Goal: Task Accomplishment & Management: Manage account settings

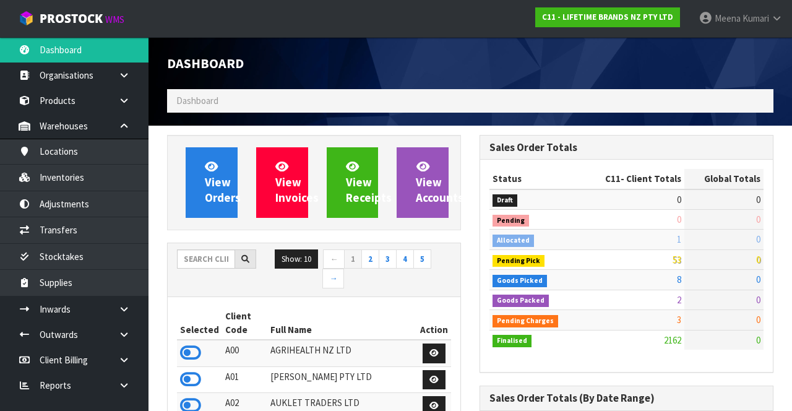
scroll to position [1078, 312]
click at [214, 256] on input "text" at bounding box center [206, 258] width 58 height 19
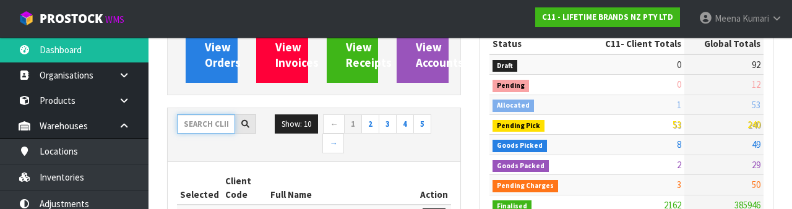
scroll to position [145, 0]
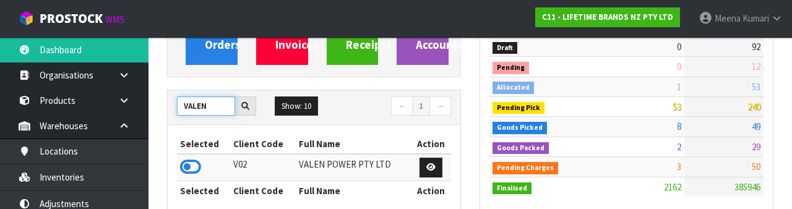
type input "VALEN"
click at [198, 169] on icon at bounding box center [190, 167] width 21 height 19
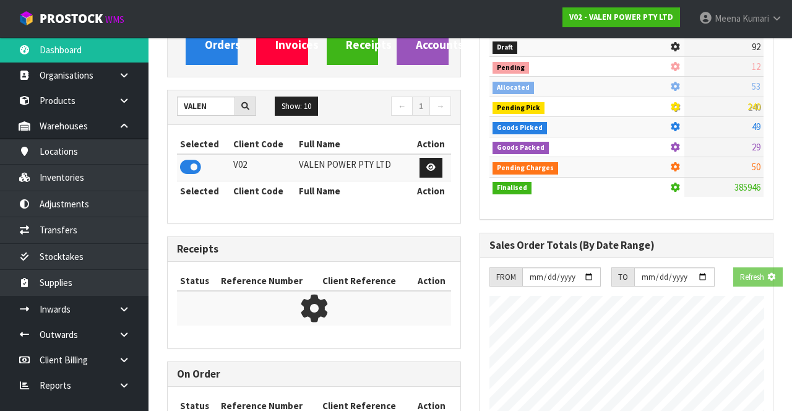
scroll to position [1025, 312]
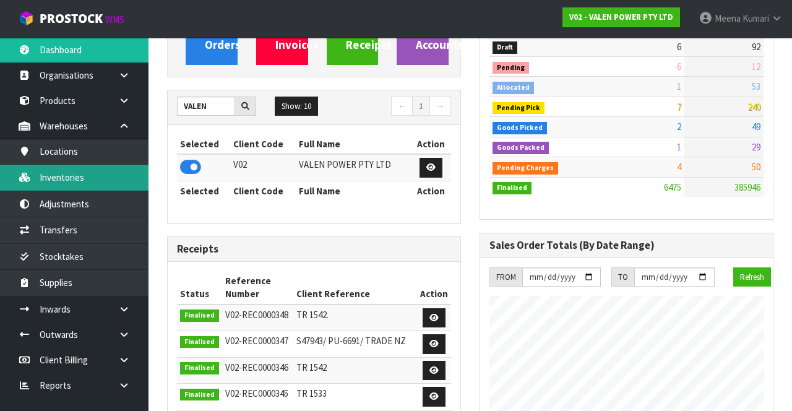
click at [92, 178] on link "Inventories" at bounding box center [74, 177] width 149 height 25
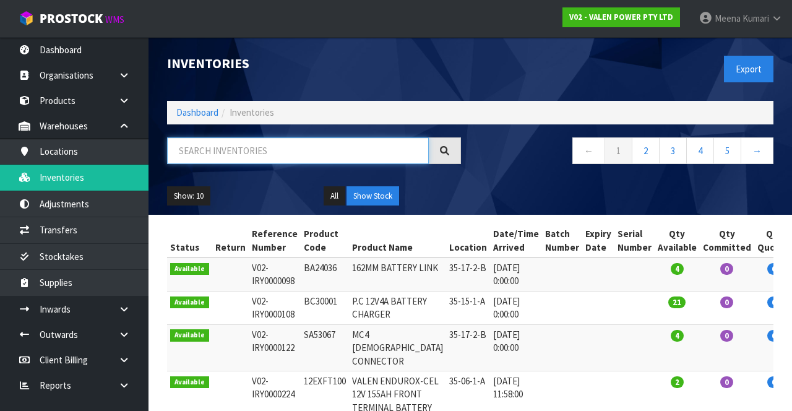
click at [236, 155] on input "text" at bounding box center [298, 150] width 262 height 27
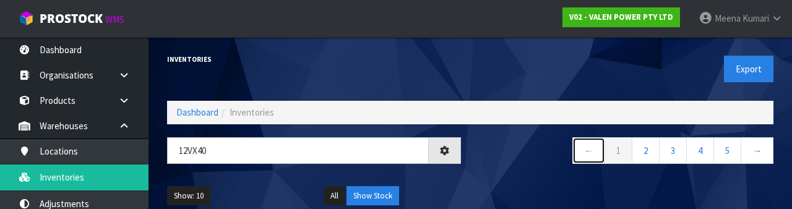
click at [578, 160] on link "←" at bounding box center [589, 150] width 33 height 27
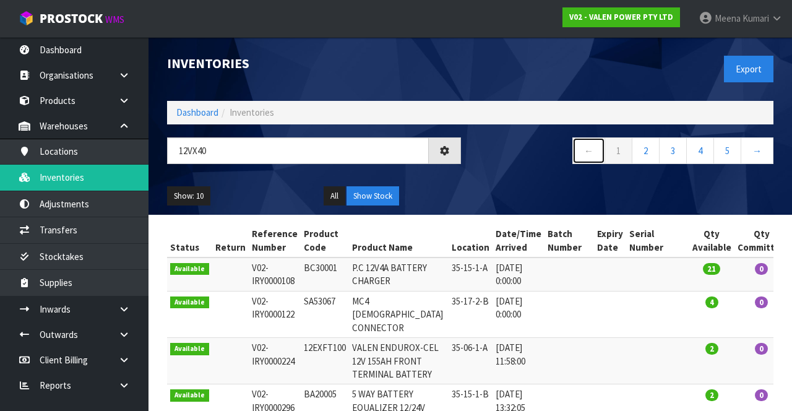
type input "12VX40"
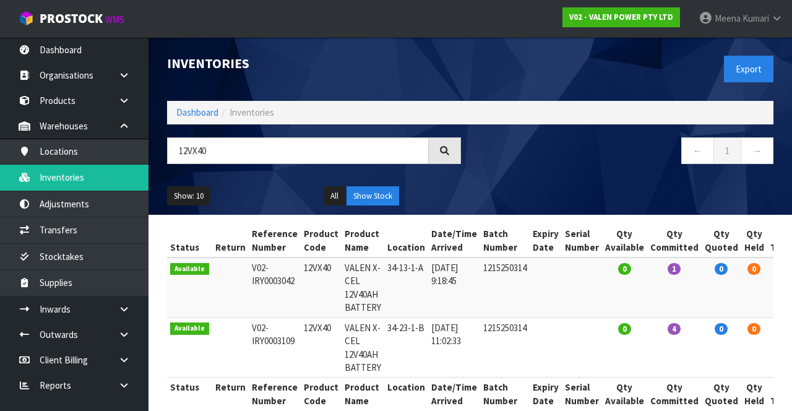
click at [658, 280] on td "1" at bounding box center [675, 288] width 54 height 60
copy td "12VX40"
click at [119, 310] on icon at bounding box center [124, 309] width 12 height 9
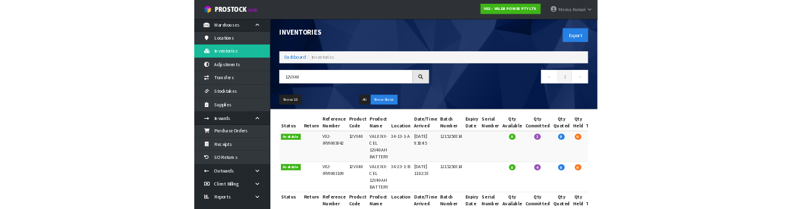
scroll to position [74, 0]
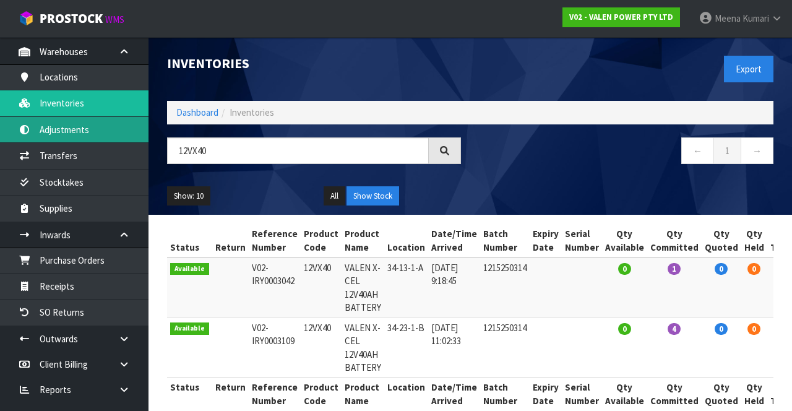
click at [85, 138] on link "Adjustments" at bounding box center [74, 129] width 149 height 25
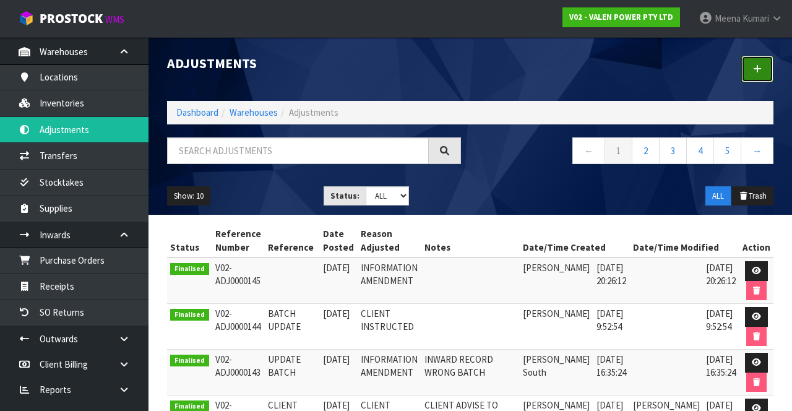
click at [761, 71] on icon at bounding box center [757, 68] width 9 height 9
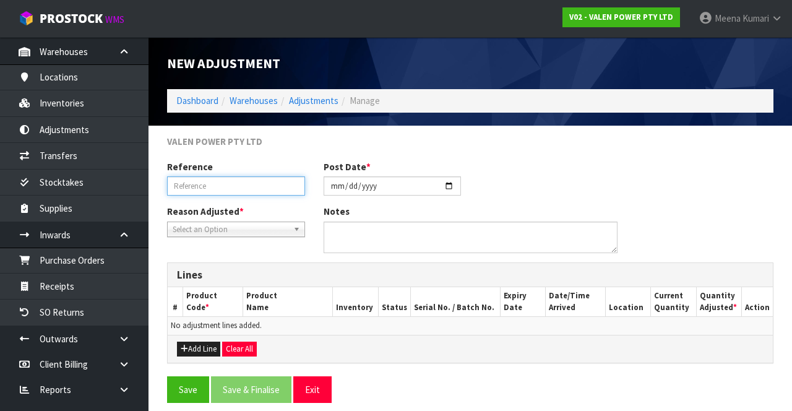
click at [238, 186] on input "text" at bounding box center [236, 185] width 138 height 19
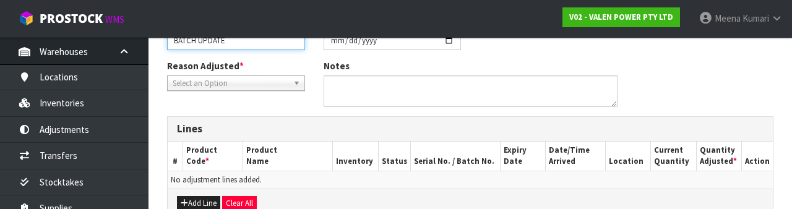
scroll to position [145, 0]
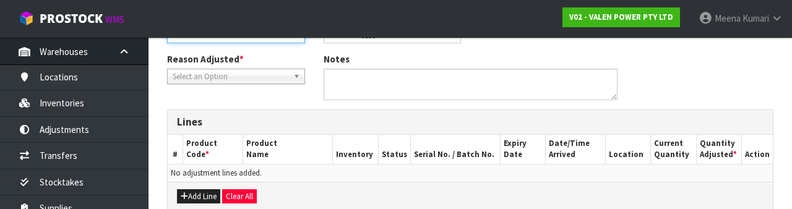
type input "BATCH UPDATE"
click at [209, 201] on button "Add Line" at bounding box center [198, 196] width 43 height 15
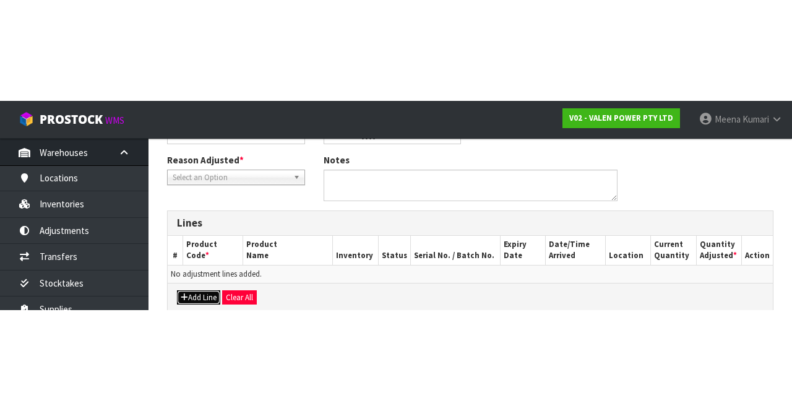
scroll to position [0, 0]
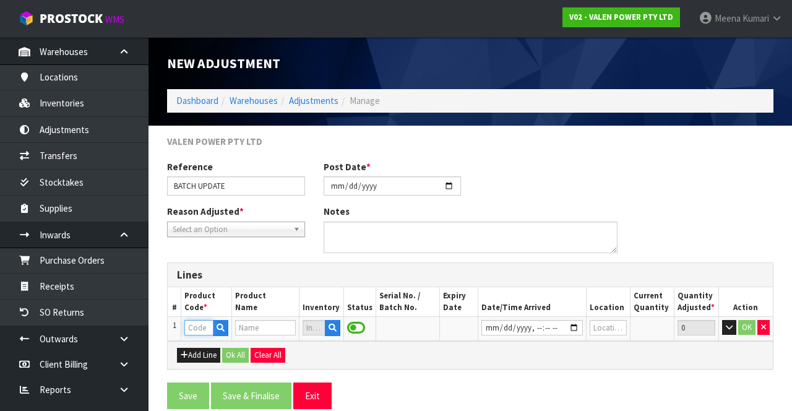
paste input "12VX40"
type input "12VX40"
type input "VALEN X-CEL 12V40AH BATTERY"
type input "12VX40"
click at [340, 328] on button "button" at bounding box center [332, 328] width 15 height 16
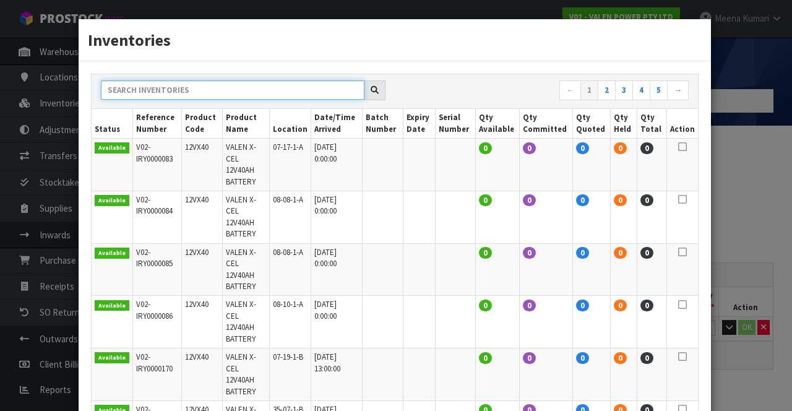
click at [239, 93] on input "text" at bounding box center [233, 89] width 264 height 19
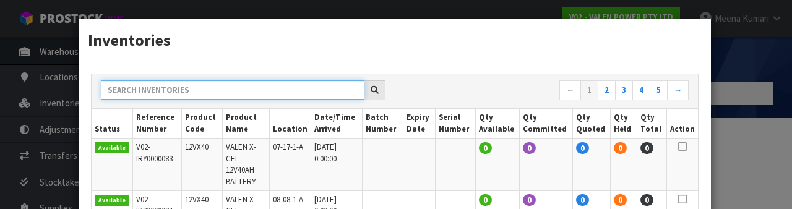
type input "3"
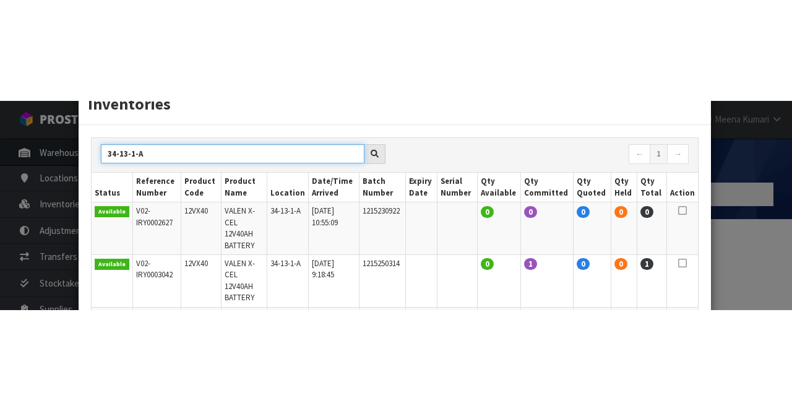
scroll to position [41, 0]
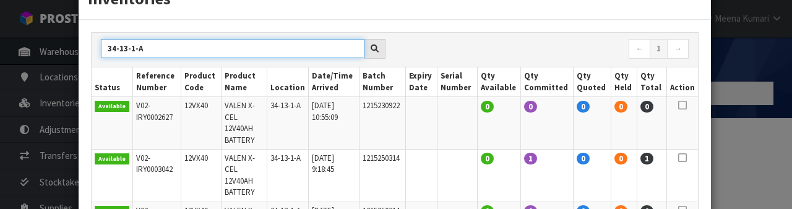
type input "34-13-1-A"
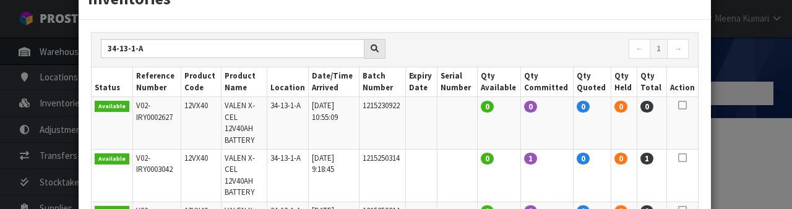
click at [683, 158] on icon at bounding box center [682, 158] width 9 height 1
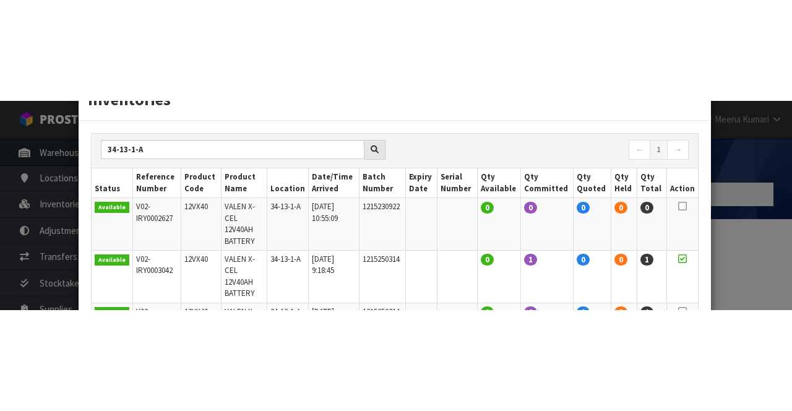
scroll to position [0, 0]
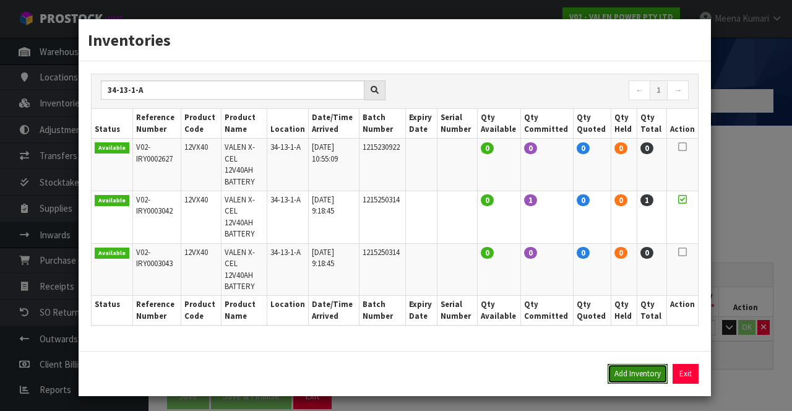
click at [643, 364] on button "Add Inventory" at bounding box center [638, 374] width 60 height 20
type input "V02-IRY0003042"
type input "[DATE]T09:18:45"
type input "34-13-1-A"
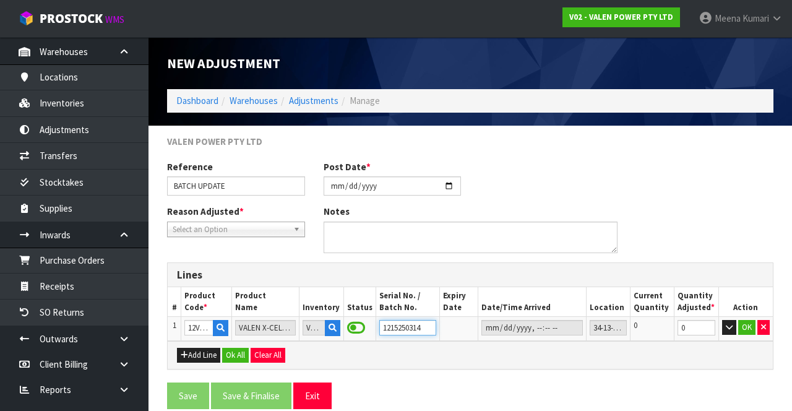
click at [430, 324] on input "1215250314" at bounding box center [407, 327] width 57 height 15
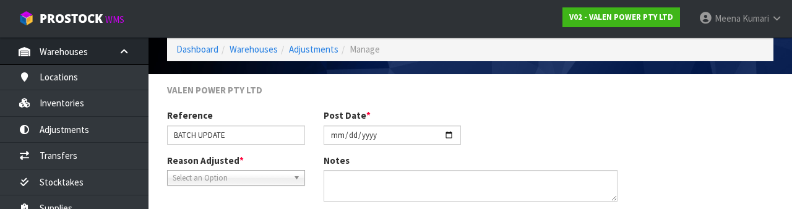
scroll to position [209, 0]
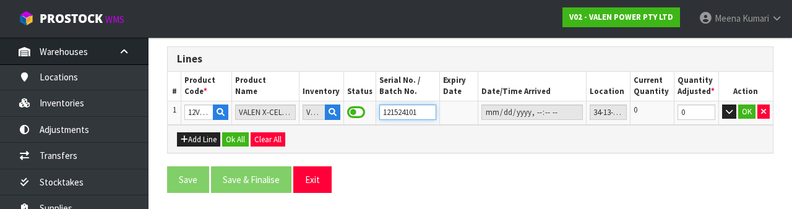
type input "1215241011"
click at [236, 139] on button "Ok All" at bounding box center [235, 139] width 27 height 15
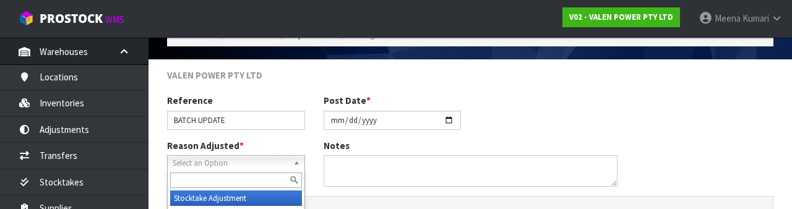
scroll to position [134, 0]
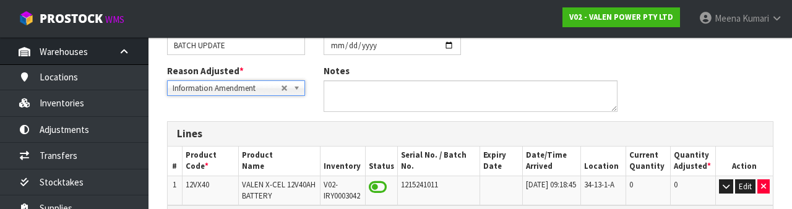
click at [704, 91] on div "Reason Adjusted * Stocktake Adjustment Client Instructed Information Amendment …" at bounding box center [470, 92] width 625 height 57
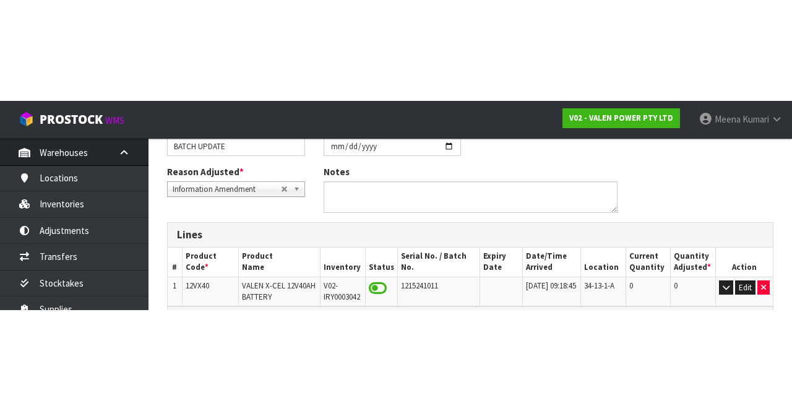
scroll to position [20, 0]
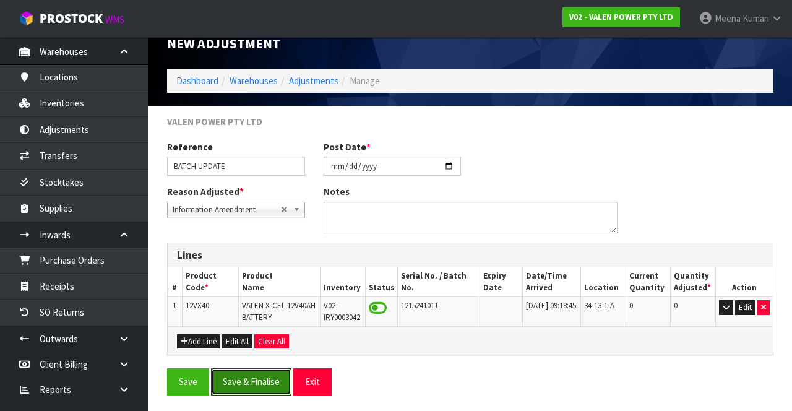
click at [259, 384] on button "Save & Finalise" at bounding box center [251, 381] width 80 height 27
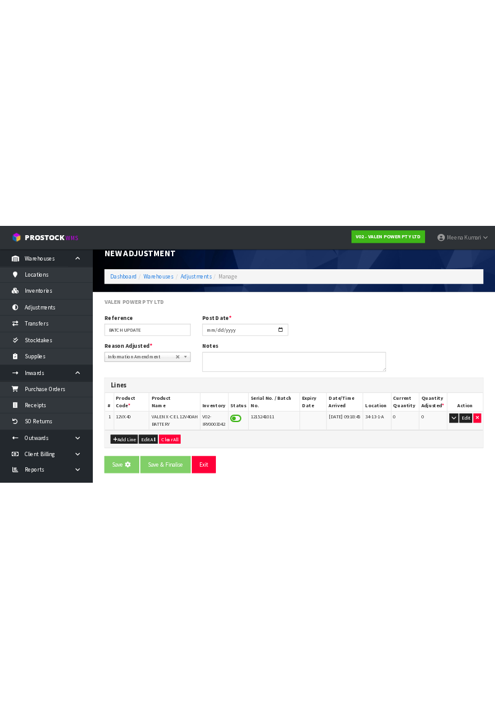
scroll to position [0, 0]
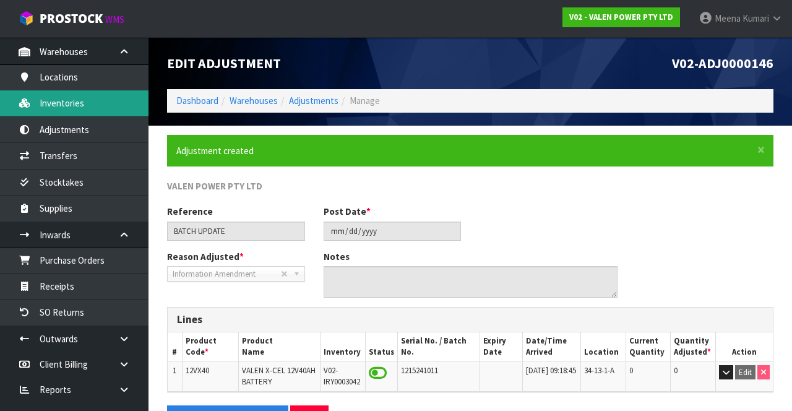
click at [6, 95] on link "Inventories" at bounding box center [74, 102] width 149 height 25
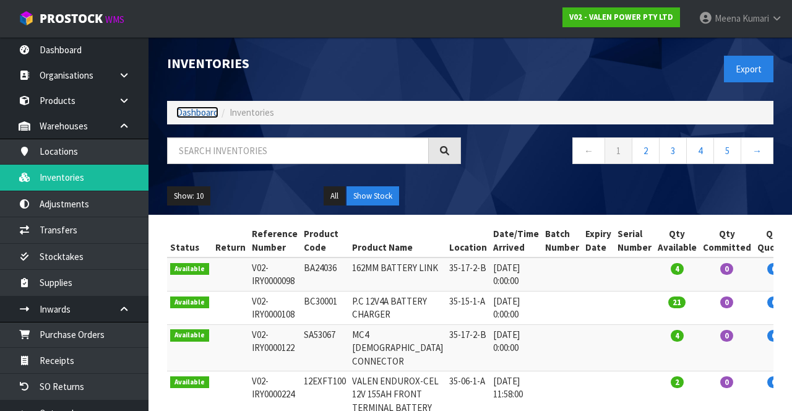
click at [189, 117] on link "Dashboard" at bounding box center [197, 112] width 42 height 12
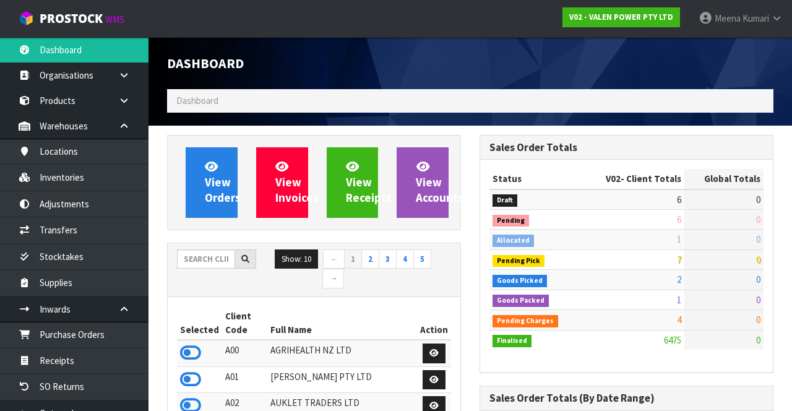
scroll to position [1025, 312]
click at [225, 258] on input "text" at bounding box center [206, 258] width 58 height 19
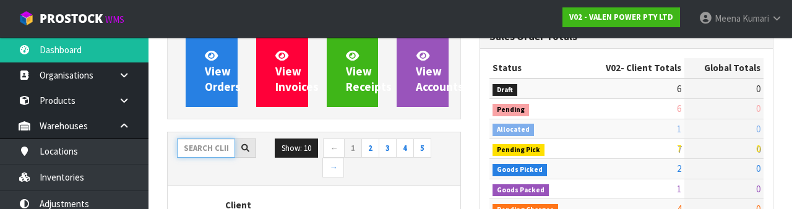
scroll to position [145, 0]
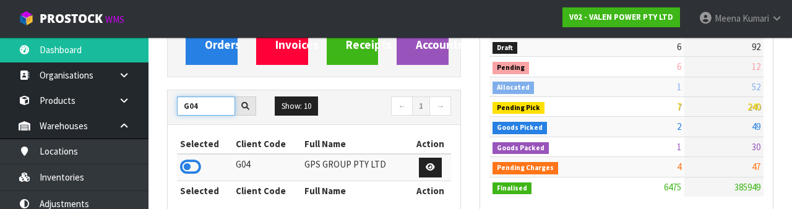
type input "G04"
click at [199, 171] on icon at bounding box center [190, 167] width 21 height 19
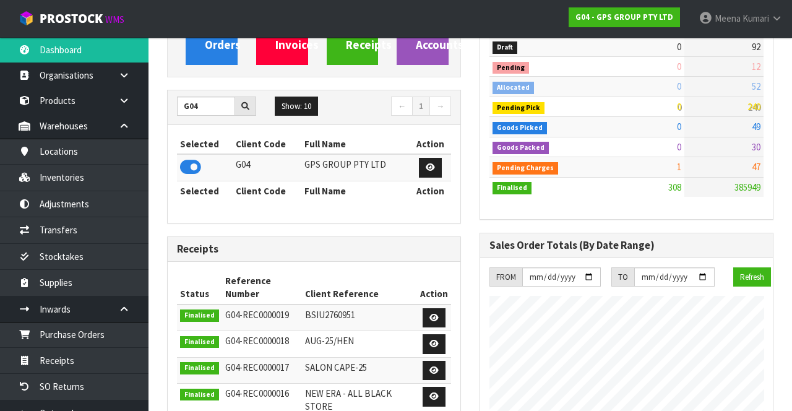
scroll to position [780, 312]
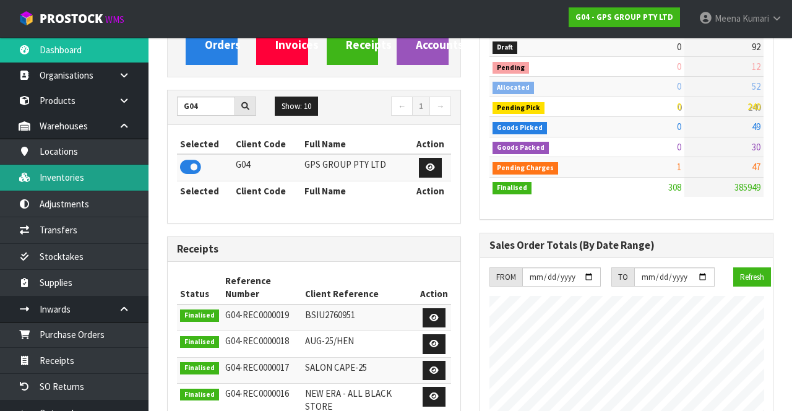
click at [108, 171] on link "Inventories" at bounding box center [74, 177] width 149 height 25
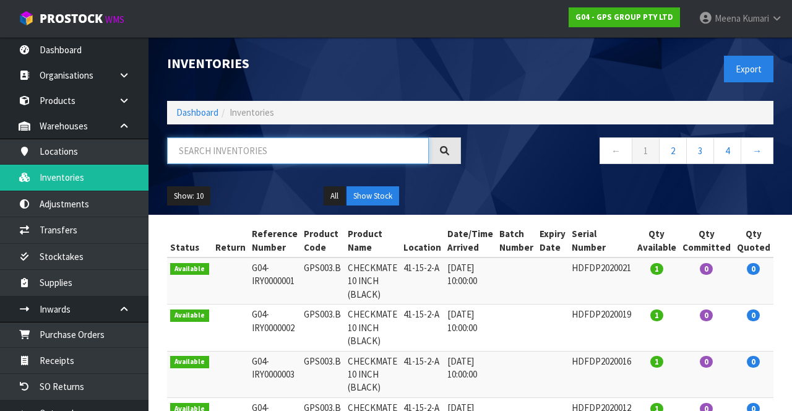
click at [270, 154] on input "text" at bounding box center [298, 150] width 262 height 27
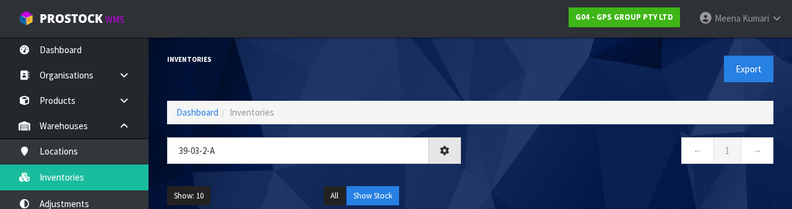
click at [633, 161] on nav "← 1 →" at bounding box center [627, 152] width 294 height 30
type input "39-03-2-A"
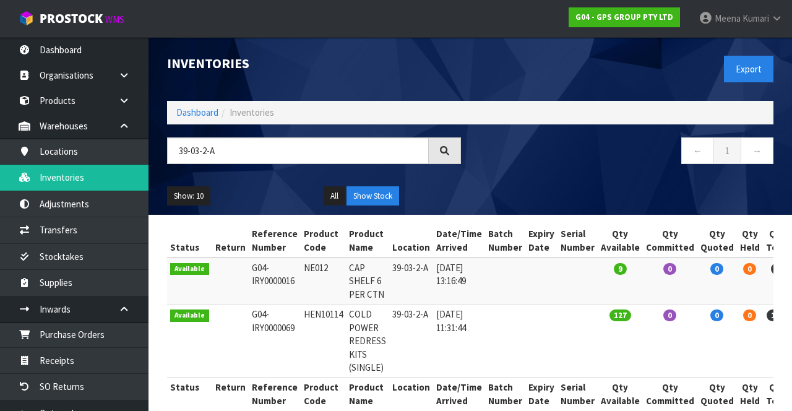
click at [770, 281] on td "9" at bounding box center [777, 281] width 29 height 47
click at [197, 97] on div "Inventories Export" at bounding box center [470, 69] width 625 height 64
click at [208, 106] on link "Dashboard" at bounding box center [197, 112] width 42 height 12
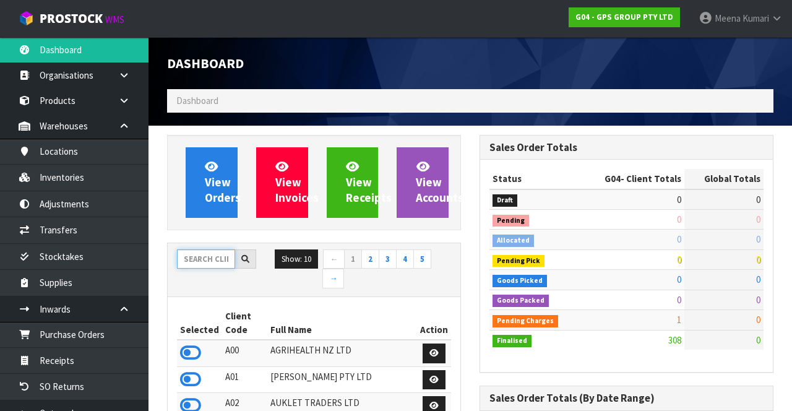
click at [223, 253] on input "text" at bounding box center [206, 258] width 58 height 19
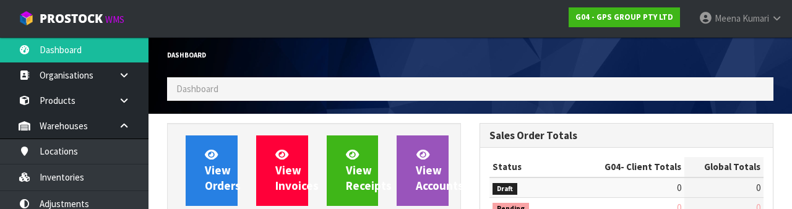
scroll to position [145, 0]
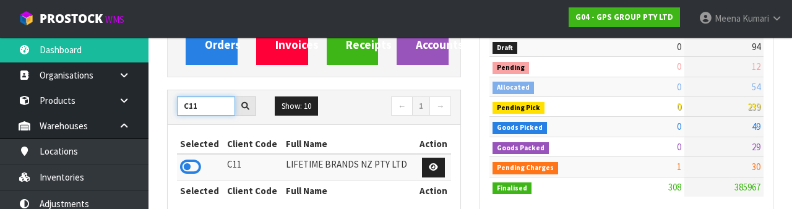
type input "C11"
click at [181, 170] on icon at bounding box center [190, 167] width 21 height 19
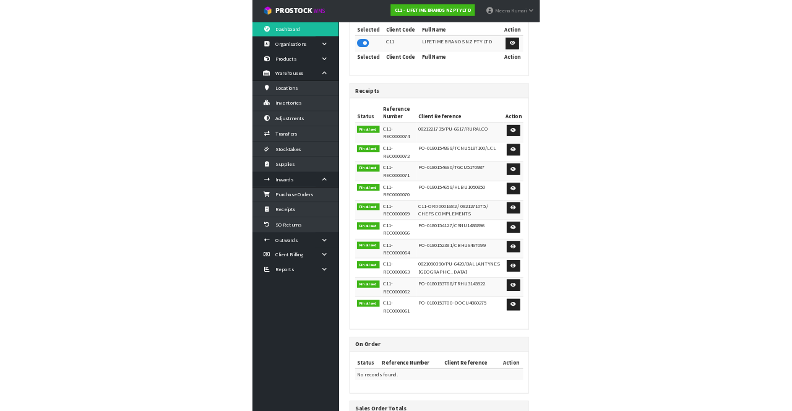
scroll to position [1091, 312]
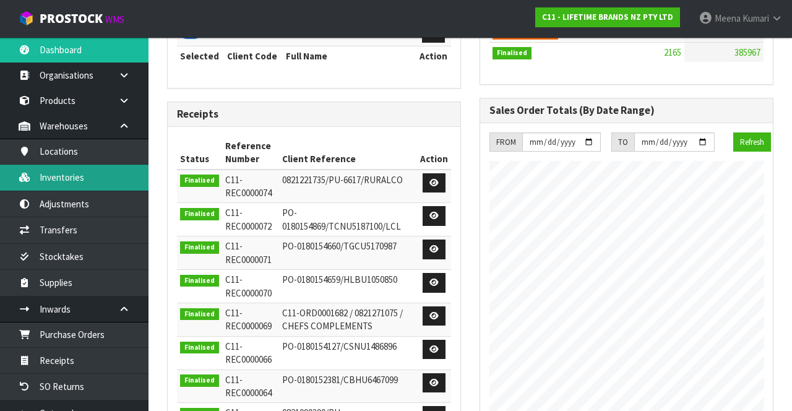
click at [60, 180] on link "Inventories" at bounding box center [74, 177] width 149 height 25
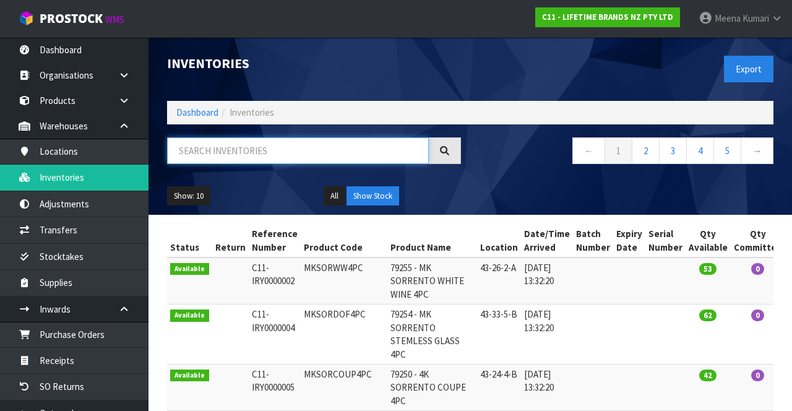
click at [306, 154] on input "text" at bounding box center [298, 150] width 262 height 27
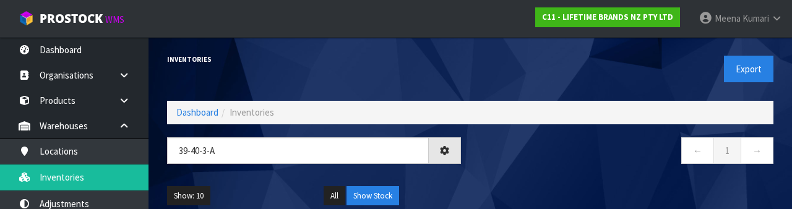
click at [264, 191] on ul "Show: 10 5 10 25 50" at bounding box center [236, 196] width 138 height 20
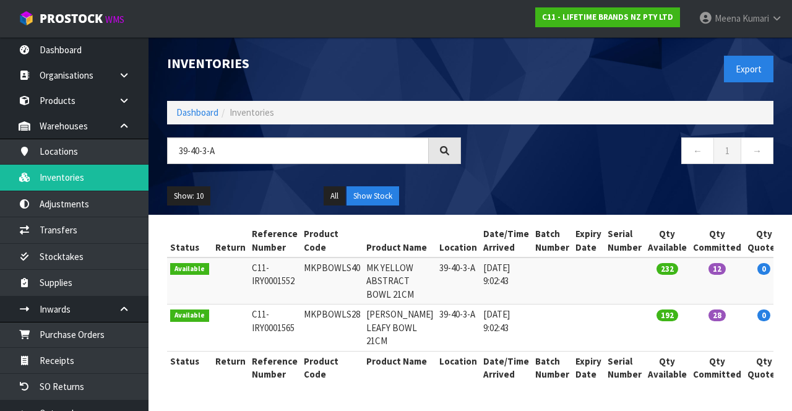
scroll to position [47, 0]
click at [348, 137] on input "39-40-3-A" at bounding box center [298, 150] width 262 height 27
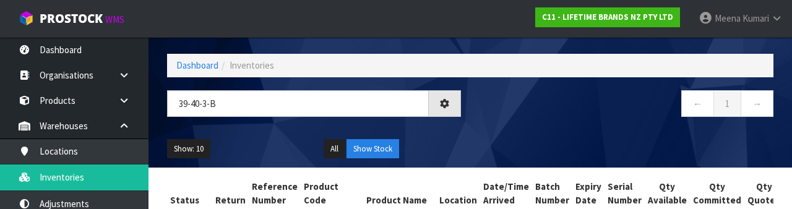
click at [572, 123] on div "← 1 →" at bounding box center [626, 110] width 313 height 40
type input "39-40-3-B"
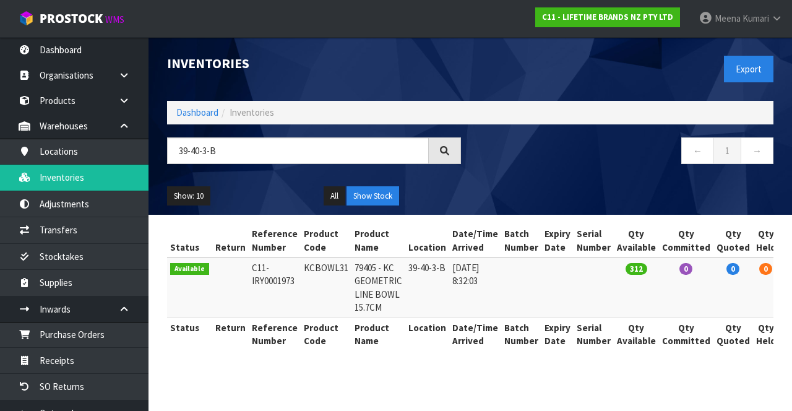
scroll to position [0, 0]
click at [9, 403] on link "Outwards" at bounding box center [74, 413] width 149 height 25
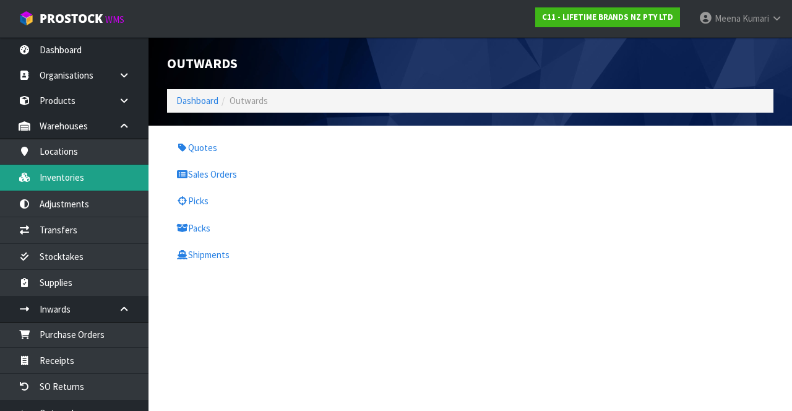
click at [95, 178] on link "Inventories" at bounding box center [74, 177] width 149 height 25
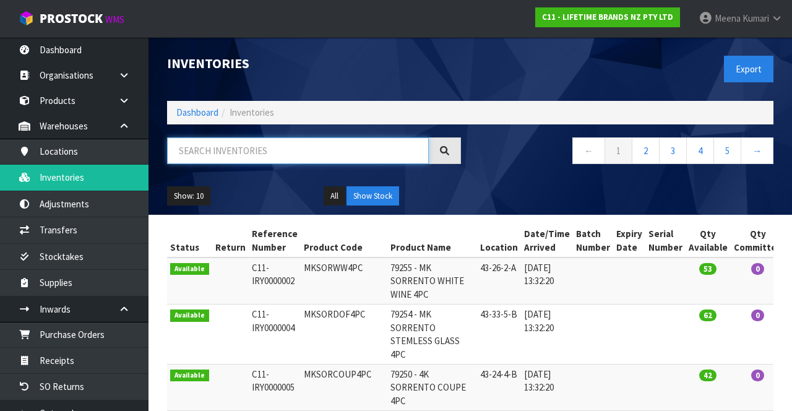
click at [252, 153] on input "text" at bounding box center [298, 150] width 262 height 27
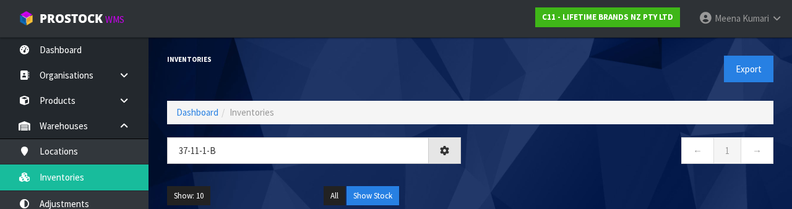
click at [529, 186] on div "Show: 10 5 10 25 50 All Show Stock" at bounding box center [470, 196] width 625 height 38
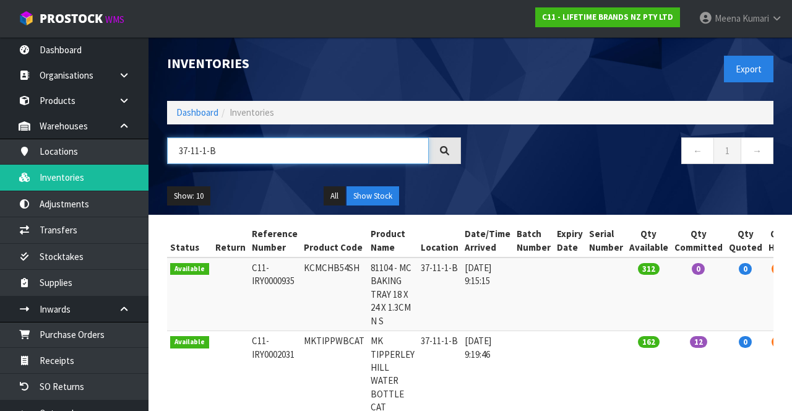
click at [262, 147] on input "37-11-1-B" at bounding box center [298, 150] width 262 height 27
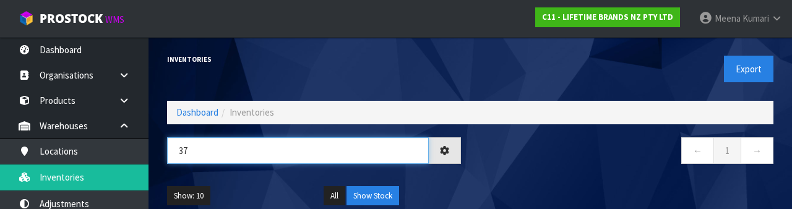
type input "3"
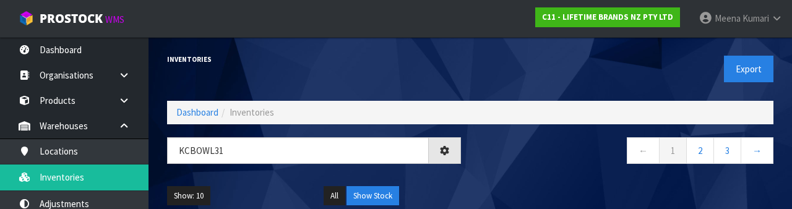
click at [554, 170] on div "← 1 2 3 →" at bounding box center [626, 157] width 313 height 40
type input "KCBOWL31"
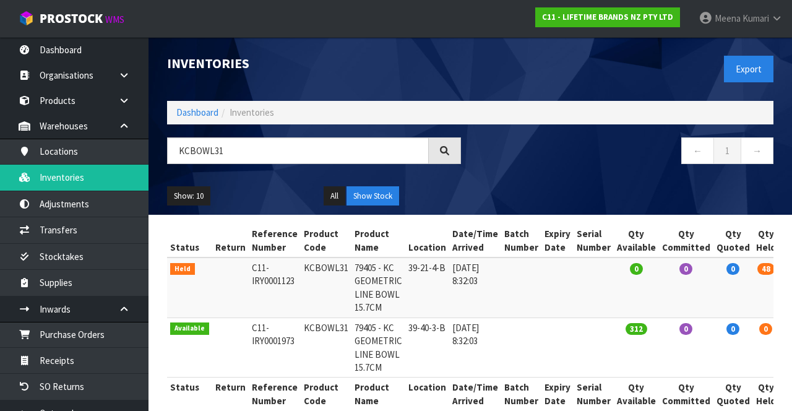
copy td "KCBOWL31"
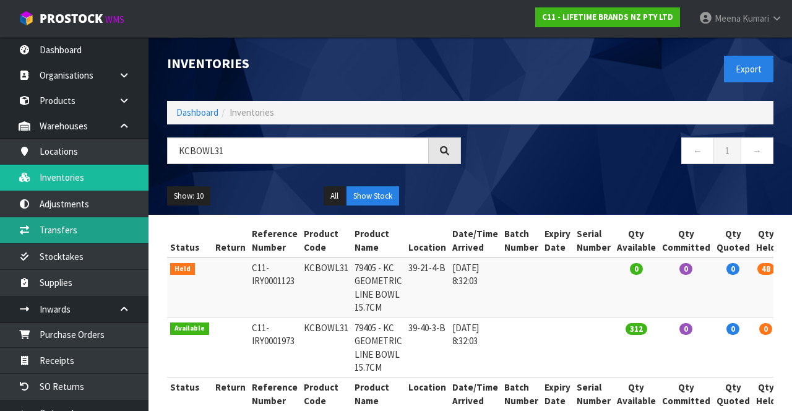
click at [94, 230] on link "Transfers" at bounding box center [74, 229] width 149 height 25
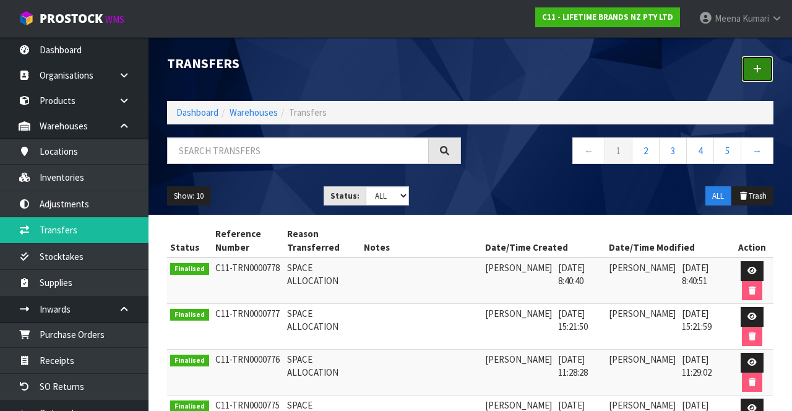
click at [757, 78] on link at bounding box center [758, 69] width 32 height 27
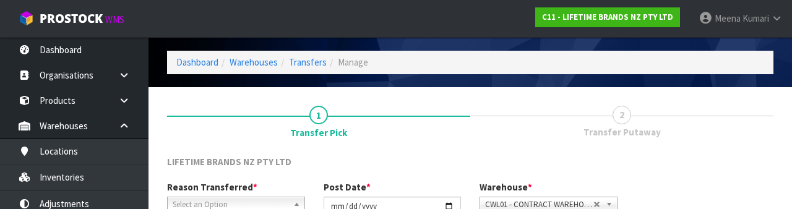
scroll to position [148, 0]
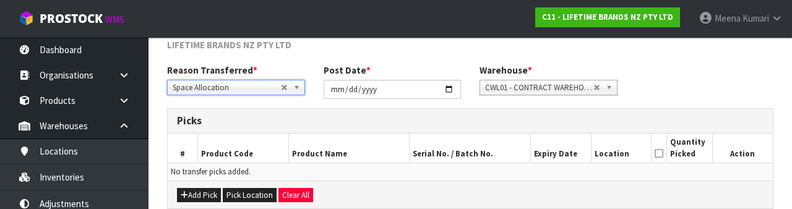
click at [724, 87] on div "Reason Transferred * Space Allocation Damage Expired Stock Repair QA Space Allo…" at bounding box center [470, 86] width 625 height 45
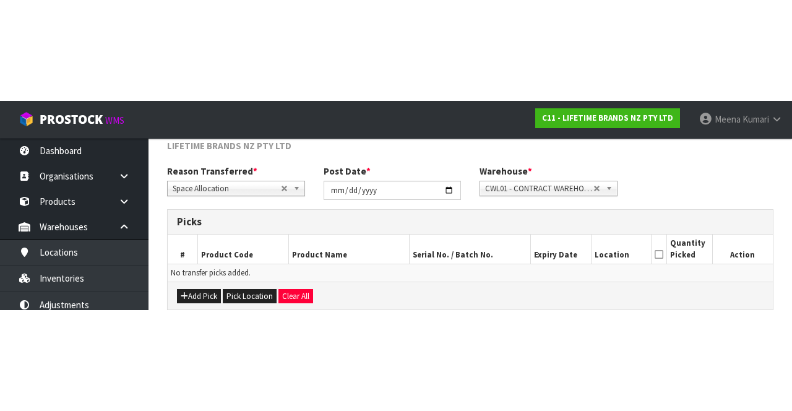
scroll to position [67, 0]
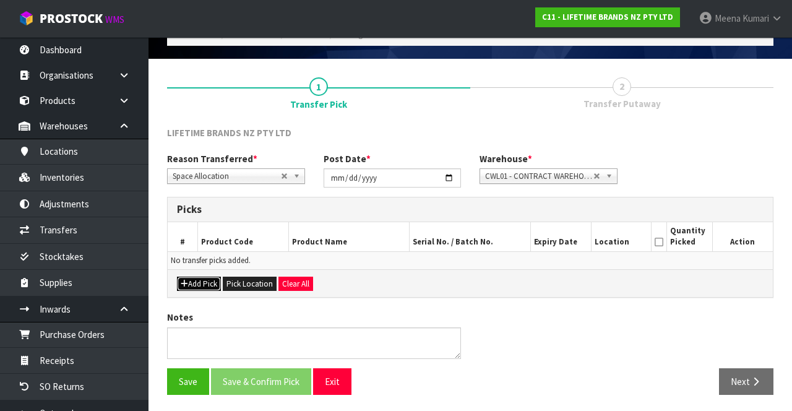
click at [207, 287] on button "Add Pick" at bounding box center [199, 284] width 44 height 15
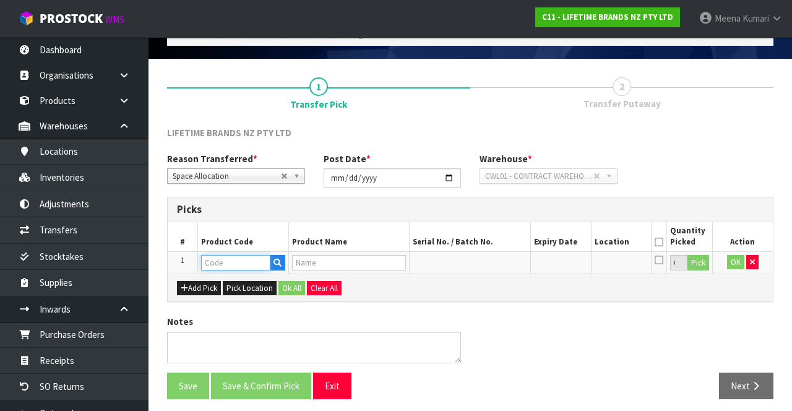
paste input "KCBOWL31"
type input "KCBOWL31"
type input "79405 - KC GEOMETRIC LINE BOWL 15.7CM"
type input "KCBOWL31"
click at [700, 266] on button "Pick" at bounding box center [699, 263] width 22 height 16
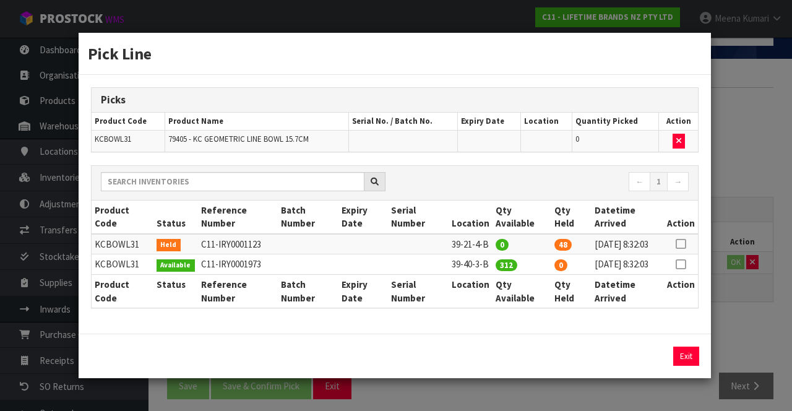
click at [683, 244] on icon at bounding box center [681, 244] width 10 height 1
click at [648, 366] on button "Assign Pick" at bounding box center [644, 356] width 51 height 19
type input "48"
click at [737, 328] on div "Pick Line Picks Product Code Product Name Serial No. / Batch No. Expiry Date Lo…" at bounding box center [396, 205] width 792 height 411
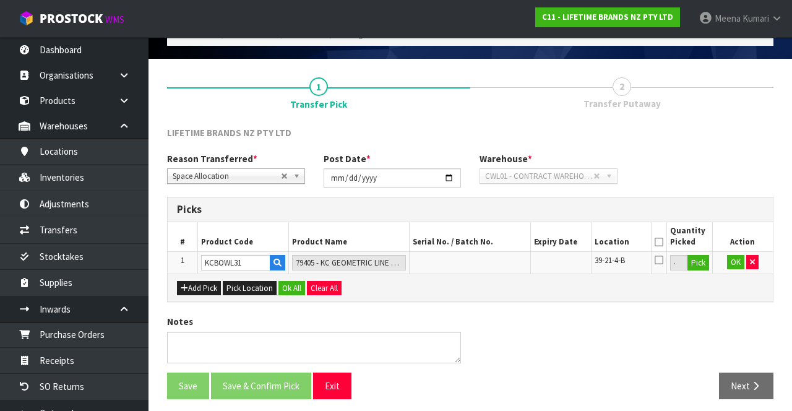
click at [655, 241] on th at bounding box center [659, 236] width 15 height 29
click at [659, 242] on icon at bounding box center [659, 242] width 9 height 1
click at [733, 266] on button "OK" at bounding box center [735, 262] width 17 height 15
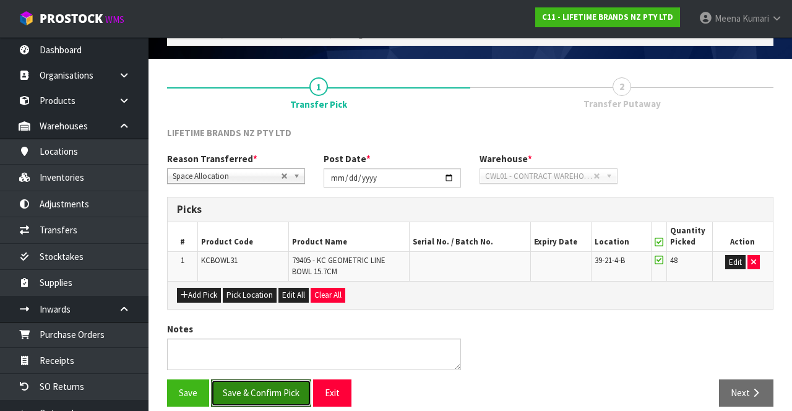
click at [251, 389] on button "Save & Confirm Pick" at bounding box center [261, 392] width 100 height 27
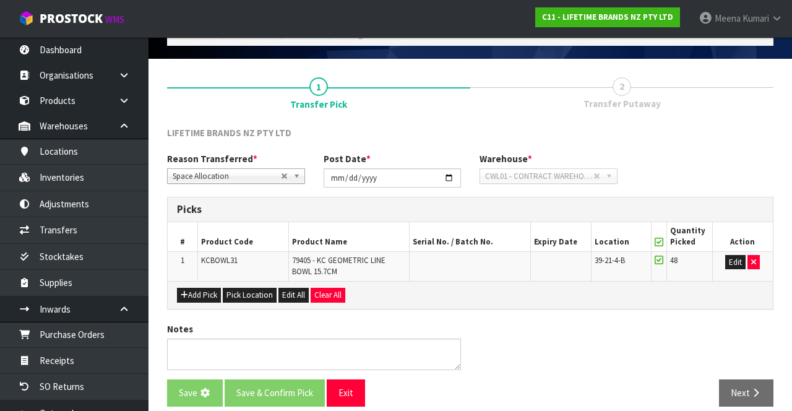
scroll to position [0, 0]
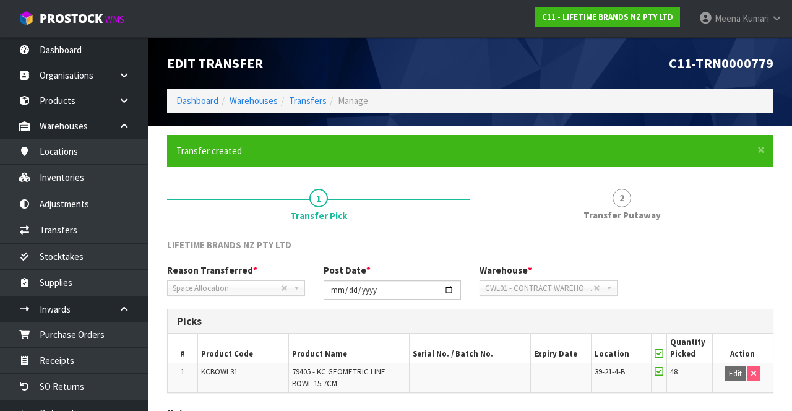
scroll to position [96, 0]
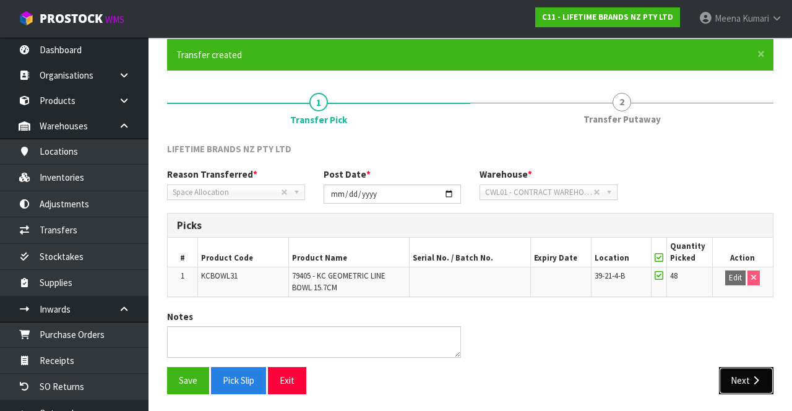
click at [745, 380] on button "Next" at bounding box center [746, 380] width 54 height 27
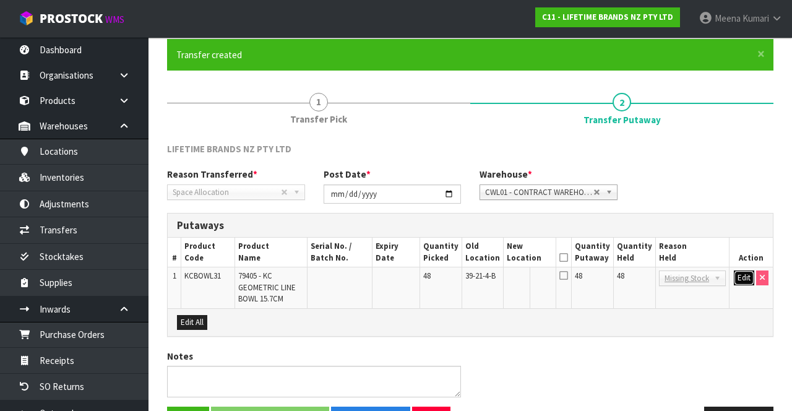
click at [746, 279] on button "Edit" at bounding box center [744, 278] width 20 height 15
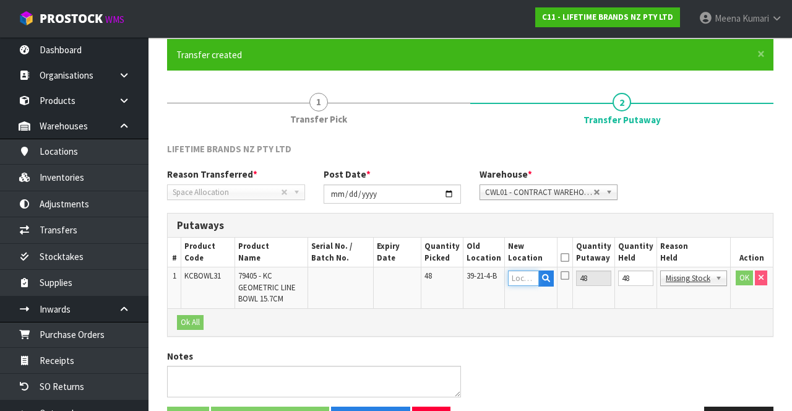
click at [531, 278] on input "text" at bounding box center [523, 278] width 31 height 15
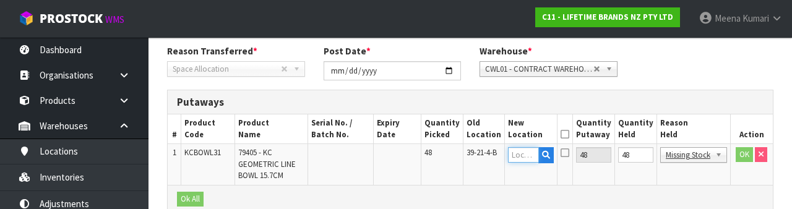
scroll to position [261, 0]
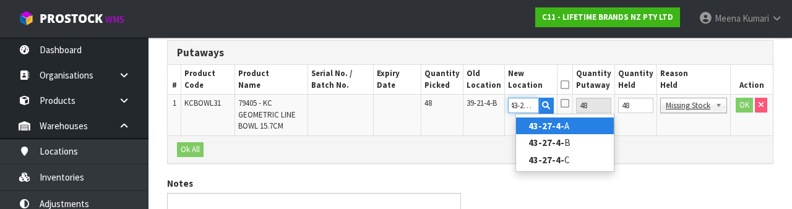
type input "43-27-4-B"
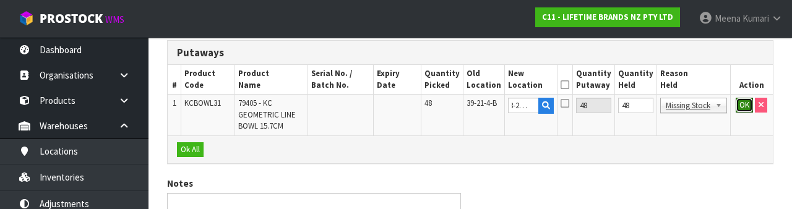
click at [741, 110] on button "OK" at bounding box center [744, 105] width 17 height 15
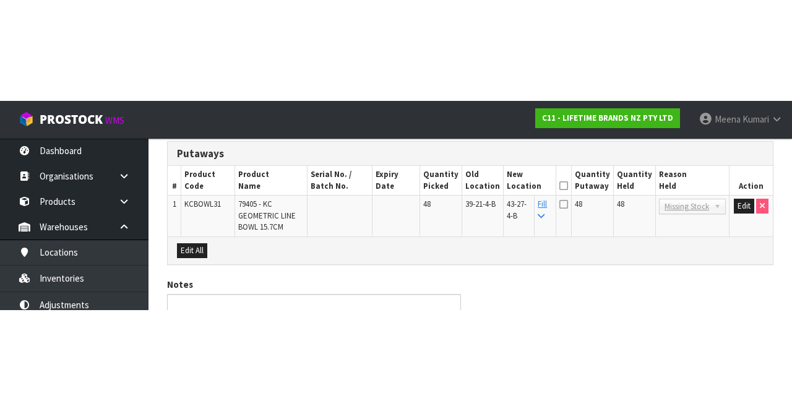
scroll to position [134, 0]
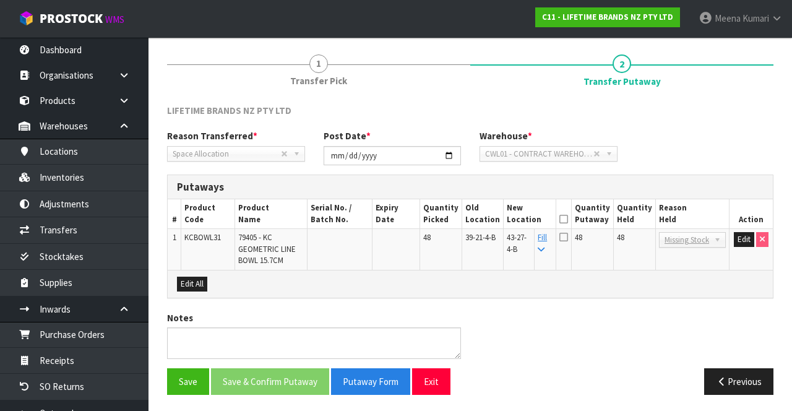
click at [691, 240] on span "Missing Stock" at bounding box center [687, 240] width 45 height 15
click at [743, 236] on button "Edit" at bounding box center [744, 239] width 20 height 15
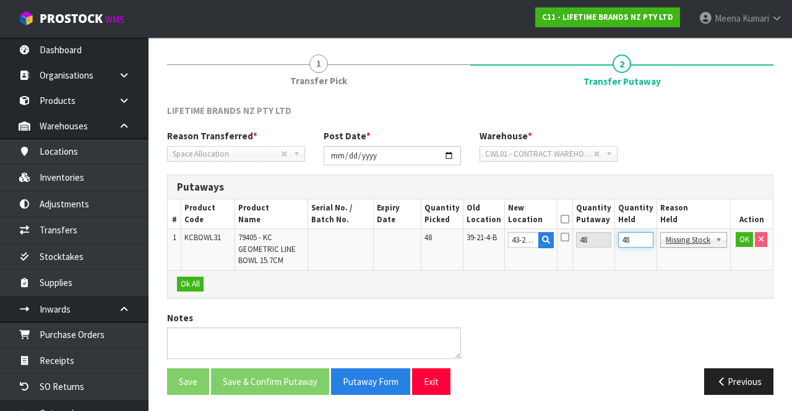
click at [645, 240] on input "48" at bounding box center [635, 239] width 35 height 15
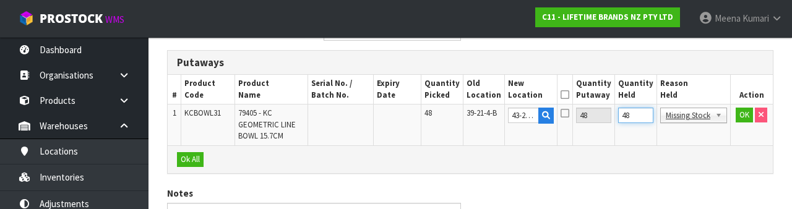
scroll to position [261, 0]
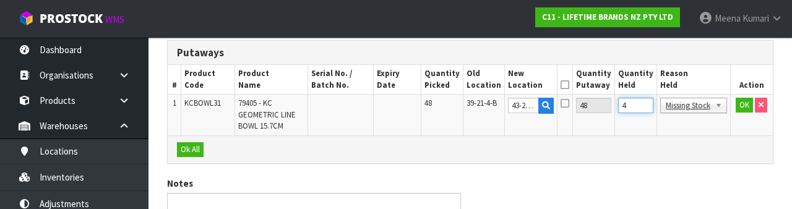
type input "0"
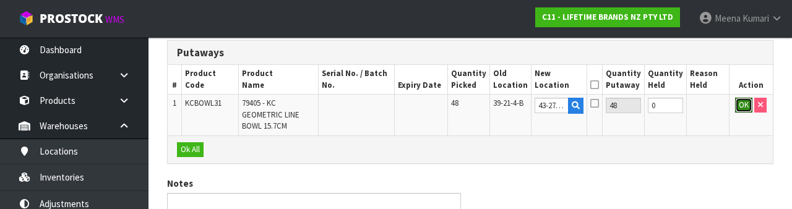
click at [741, 104] on button "OK" at bounding box center [743, 105] width 17 height 15
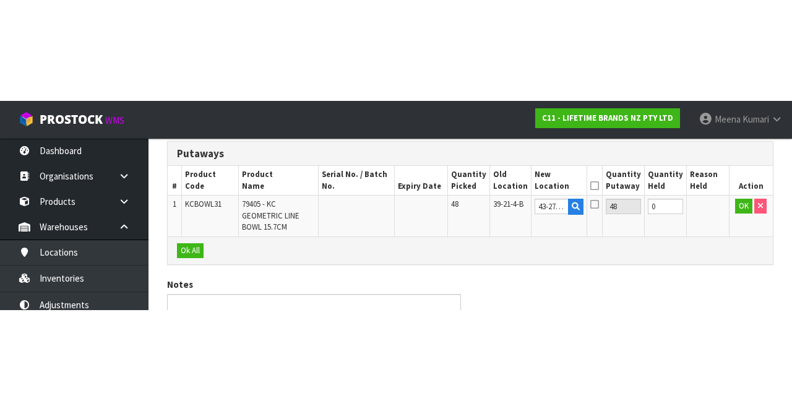
scroll to position [123, 0]
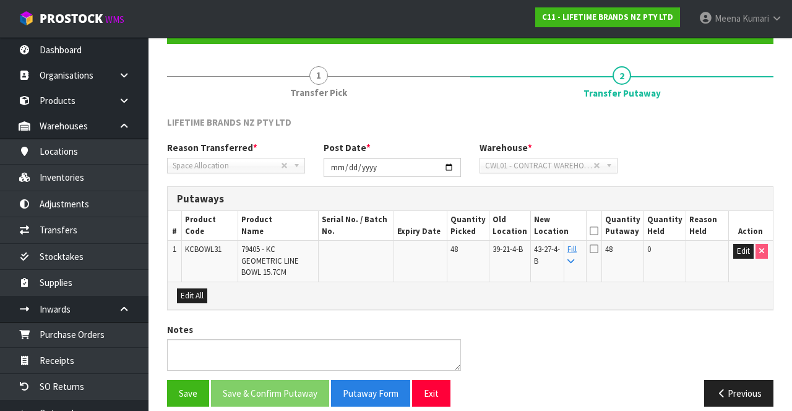
click at [599, 231] on icon at bounding box center [594, 231] width 9 height 1
click at [276, 380] on button "Save & Confirm Putaway" at bounding box center [270, 393] width 118 height 27
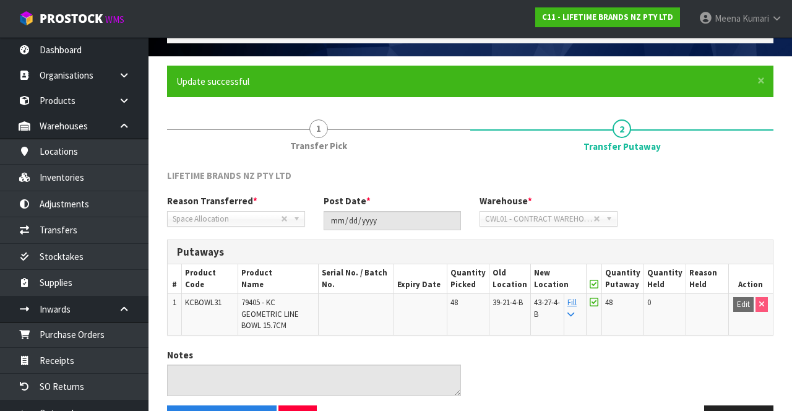
scroll to position [70, 0]
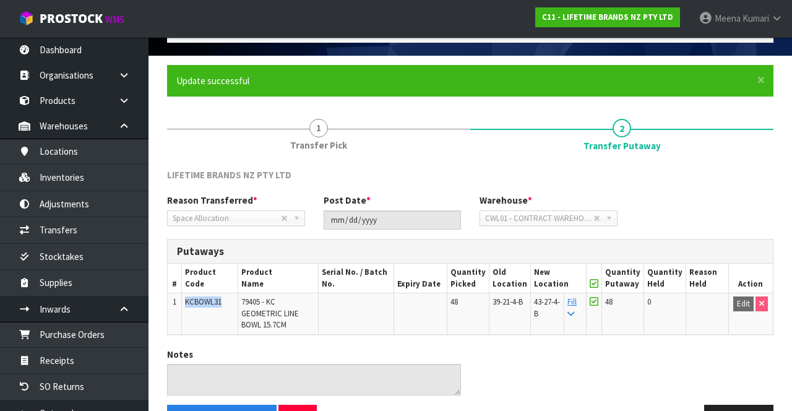
copy span "KCBOWL31"
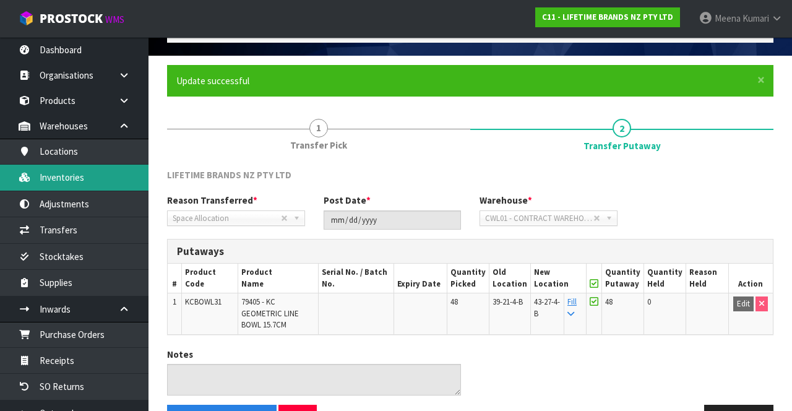
click at [98, 180] on link "Inventories" at bounding box center [74, 177] width 149 height 25
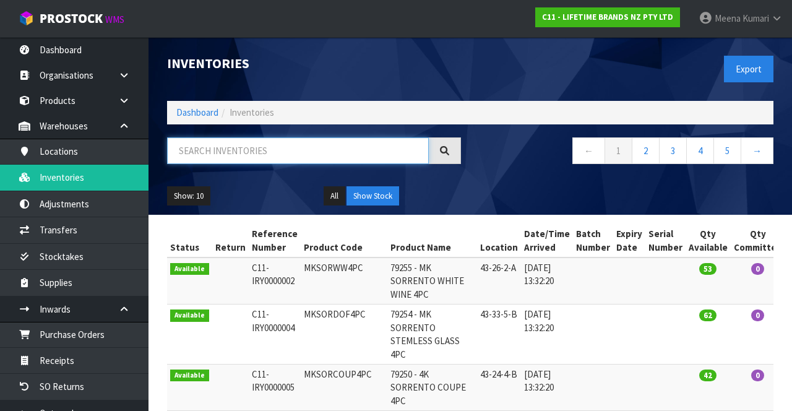
paste input "KCBOWL31"
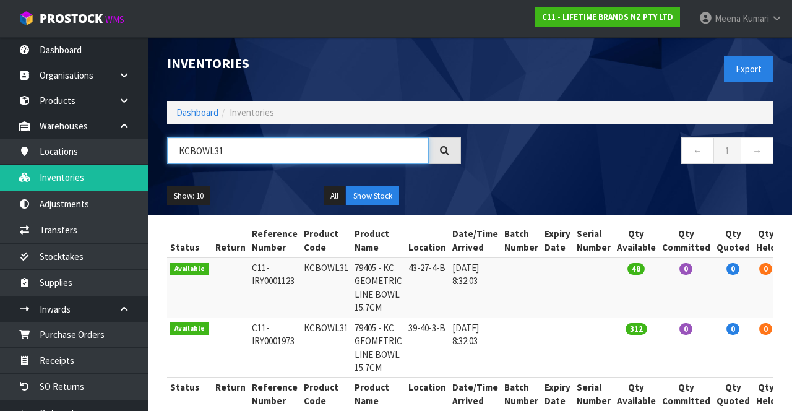
click at [300, 153] on input "KCBOWL31" at bounding box center [298, 150] width 262 height 27
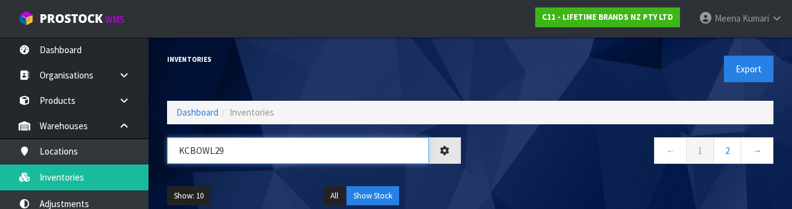
type input "KCBOWL29"
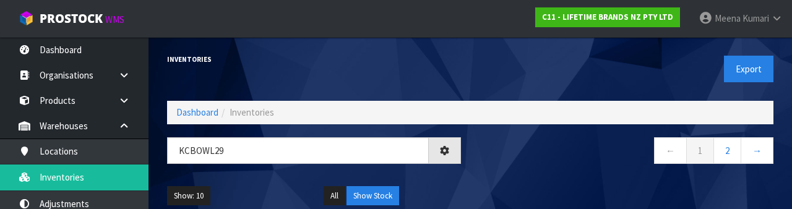
click at [586, 172] on div "← 1 2 →" at bounding box center [626, 157] width 313 height 40
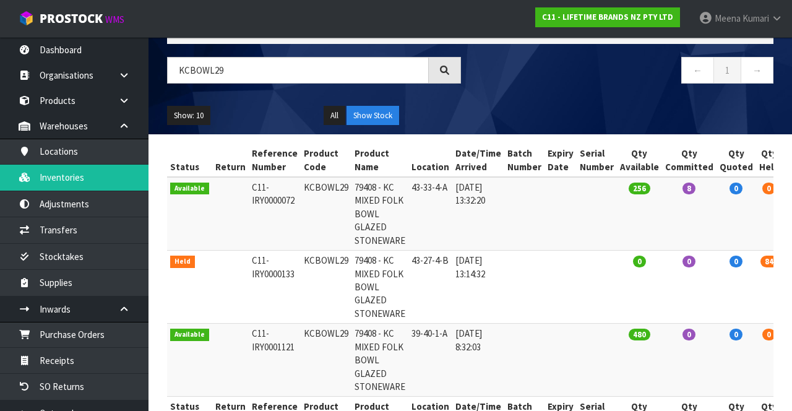
scroll to position [80, 0]
copy td "KCBOWL29"
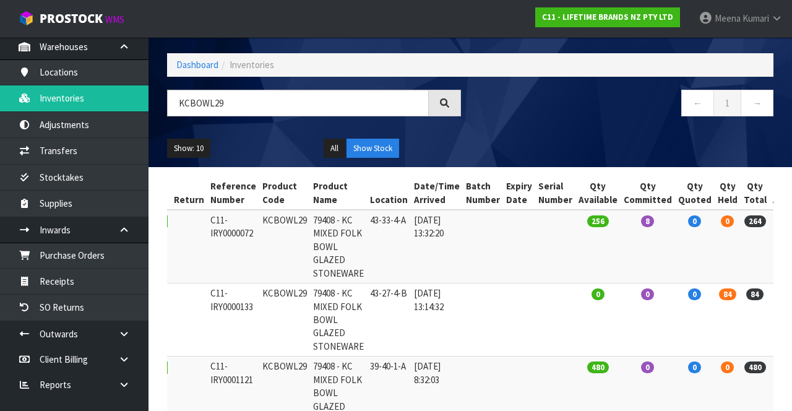
scroll to position [88, 0]
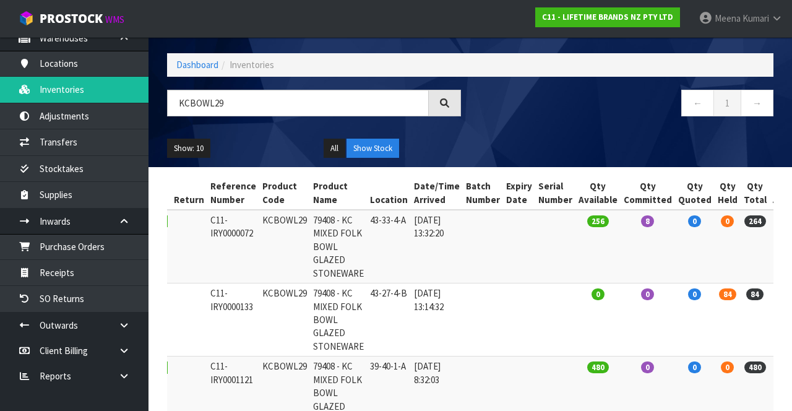
click at [126, 322] on icon at bounding box center [124, 325] width 12 height 9
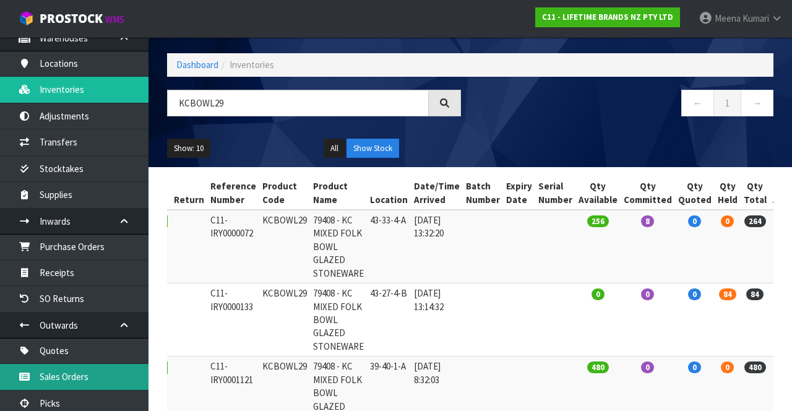
click at [90, 371] on link "Sales Orders" at bounding box center [74, 376] width 149 height 25
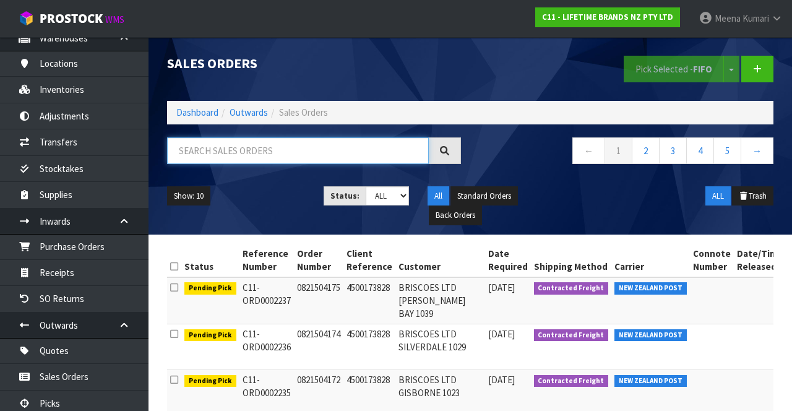
paste input "KCBOWL29"
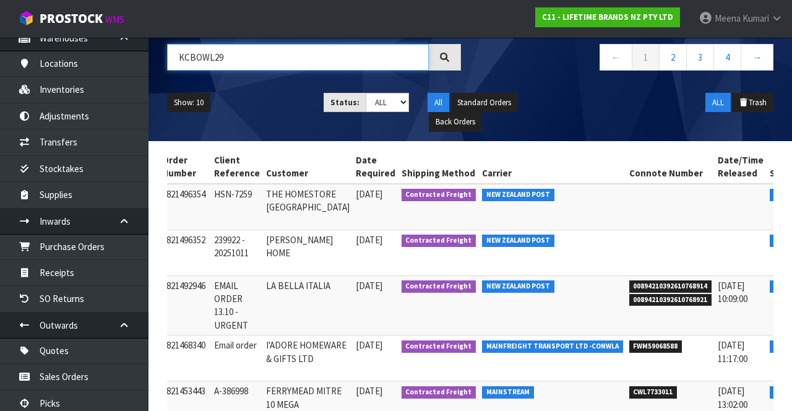
scroll to position [0, 151]
type input "KCBOWL29"
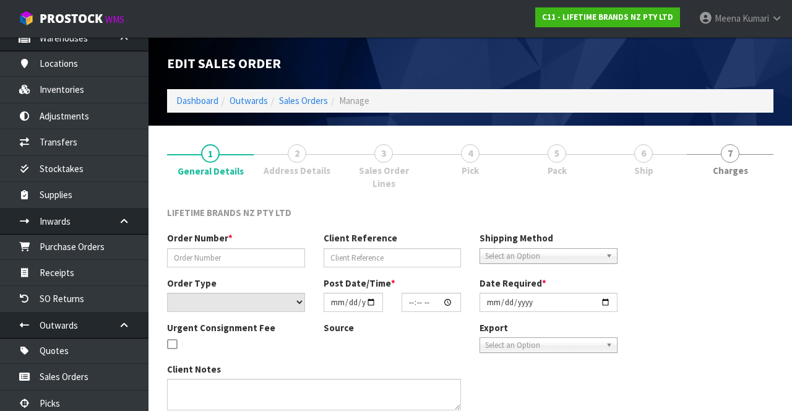
type input "0821496354"
type input "HSN-7259"
select select "number:0"
type input "[DATE]"
type input "07:44:48.000"
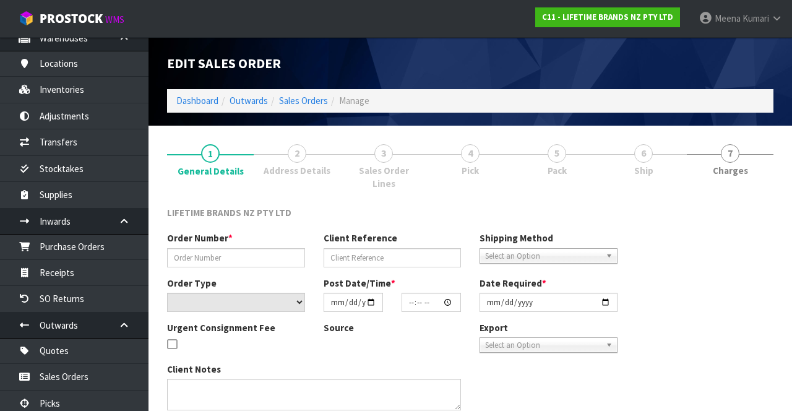
type input "[DATE]"
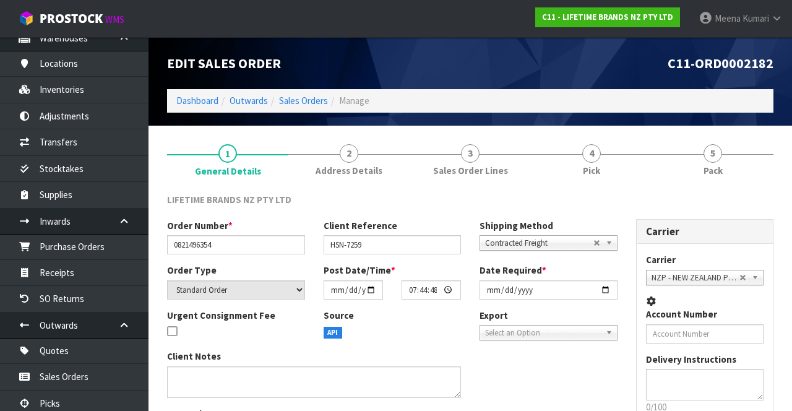
click at [570, 160] on link "4 Pick" at bounding box center [591, 159] width 121 height 49
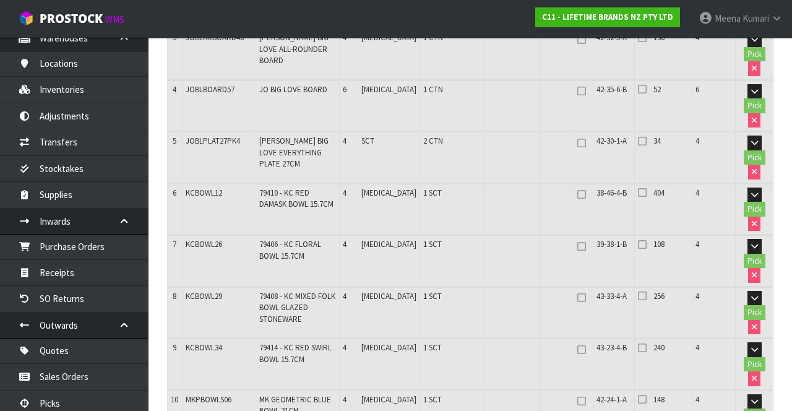
scroll to position [368, 0]
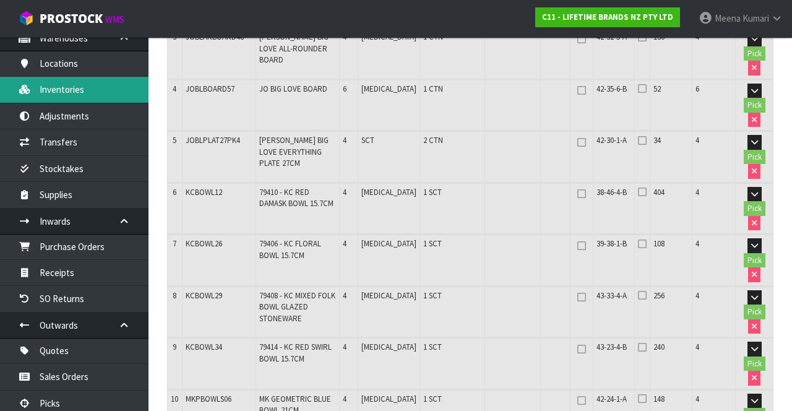
click at [92, 95] on link "Inventories" at bounding box center [74, 89] width 149 height 25
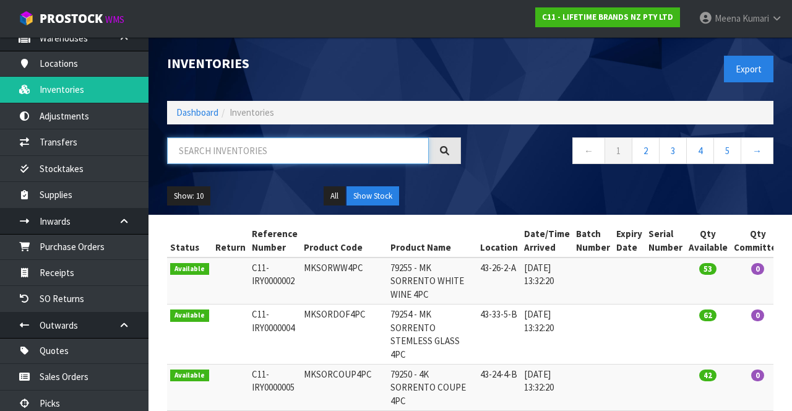
paste input "KCBOWL29"
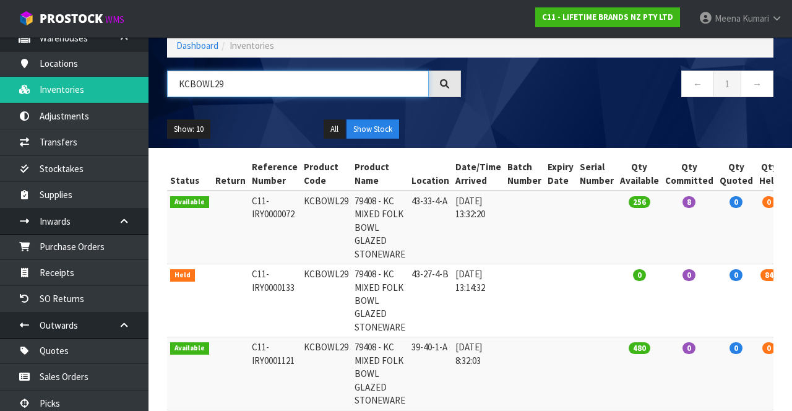
scroll to position [70, 0]
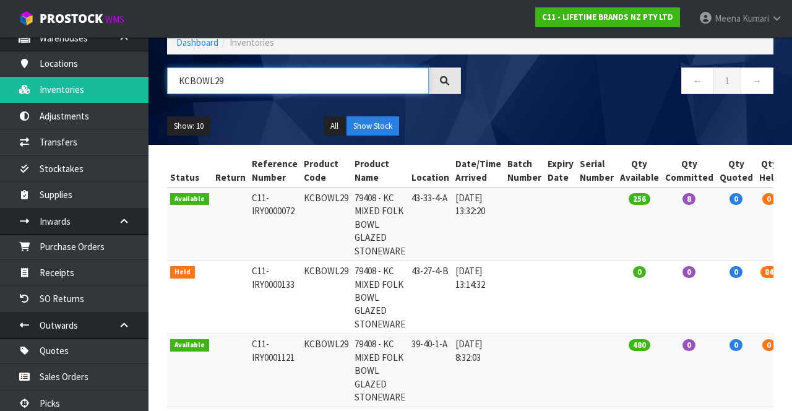
click at [270, 67] on input "KCBOWL29" at bounding box center [298, 80] width 262 height 27
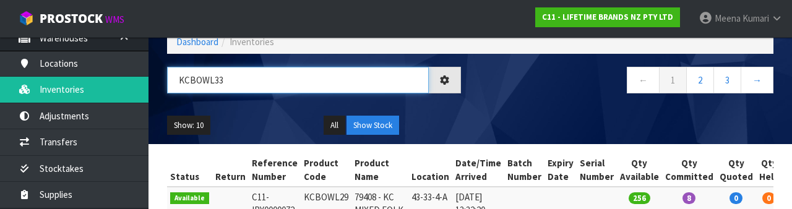
type input "KCBOWL33"
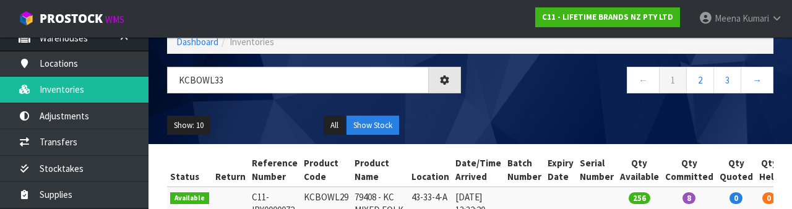
click at [541, 113] on div "Show: 10 5 10 25 50 All Show Stock" at bounding box center [470, 125] width 625 height 38
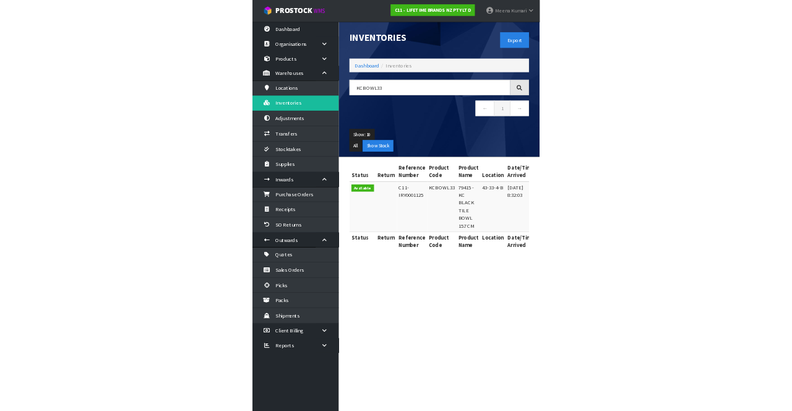
scroll to position [0, 0]
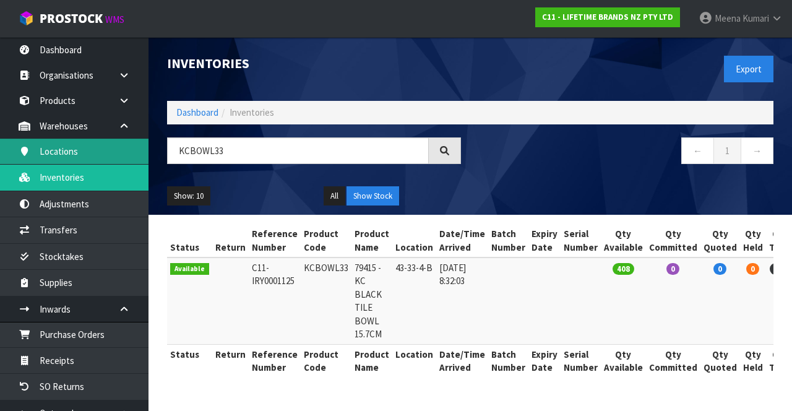
click at [43, 155] on link "Locations" at bounding box center [74, 151] width 149 height 25
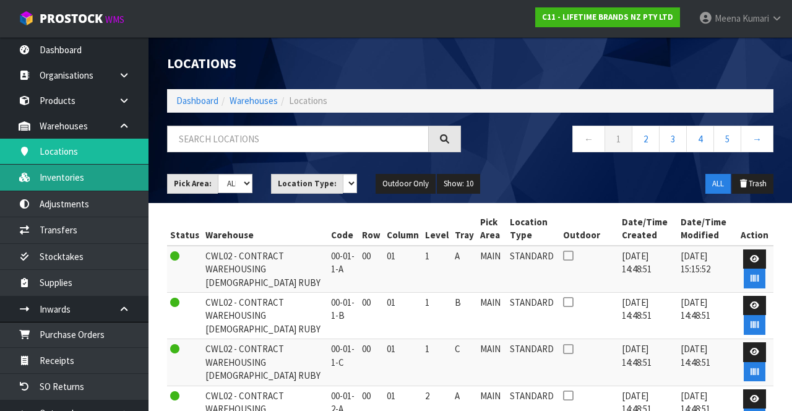
click at [105, 185] on link "Inventories" at bounding box center [74, 177] width 149 height 25
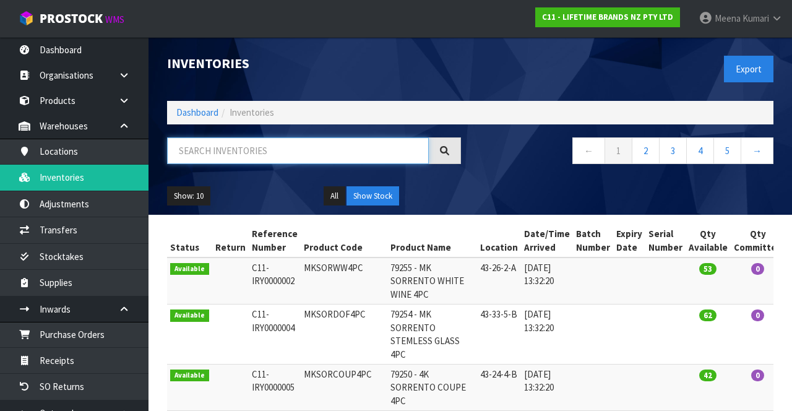
click at [271, 156] on input "text" at bounding box center [298, 150] width 262 height 27
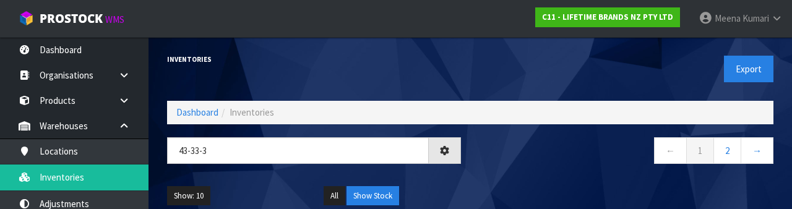
click at [566, 166] on nav "← 1 2 →" at bounding box center [627, 152] width 294 height 30
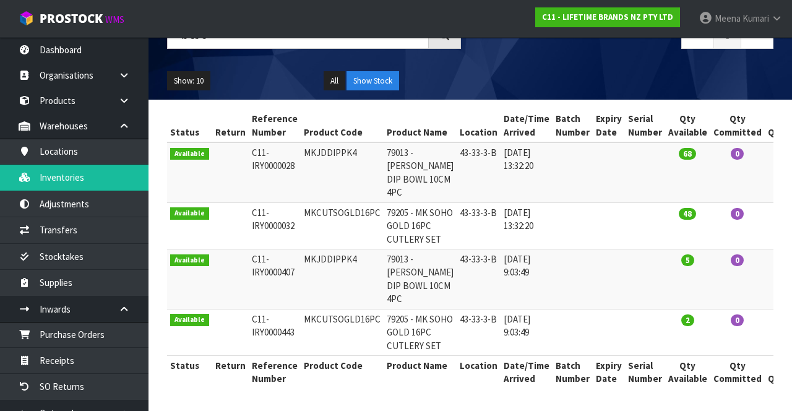
scroll to position [272, 0]
click at [27, 169] on link "Inventories" at bounding box center [74, 177] width 149 height 25
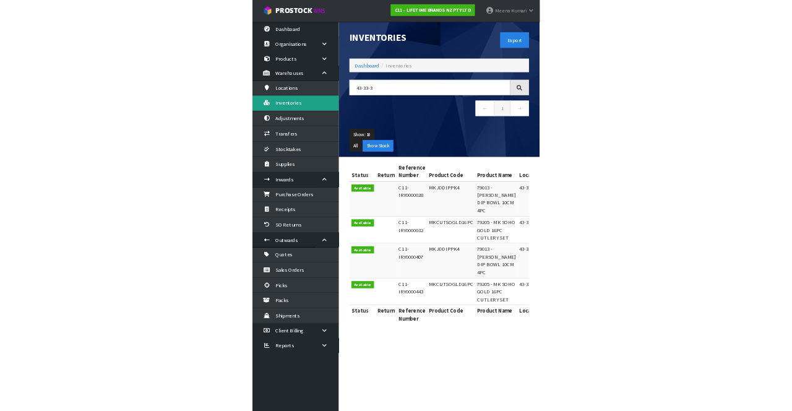
scroll to position [57, 0]
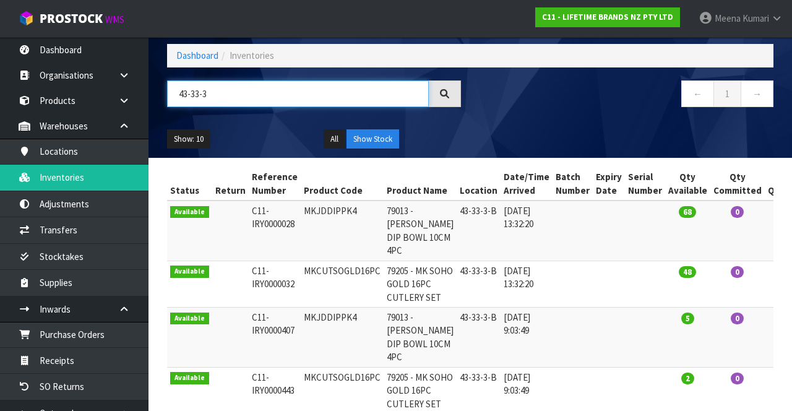
click at [314, 103] on input "43-33-3" at bounding box center [298, 93] width 262 height 27
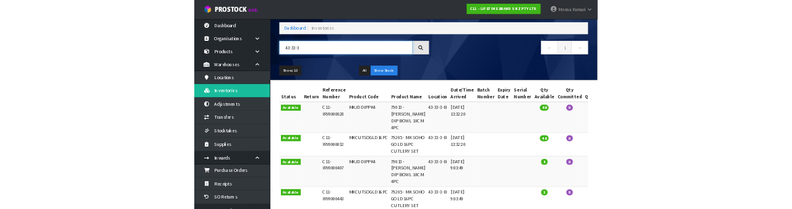
scroll to position [58, 0]
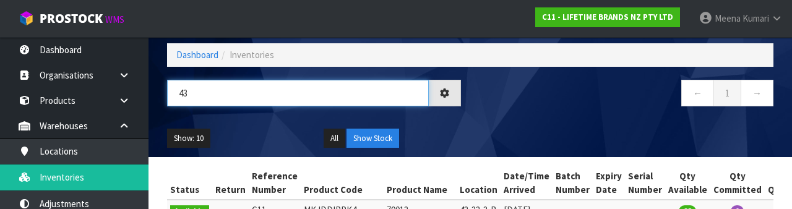
type input "4"
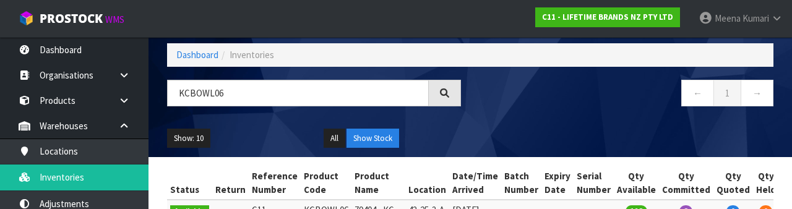
click at [561, 129] on div "Show: 10 5 10 25 50 All Show Stock" at bounding box center [470, 138] width 625 height 38
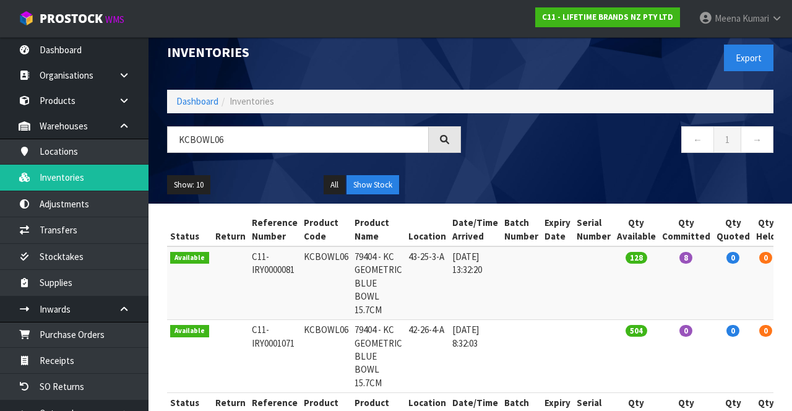
scroll to position [0, 0]
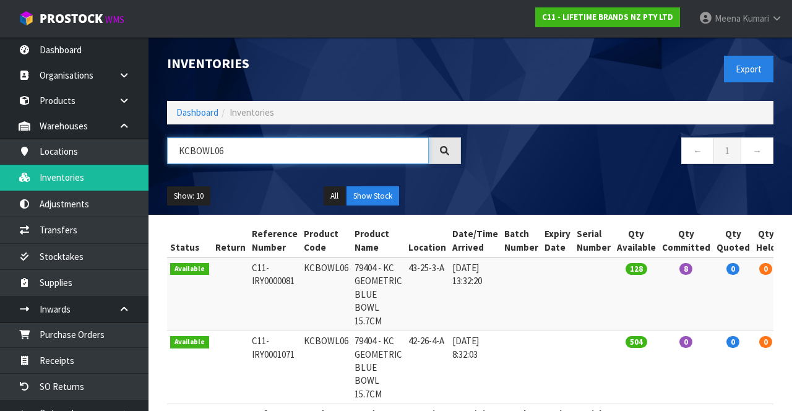
click at [282, 154] on input "KCBOWL06" at bounding box center [298, 150] width 262 height 27
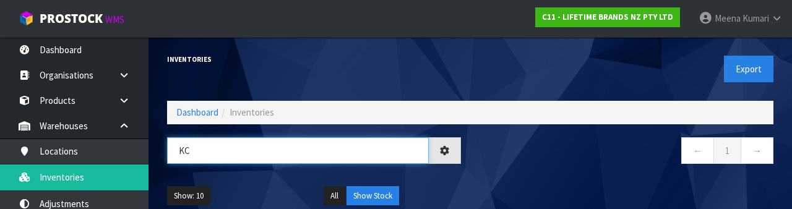
type input "K"
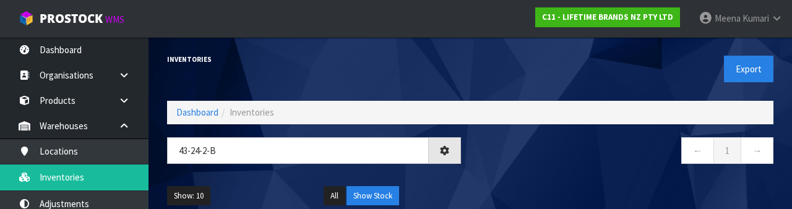
click at [520, 183] on div "Show: 10 5 10 25 50 All Show Stock" at bounding box center [470, 196] width 625 height 38
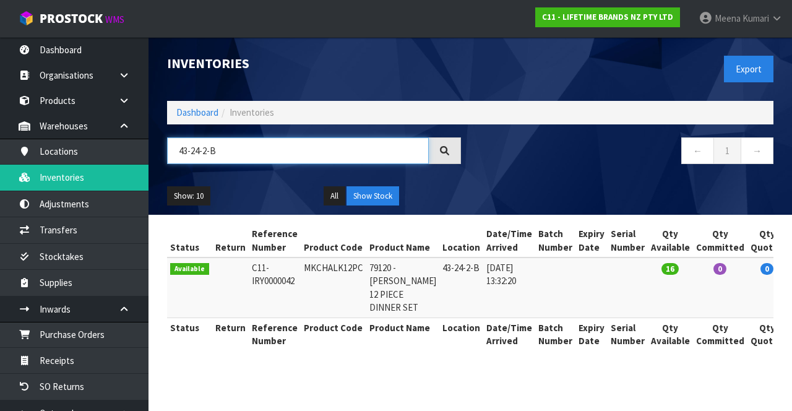
click at [318, 155] on input "43-24-2-B" at bounding box center [298, 150] width 262 height 27
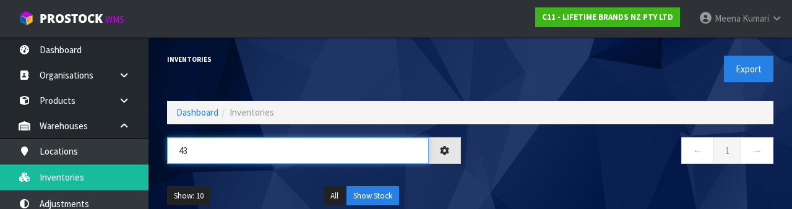
type input "4"
click at [204, 152] on input "BLBLADEGRATER" at bounding box center [298, 150] width 262 height 27
click at [204, 153] on input "BLBLADEGRATER" at bounding box center [298, 150] width 262 height 27
click at [212, 155] on input "BLBLADEGRATER" at bounding box center [298, 150] width 262 height 27
click at [215, 154] on input "BLBLADEGRATER" at bounding box center [298, 150] width 262 height 27
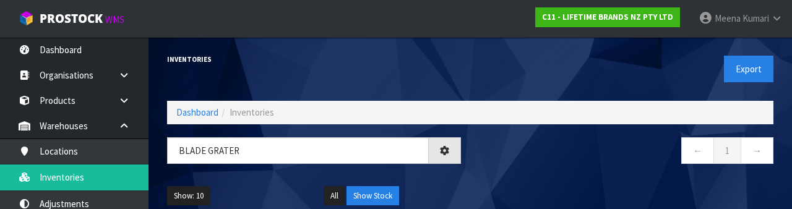
click at [573, 180] on div "Show: 10 5 10 25 50 All Show Stock" at bounding box center [470, 196] width 625 height 38
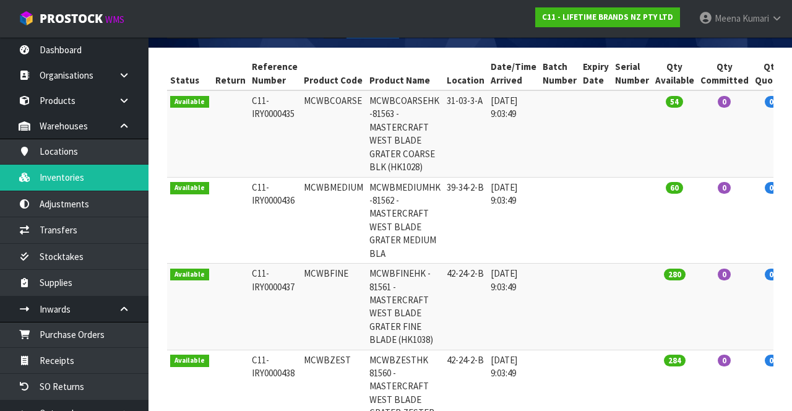
scroll to position [162, 0]
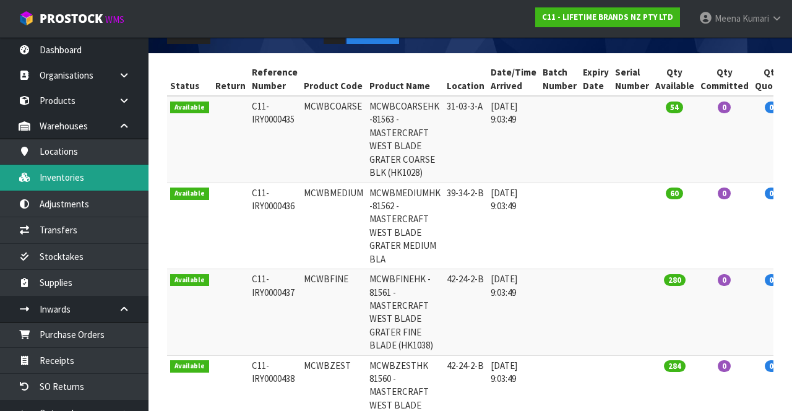
click at [9, 171] on link "Inventories" at bounding box center [74, 177] width 149 height 25
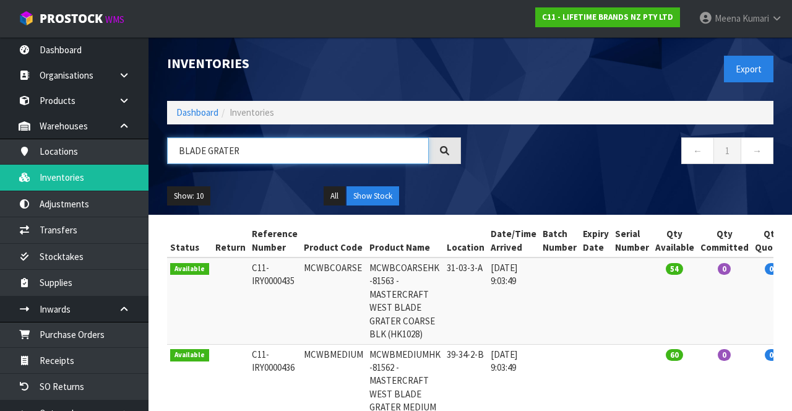
click at [277, 146] on input "BLADE GRATER" at bounding box center [298, 150] width 262 height 27
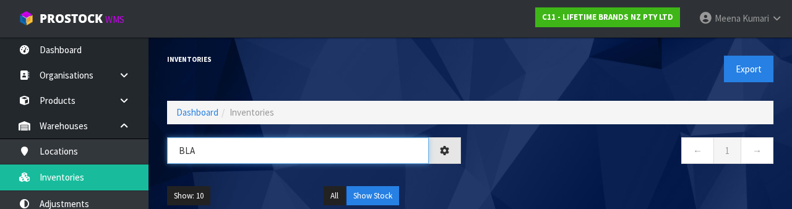
type input "BL"
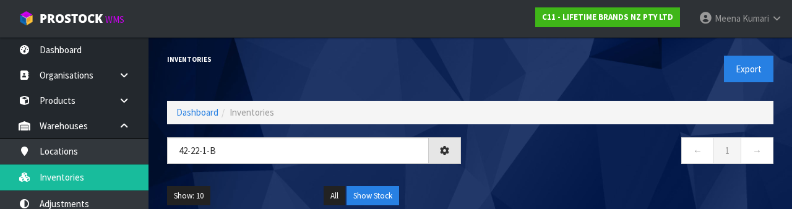
click at [516, 175] on div "← 1 →" at bounding box center [626, 157] width 313 height 40
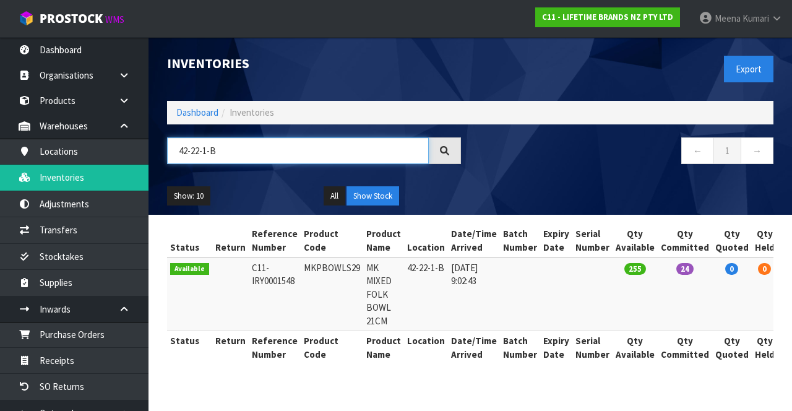
click at [332, 151] on input "42-22-1-B" at bounding box center [298, 150] width 262 height 27
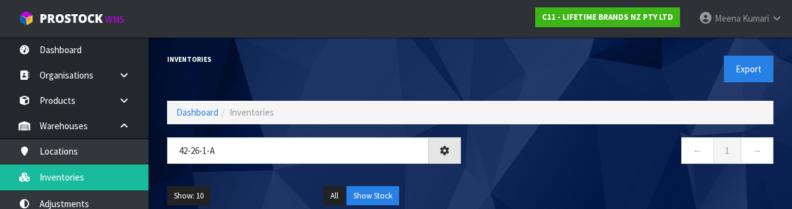
click at [602, 162] on nav "← 1 →" at bounding box center [627, 152] width 294 height 30
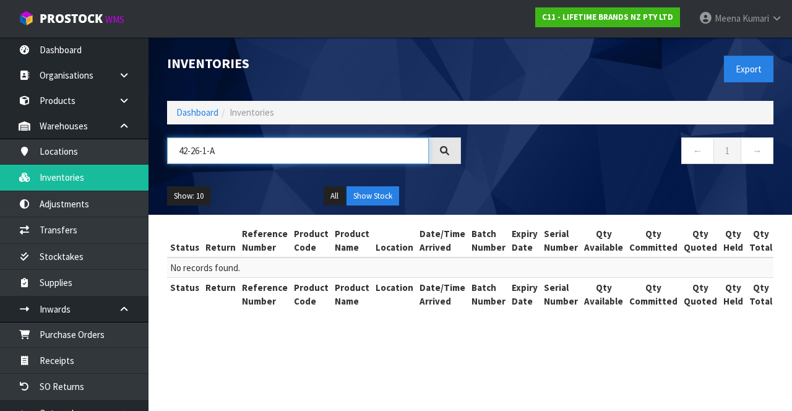
click at [355, 154] on input "42-26-1-A" at bounding box center [298, 150] width 262 height 27
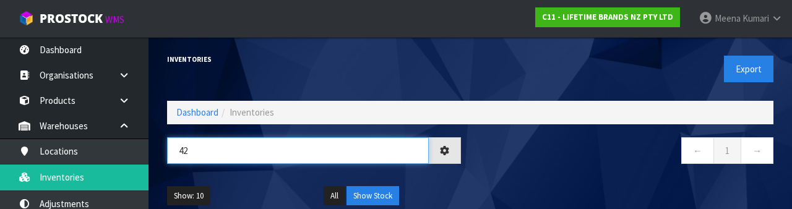
type input "4"
type input "KCBOKCBOWLKCBOW"
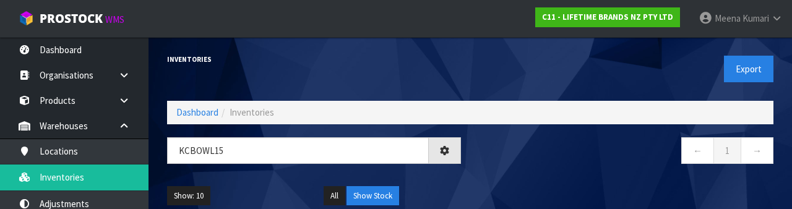
click at [580, 157] on nav "← 1 →" at bounding box center [627, 152] width 294 height 30
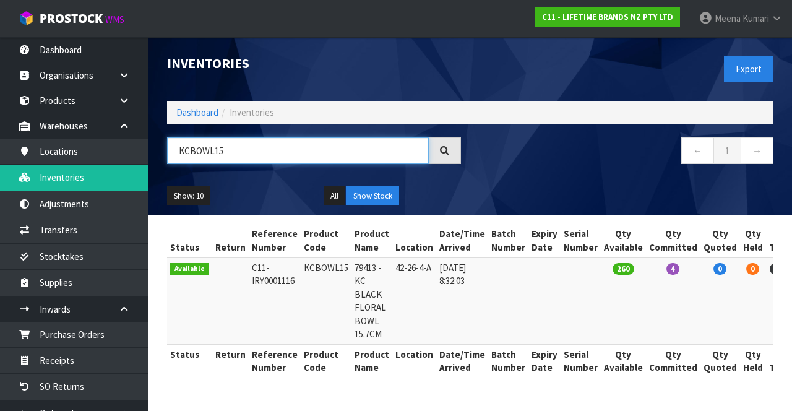
click at [293, 161] on input "KCBOWL15" at bounding box center [298, 150] width 262 height 27
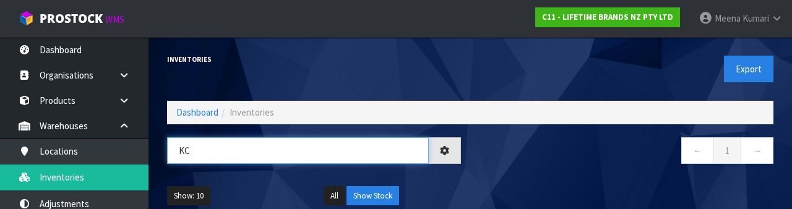
type input "K"
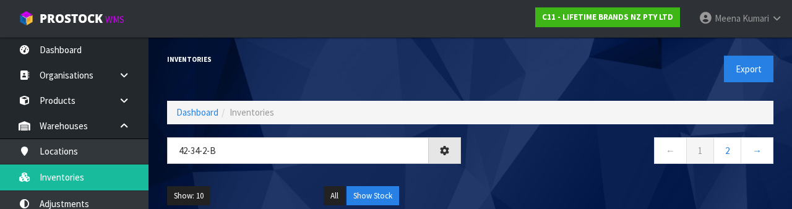
click at [557, 181] on div "Show: 10 5 10 25 50 All Show Stock" at bounding box center [470, 196] width 625 height 38
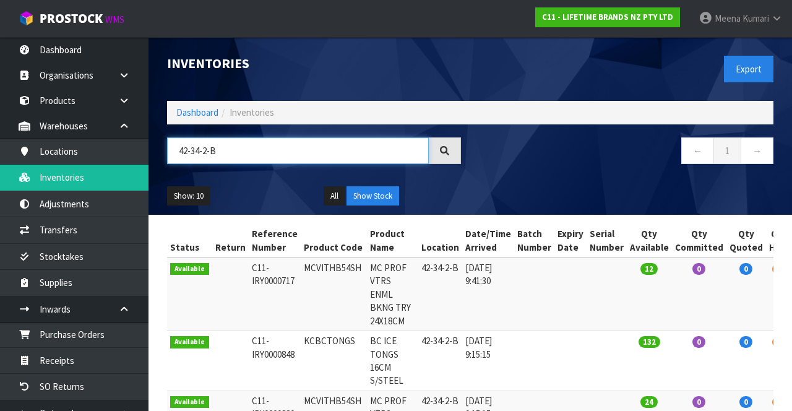
click at [266, 154] on input "42-34-2-B" at bounding box center [298, 150] width 262 height 27
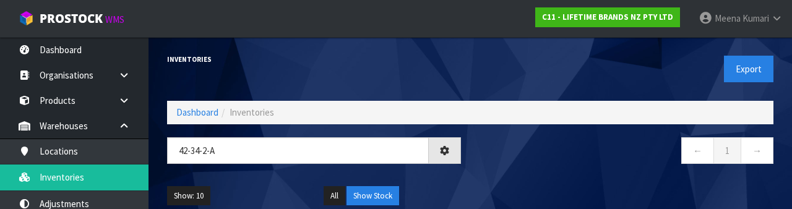
click at [556, 171] on div "← 1 →" at bounding box center [626, 157] width 313 height 40
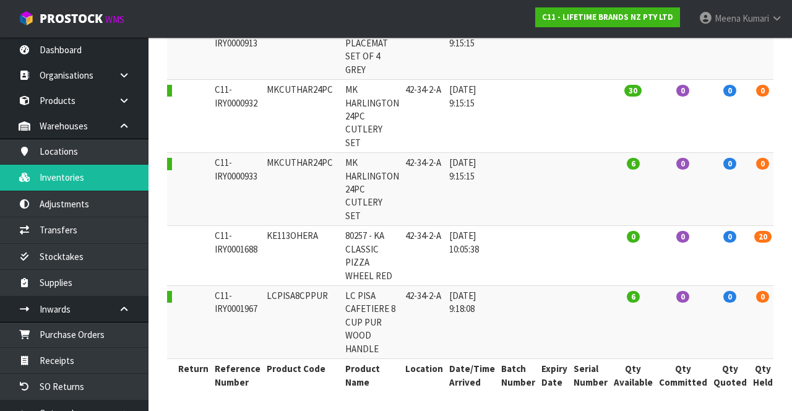
scroll to position [358, 0]
click at [752, 254] on td "20" at bounding box center [763, 255] width 26 height 60
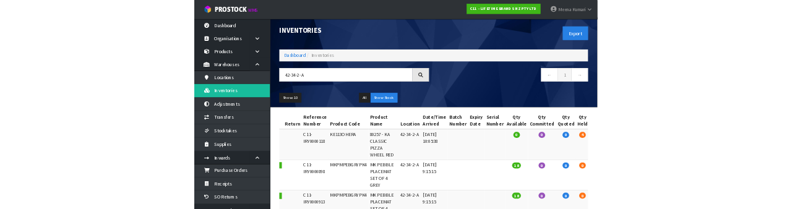
scroll to position [0, 0]
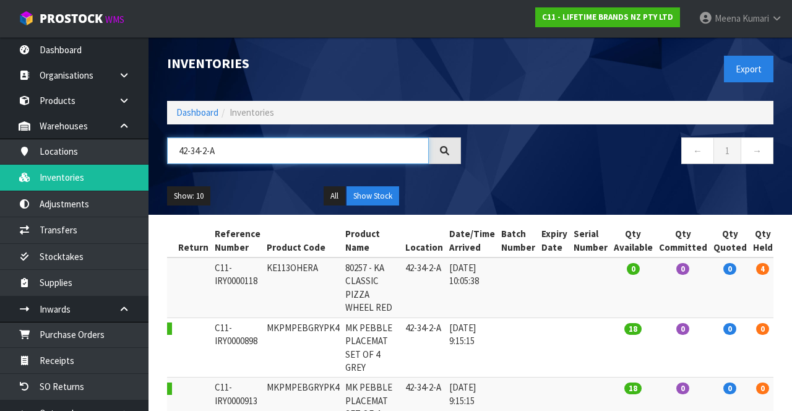
click at [318, 152] on input "42-34-2-A" at bounding box center [298, 150] width 262 height 27
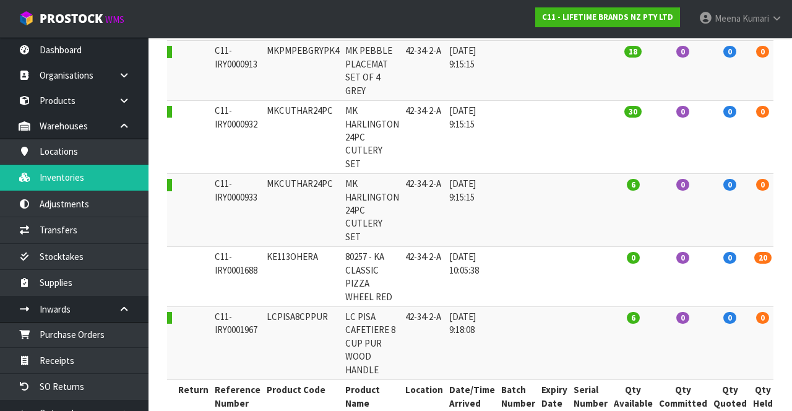
scroll to position [334, 0]
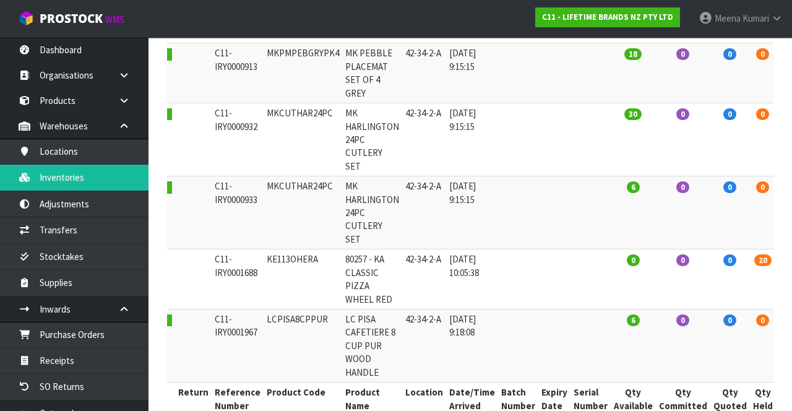
copy td "KE113OHERA"
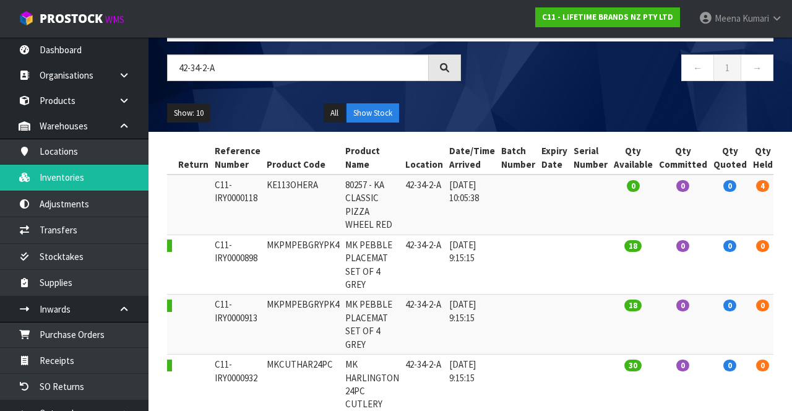
scroll to position [0, 0]
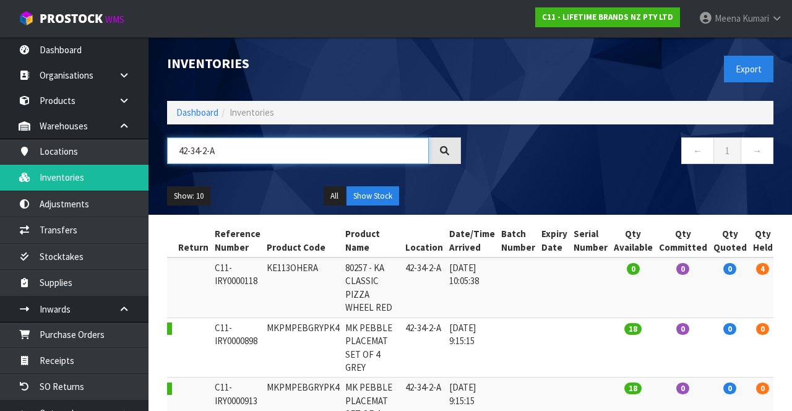
click at [347, 154] on input "42-34-2-A" at bounding box center [298, 150] width 262 height 27
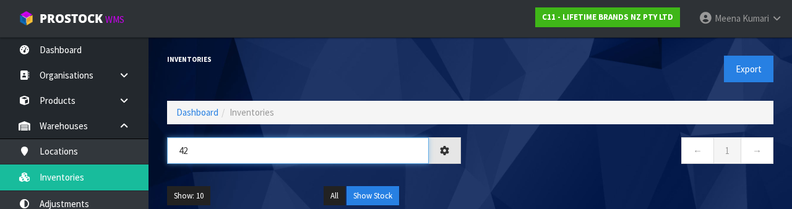
type input "4"
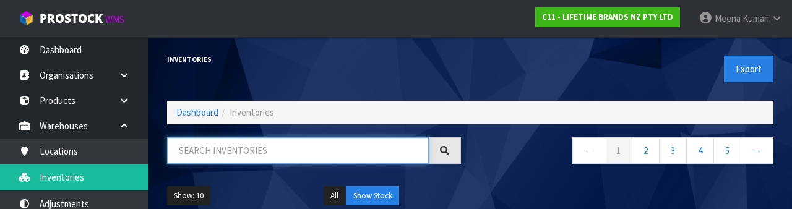
paste input "KE113OHERA"
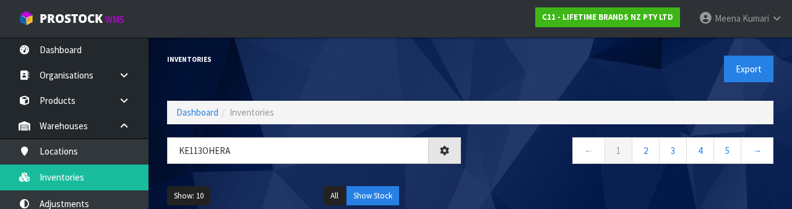
click at [535, 165] on nav "← 1 2 3 4 5 →" at bounding box center [627, 152] width 294 height 30
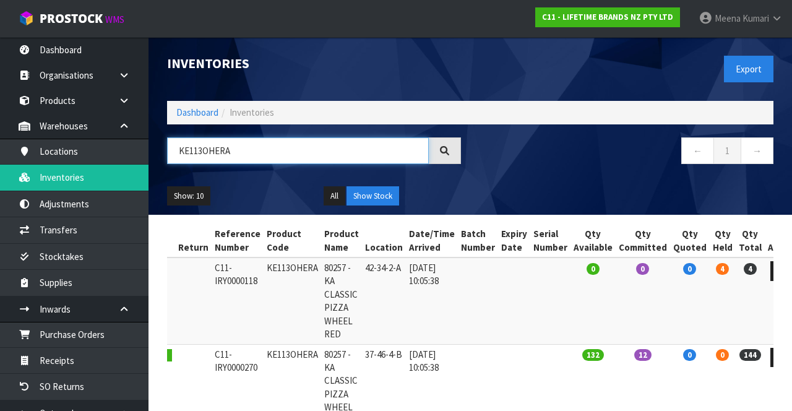
click at [306, 145] on input "KE113OHERA" at bounding box center [298, 150] width 262 height 27
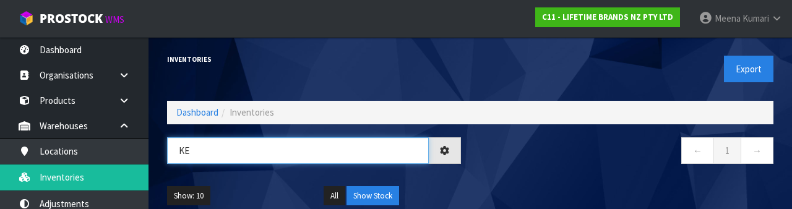
type input "K"
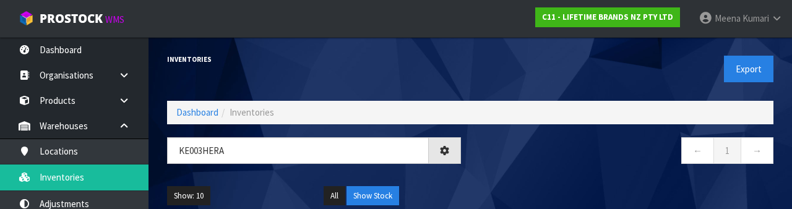
click at [584, 163] on nav "← 1 →" at bounding box center [627, 152] width 294 height 30
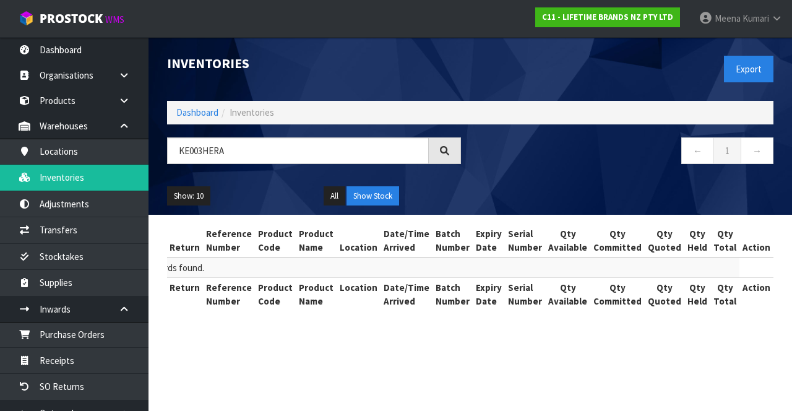
scroll to position [0, 2]
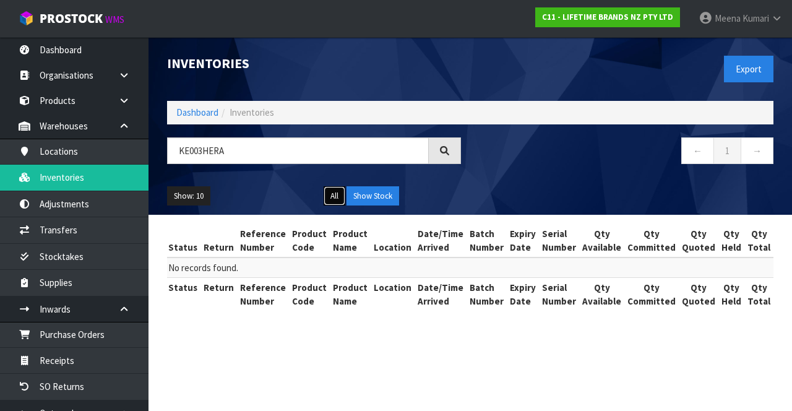
click at [333, 194] on button "All" at bounding box center [335, 196] width 22 height 20
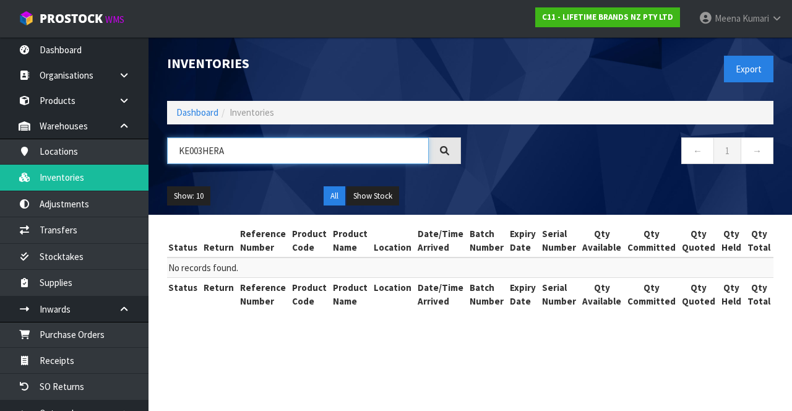
click at [203, 154] on input "KE003HERA" at bounding box center [298, 150] width 262 height 27
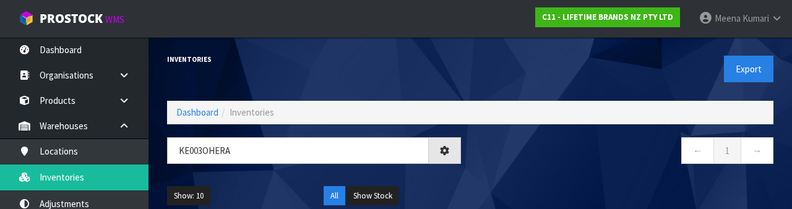
click at [609, 170] on div "← 1 →" at bounding box center [626, 157] width 313 height 40
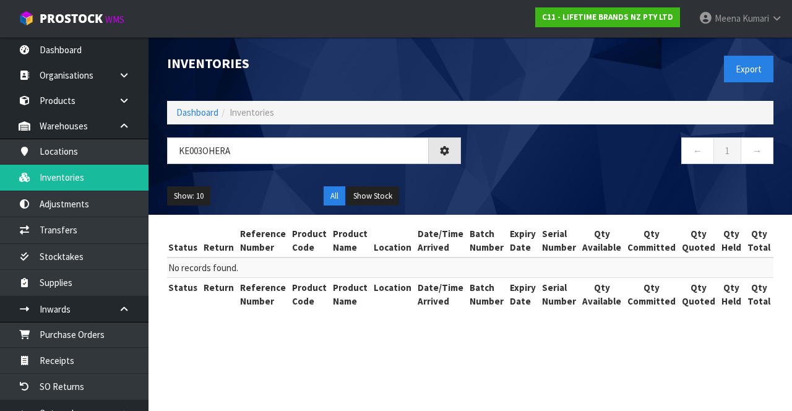
type input "KE003OHERA"
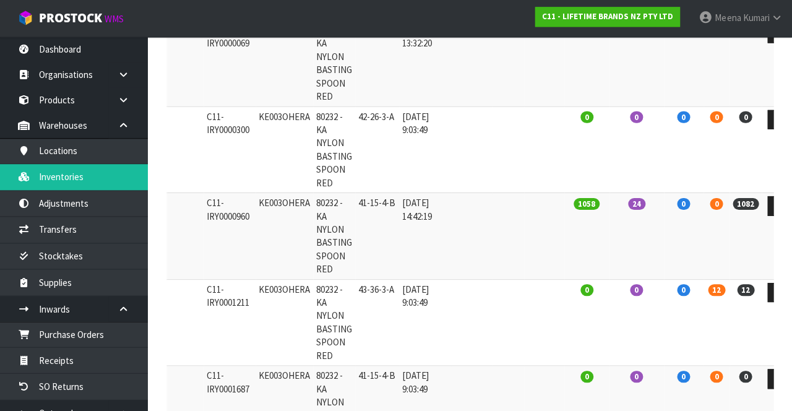
scroll to position [238, 0]
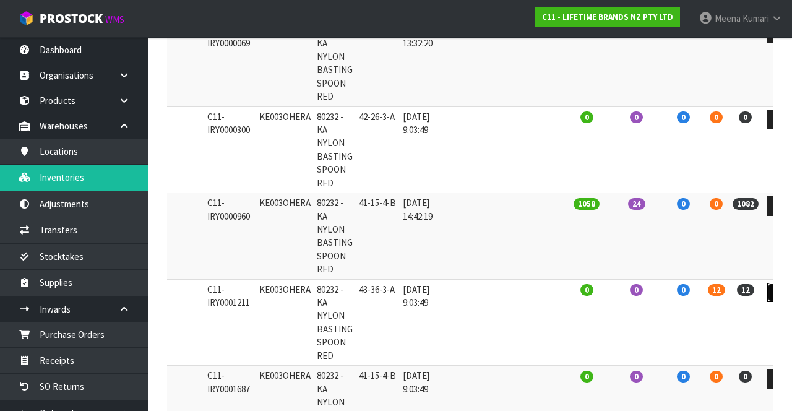
click at [774, 288] on icon at bounding box center [778, 292] width 9 height 8
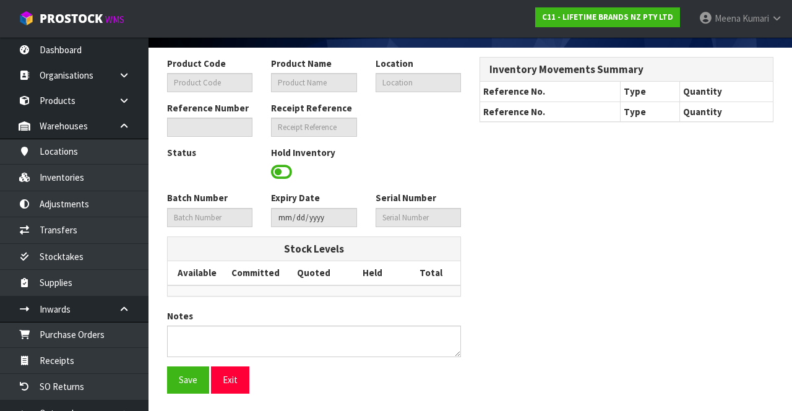
type input "KE003OHERA"
type input "80232 - KA NYLON BASTING SPOON RED"
type input "43-36-3-A"
type input "C11-IRY0001211"
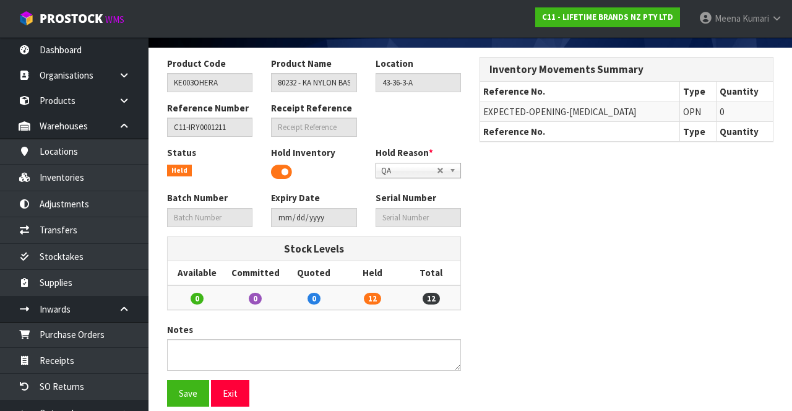
scroll to position [91, 0]
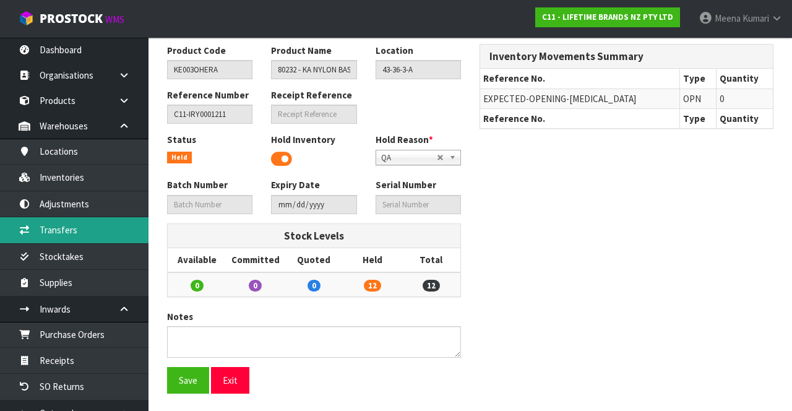
click at [88, 241] on link "Transfers" at bounding box center [74, 229] width 149 height 25
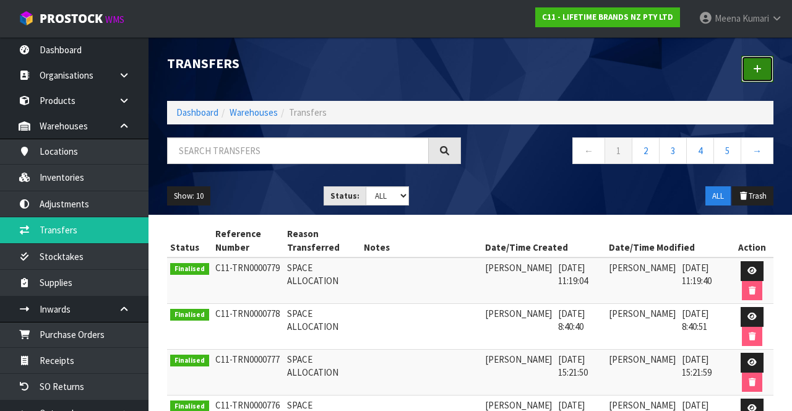
click at [769, 77] on link at bounding box center [758, 69] width 32 height 27
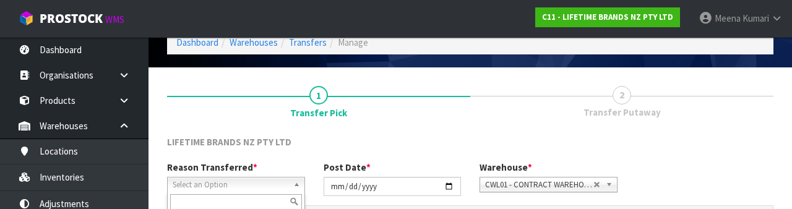
scroll to position [148, 0]
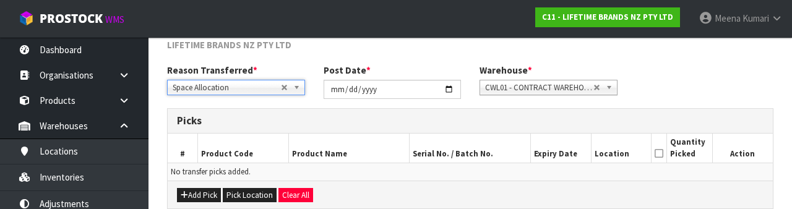
click at [743, 90] on div "Reason Transferred * Space Allocation Damage Expired Stock Repair QA Space Allo…" at bounding box center [470, 86] width 625 height 45
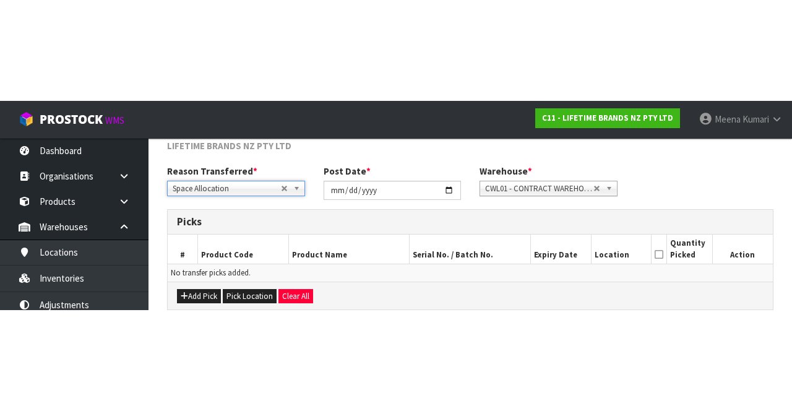
scroll to position [67, 0]
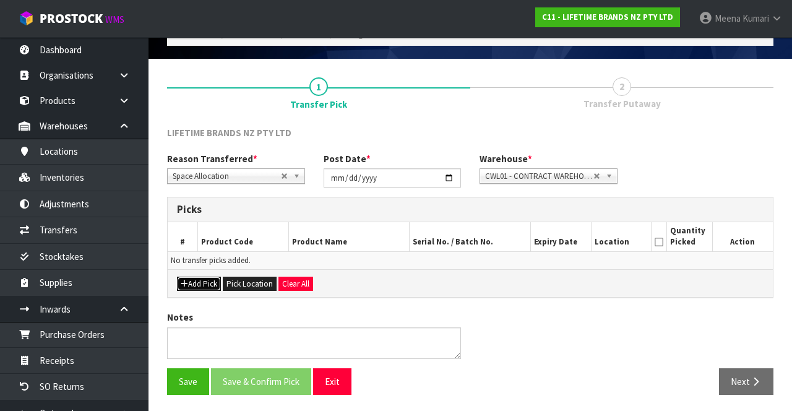
click at [204, 277] on button "Add Pick" at bounding box center [199, 284] width 44 height 15
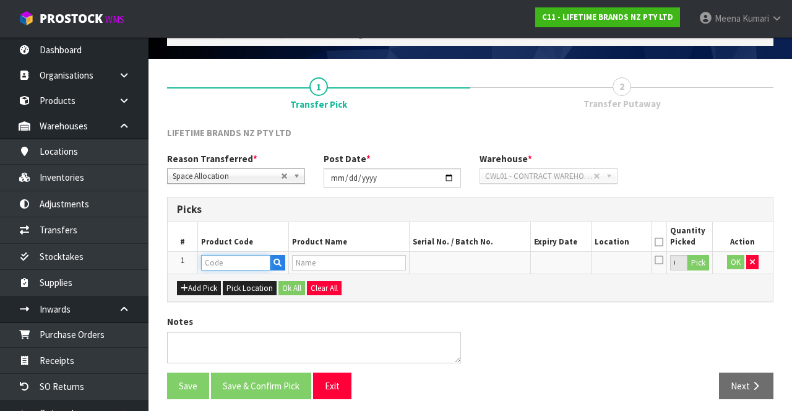
paste input "KE003OHERA"
type input "KE003OHERA"
type input "80232 - KA NYLON BASTING SPOON RED"
type input "KE003OHERA"
click at [697, 264] on button "Pick" at bounding box center [699, 263] width 22 height 16
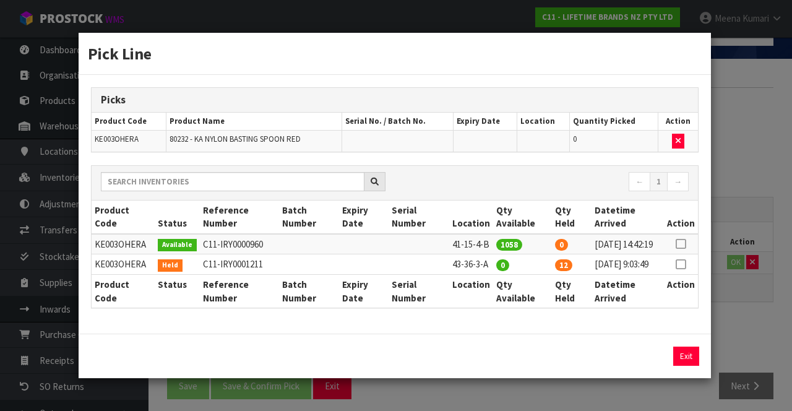
click at [683, 265] on icon at bounding box center [681, 264] width 10 height 1
click at [645, 364] on button "Assign Pick" at bounding box center [644, 356] width 51 height 19
type input "12"
click at [774, 334] on div "Pick Line Picks Product Code Product Name Serial No. / Batch No. Expiry Date Lo…" at bounding box center [396, 205] width 792 height 411
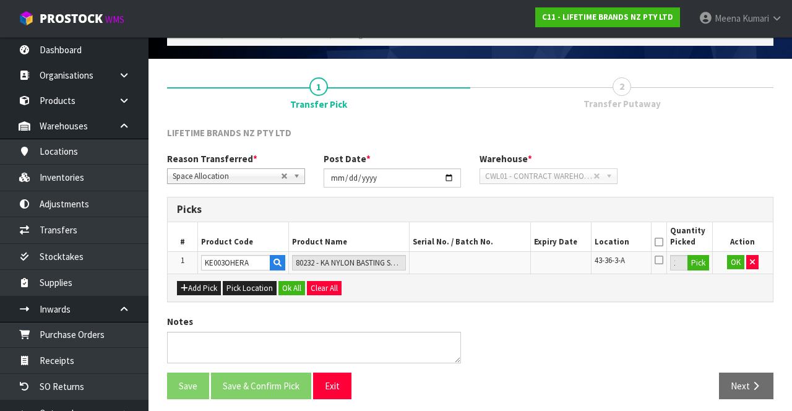
click at [664, 242] on icon at bounding box center [659, 242] width 9 height 1
click at [730, 264] on button "OK" at bounding box center [735, 262] width 17 height 15
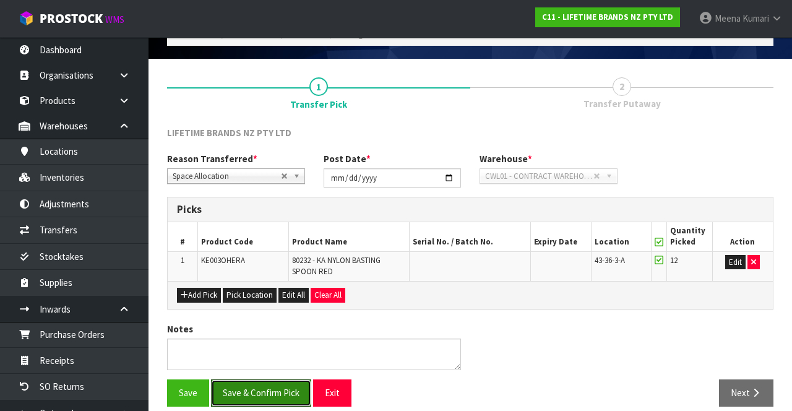
click at [254, 399] on button "Save & Confirm Pick" at bounding box center [261, 392] width 100 height 27
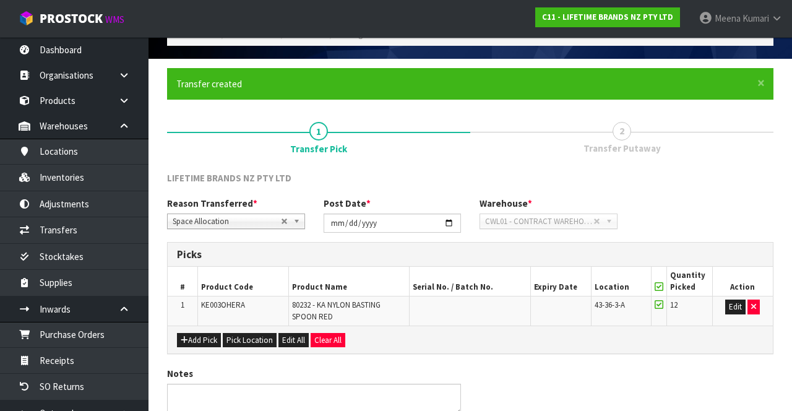
scroll to position [0, 0]
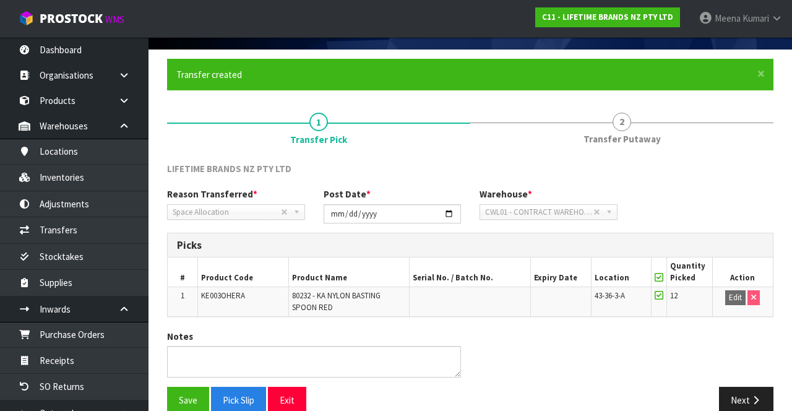
scroll to position [96, 0]
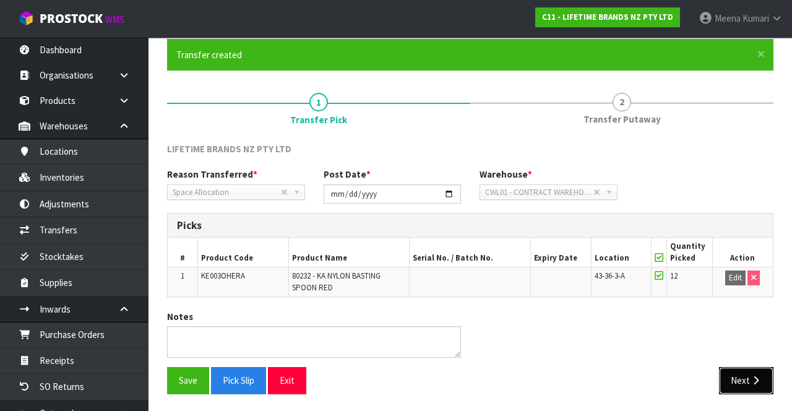
click at [738, 380] on button "Next" at bounding box center [746, 380] width 54 height 27
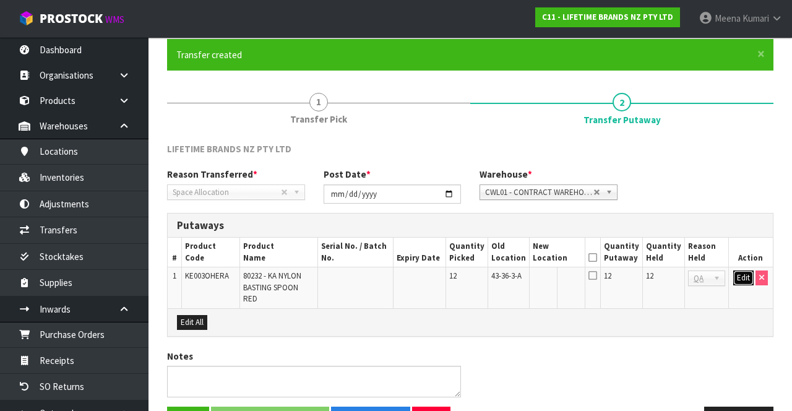
click at [736, 274] on button "Edit" at bounding box center [744, 278] width 20 height 15
click at [547, 272] on input "text" at bounding box center [551, 278] width 34 height 15
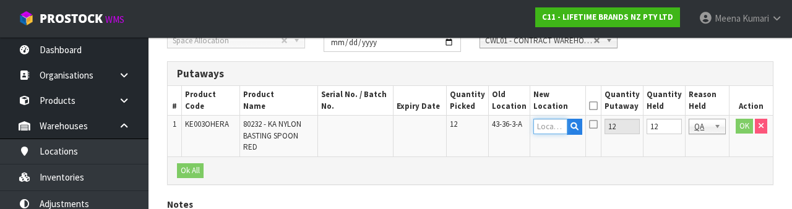
scroll to position [261, 0]
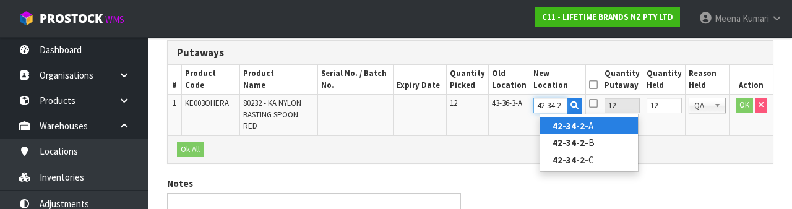
type input "42-34-2-A"
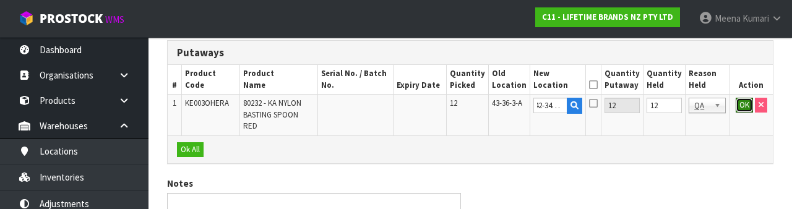
click at [742, 106] on button "OK" at bounding box center [744, 105] width 17 height 15
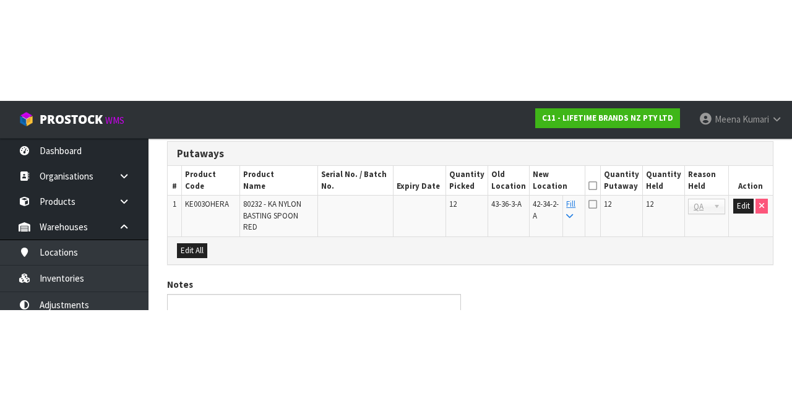
scroll to position [123, 0]
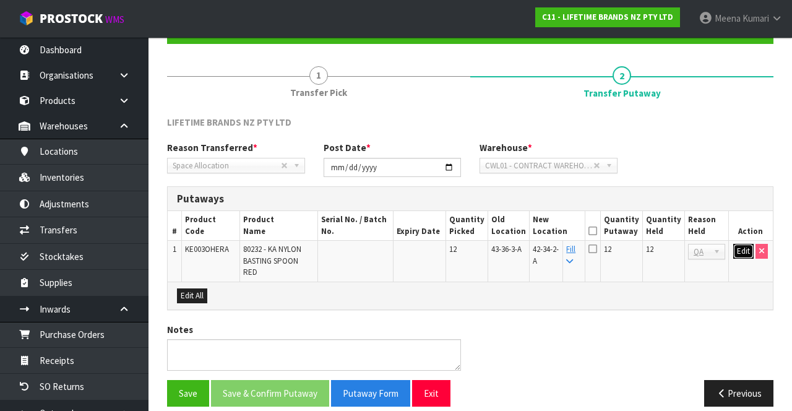
click at [744, 248] on button "Edit" at bounding box center [744, 251] width 20 height 15
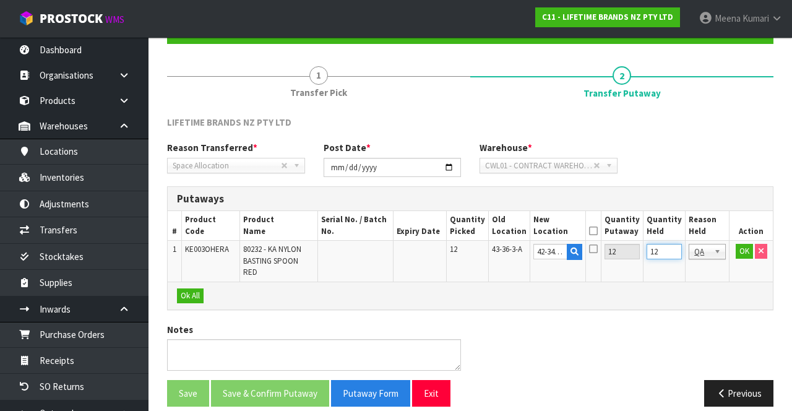
click at [672, 248] on input "12" at bounding box center [664, 251] width 35 height 15
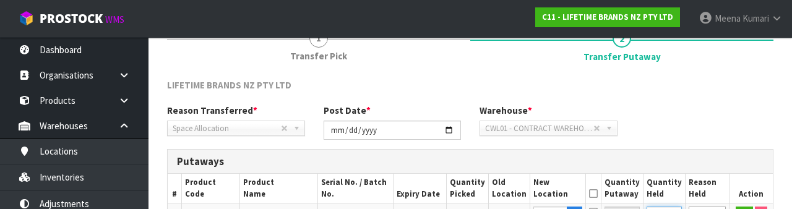
scroll to position [261, 0]
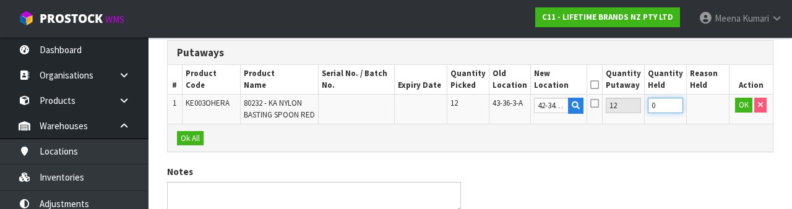
type input "0"
click at [579, 84] on th "New Location" at bounding box center [559, 79] width 56 height 29
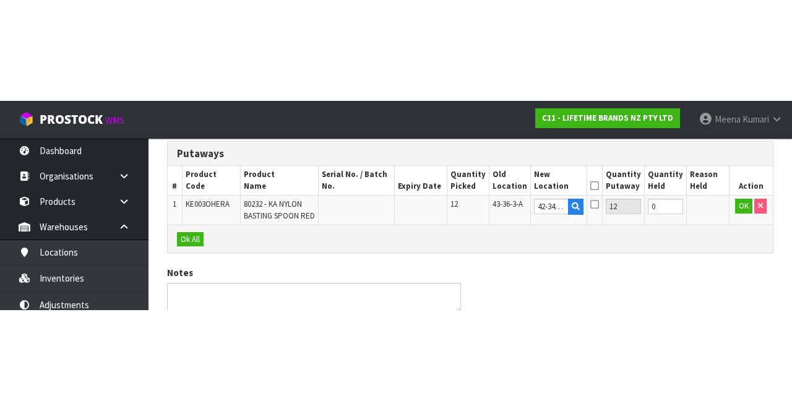
scroll to position [123, 0]
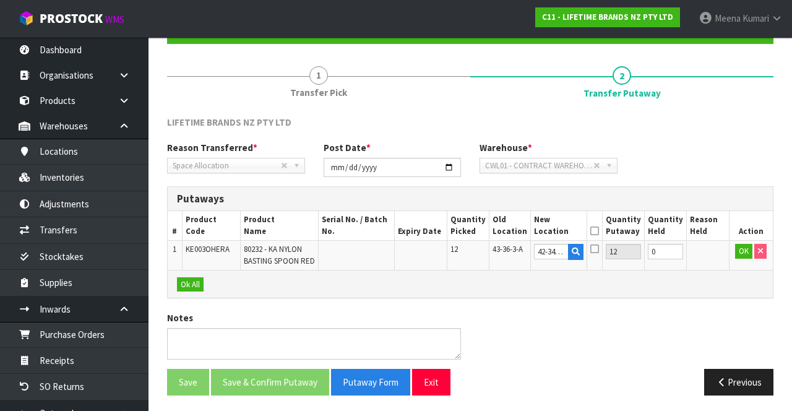
click at [599, 231] on icon at bounding box center [595, 231] width 9 height 1
click at [741, 251] on button "OK" at bounding box center [743, 251] width 17 height 15
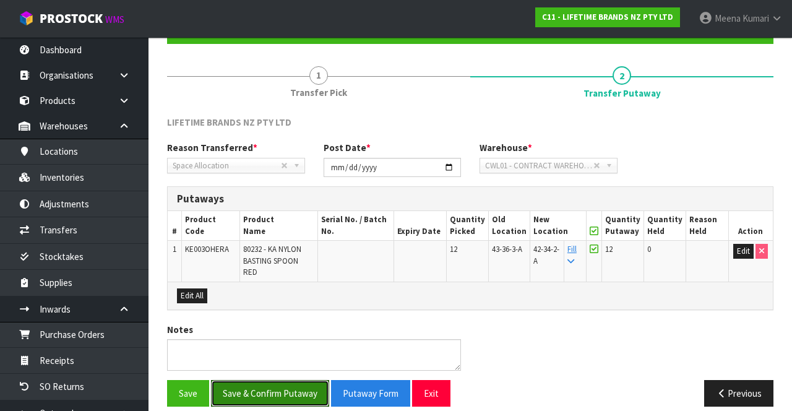
click at [295, 380] on button "Save & Confirm Putaway" at bounding box center [270, 393] width 118 height 27
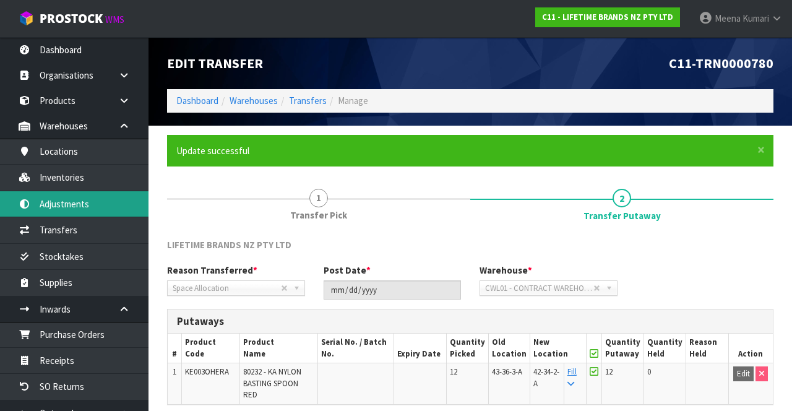
click at [95, 202] on link "Adjustments" at bounding box center [74, 203] width 149 height 25
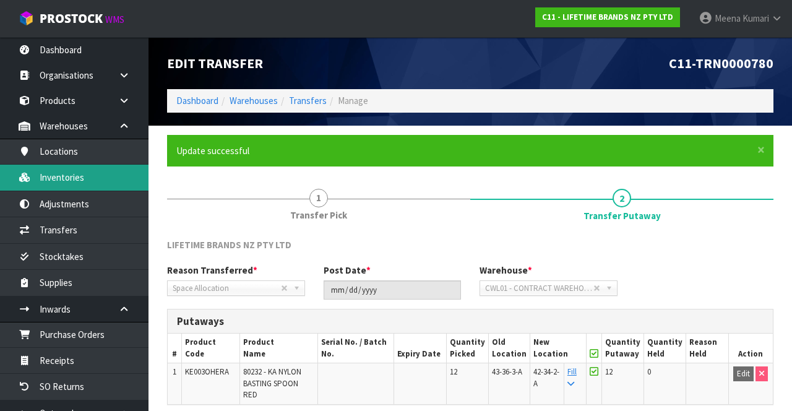
click at [82, 178] on link "Inventories" at bounding box center [74, 177] width 149 height 25
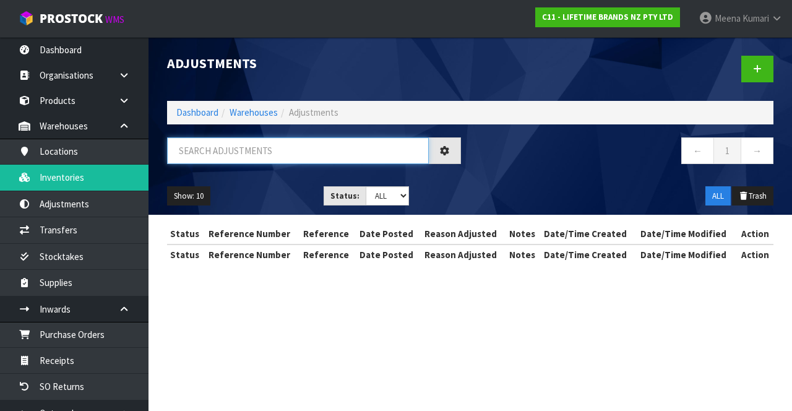
click at [275, 155] on input "text" at bounding box center [298, 150] width 262 height 27
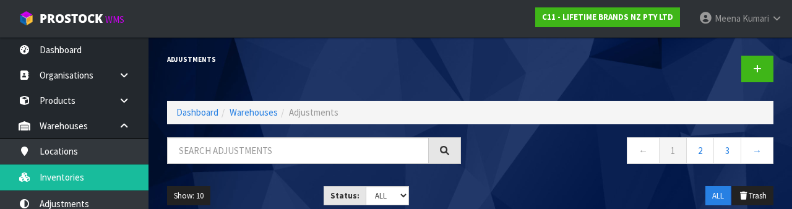
click at [407, 58] on h1 "Adjustments" at bounding box center [314, 59] width 294 height 7
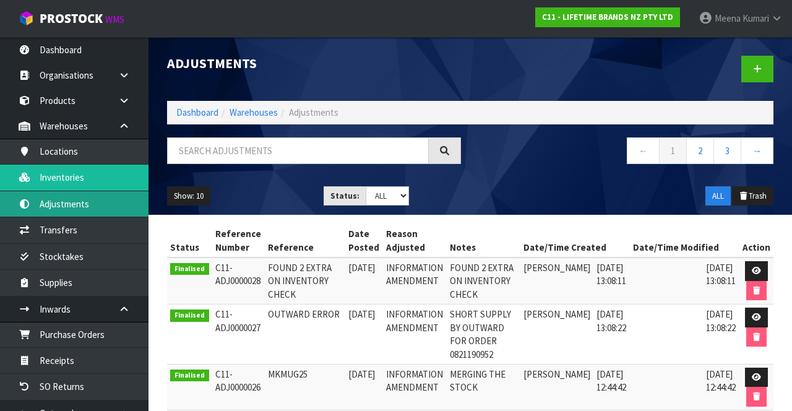
click at [84, 206] on link "Adjustments" at bounding box center [74, 203] width 149 height 25
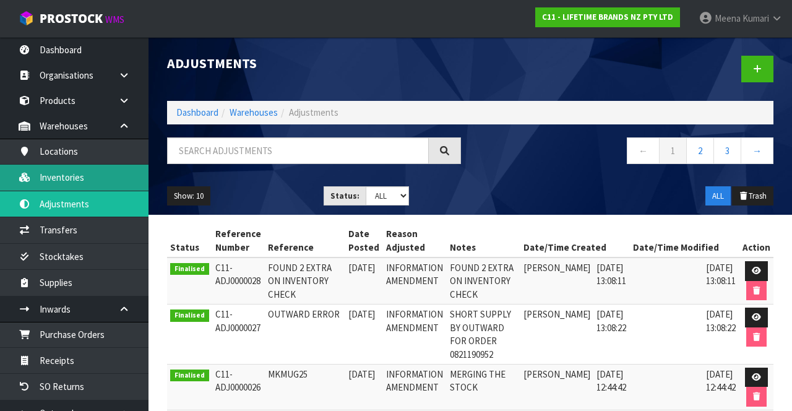
click at [89, 180] on link "Inventories" at bounding box center [74, 177] width 149 height 25
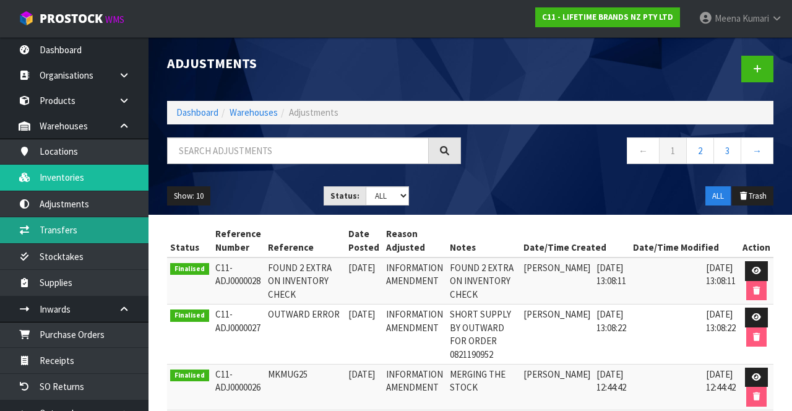
click at [82, 241] on link "Transfers" at bounding box center [74, 229] width 149 height 25
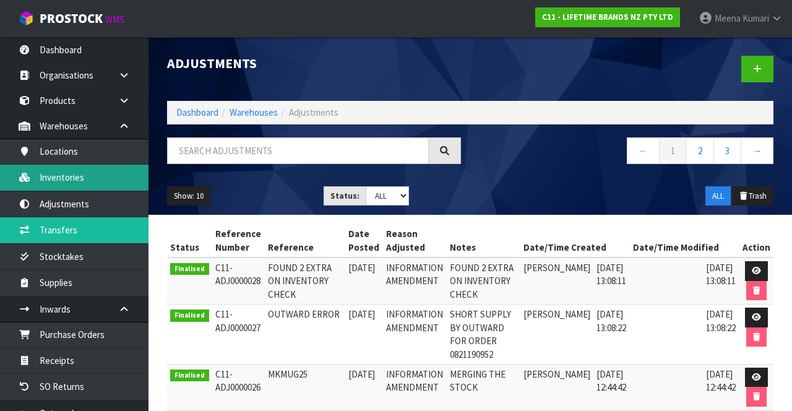
click at [92, 175] on link "Inventories" at bounding box center [74, 177] width 149 height 25
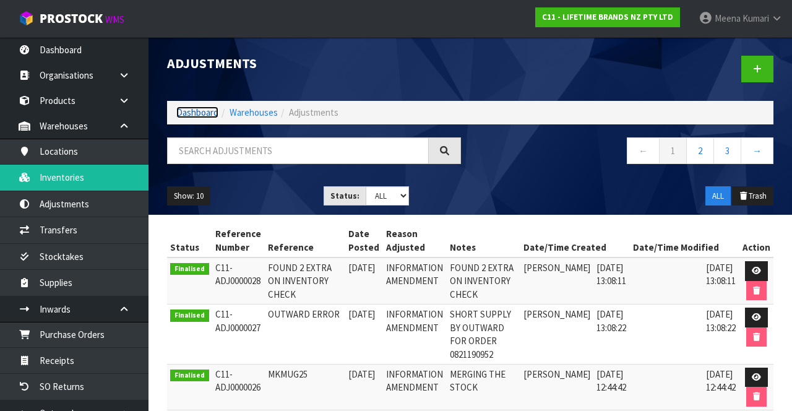
click at [195, 110] on link "Dashboard" at bounding box center [197, 112] width 42 height 12
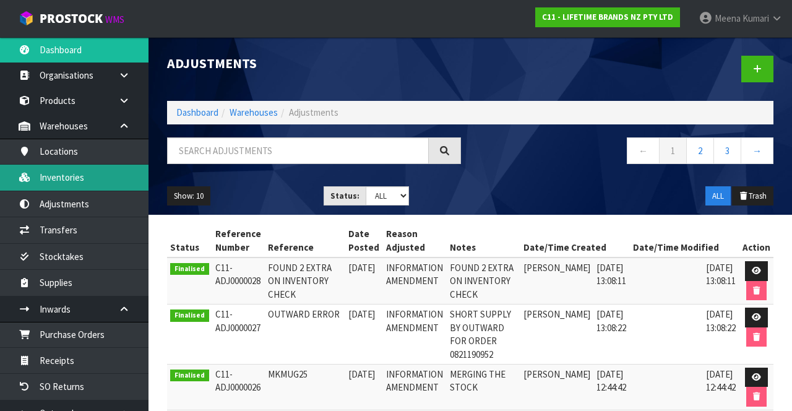
click at [82, 189] on link "Inventories" at bounding box center [74, 177] width 149 height 25
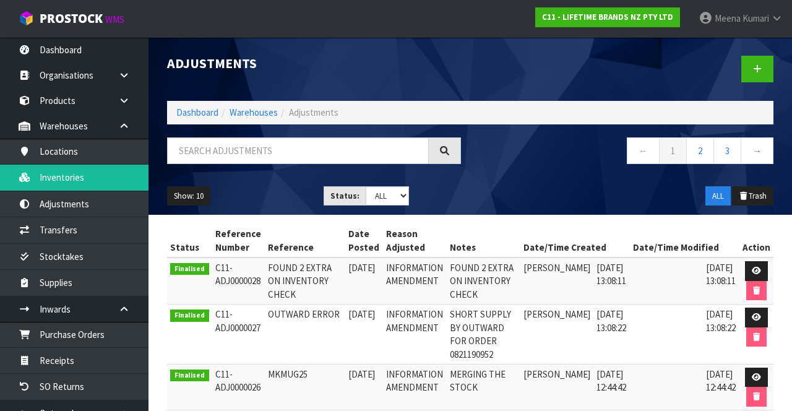
click at [769, 21] on link "[PERSON_NAME]" at bounding box center [741, 18] width 103 height 37
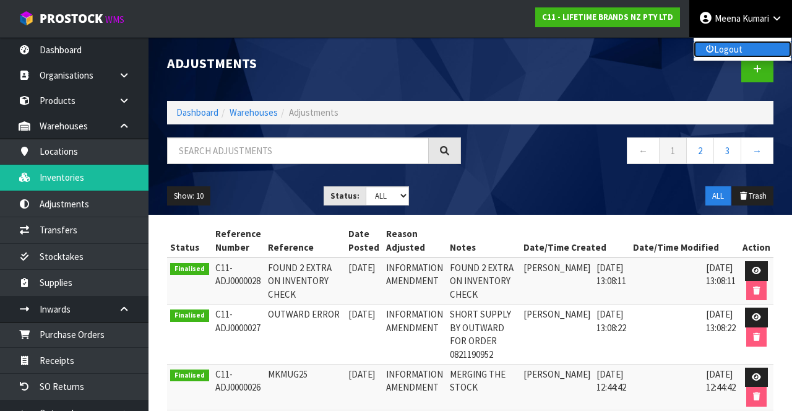
click at [730, 46] on link "Logout" at bounding box center [743, 49] width 98 height 17
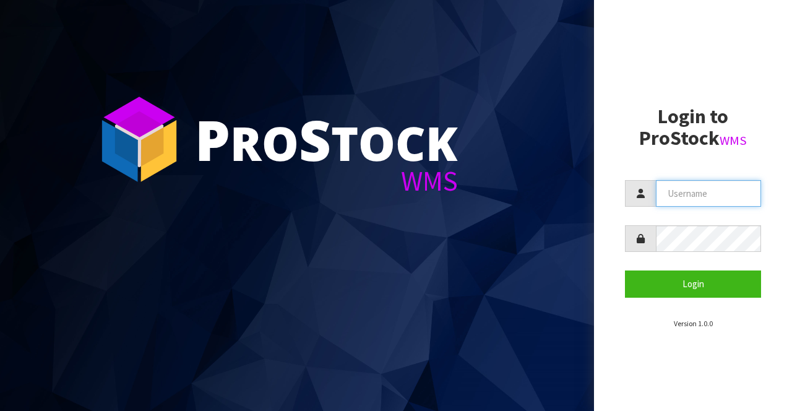
click at [717, 197] on input "text" at bounding box center [708, 193] width 105 height 27
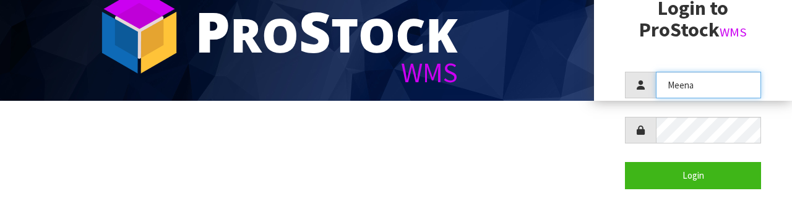
scroll to position [119, 0]
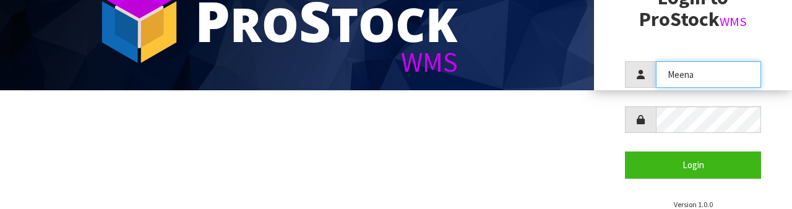
type input "Meena"
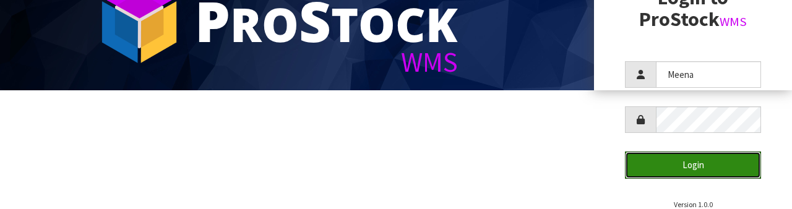
click at [732, 154] on button "Login" at bounding box center [693, 165] width 136 height 27
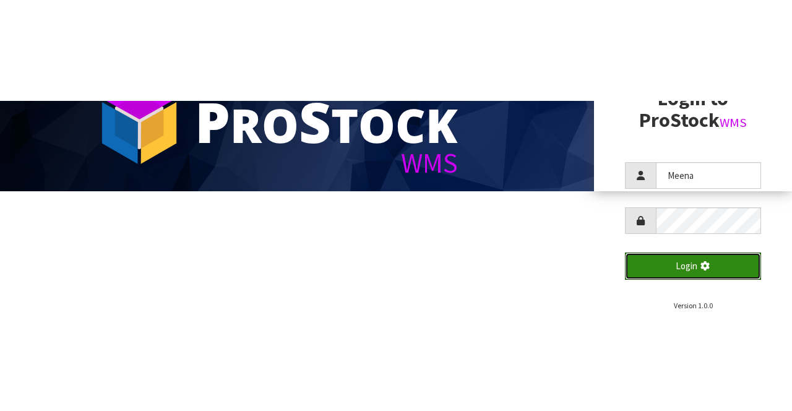
scroll to position [0, 0]
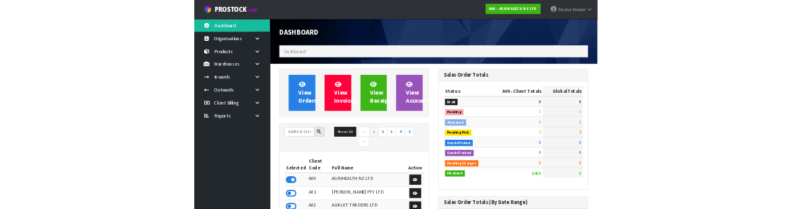
scroll to position [1012, 312]
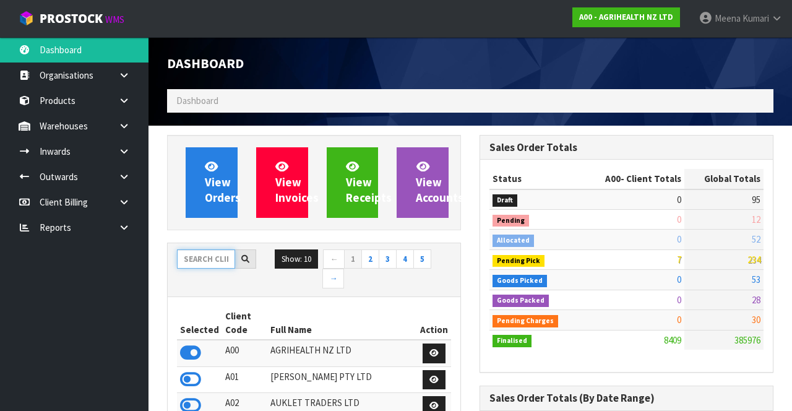
click at [212, 257] on input "text" at bounding box center [206, 258] width 58 height 19
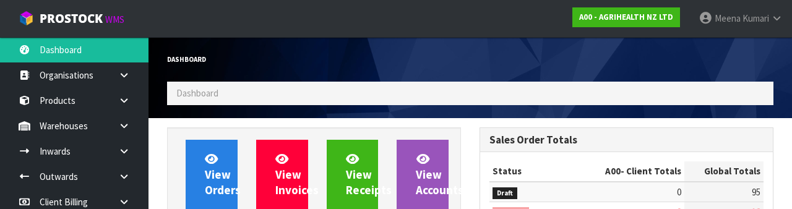
scroll to position [145, 0]
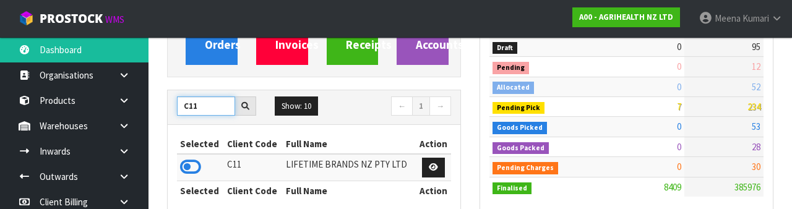
type input "C11"
click at [190, 169] on icon at bounding box center [190, 167] width 21 height 19
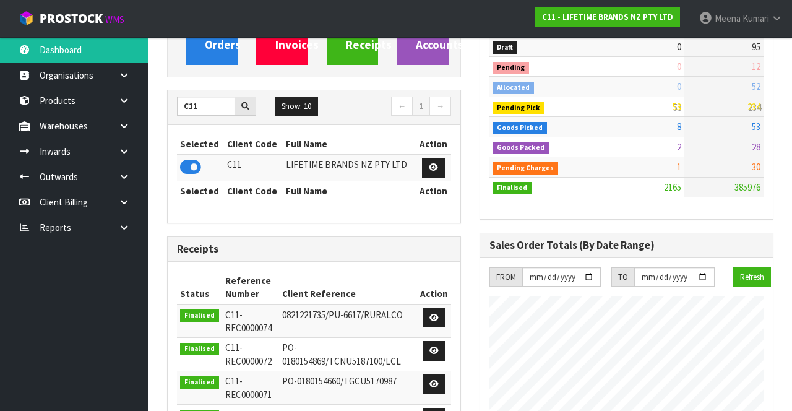
scroll to position [1078, 312]
click at [144, 131] on link at bounding box center [129, 125] width 40 height 25
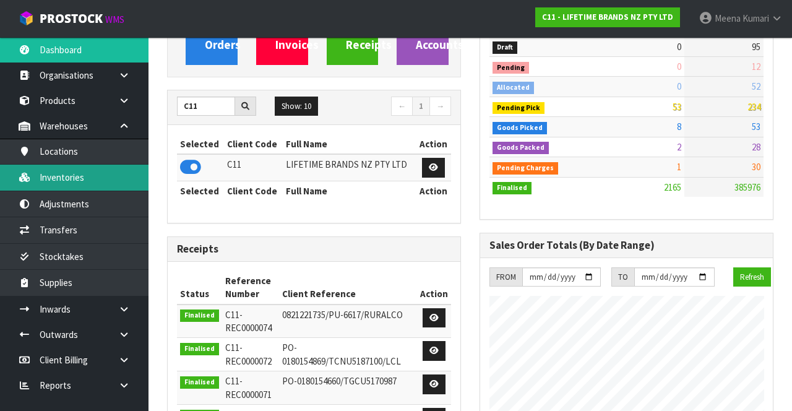
click at [80, 188] on link "Inventories" at bounding box center [74, 177] width 149 height 25
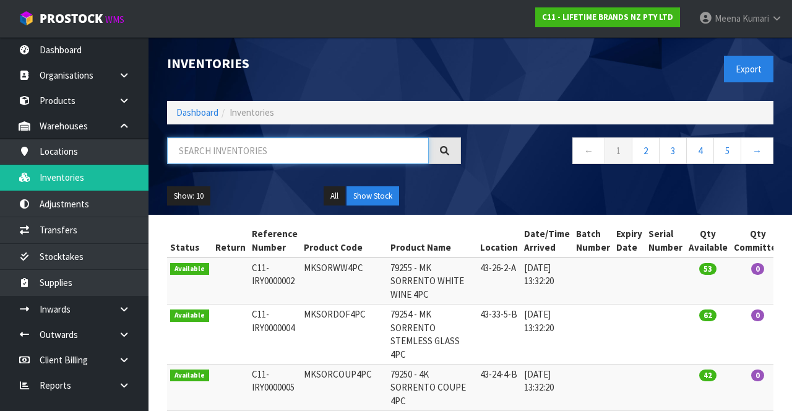
click at [238, 155] on input "text" at bounding box center [298, 150] width 262 height 27
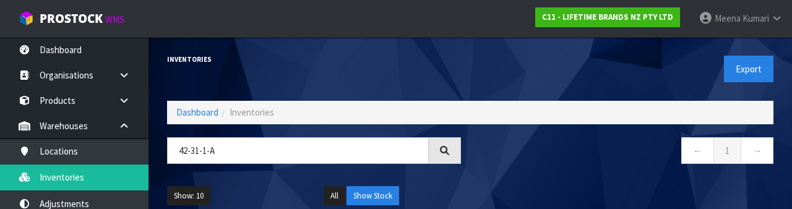
click at [516, 166] on nav "← 1 →" at bounding box center [627, 152] width 294 height 30
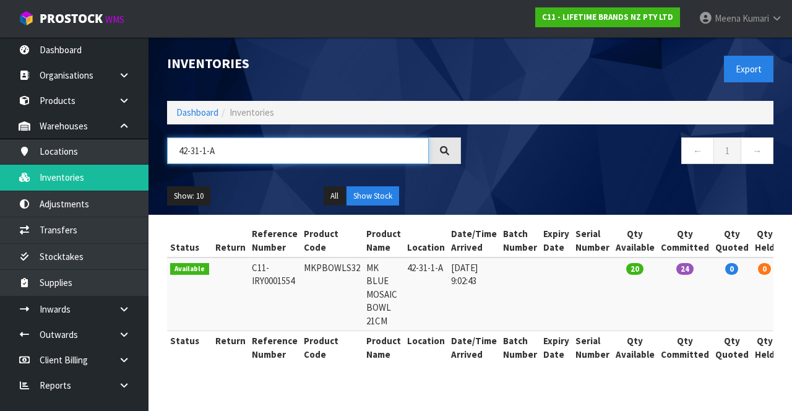
click at [262, 150] on input "42-31-1-A" at bounding box center [298, 150] width 262 height 27
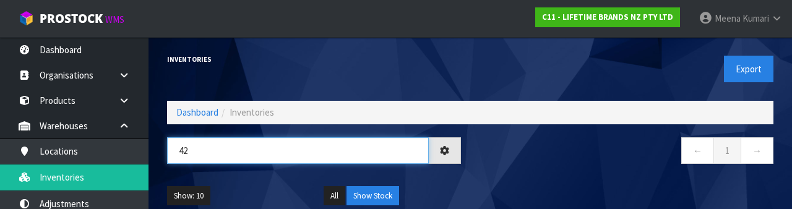
type input "4"
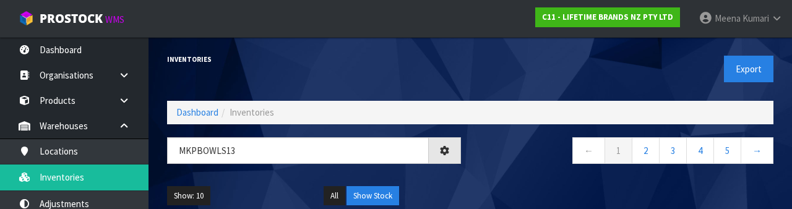
click at [510, 171] on div "← 1 2 3 4 5 →" at bounding box center [626, 157] width 313 height 40
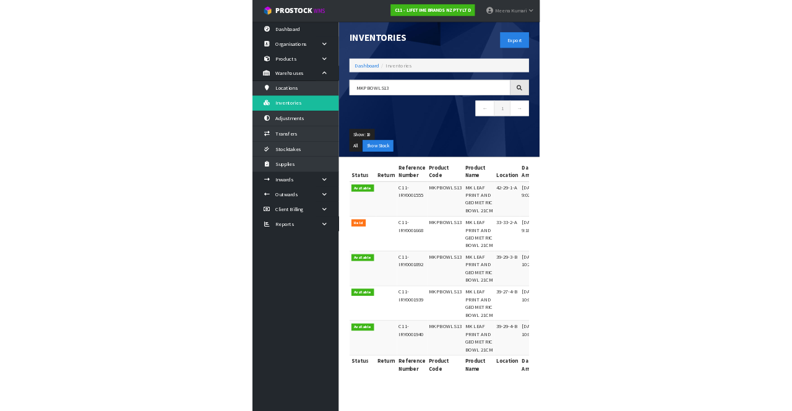
scroll to position [65, 0]
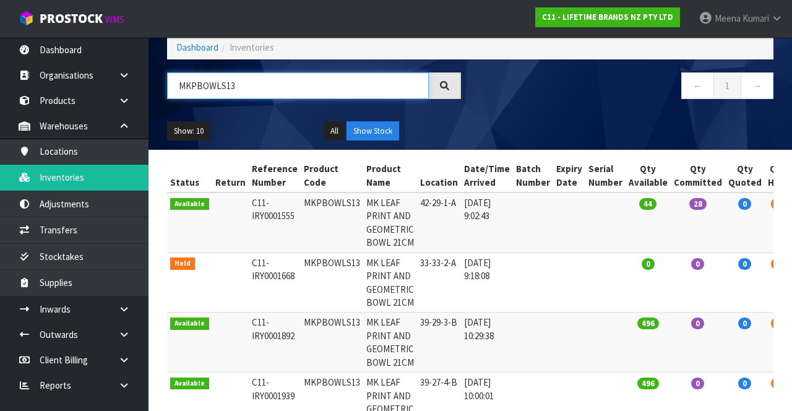
click at [279, 82] on input "MKPBOWLS13" at bounding box center [298, 85] width 262 height 27
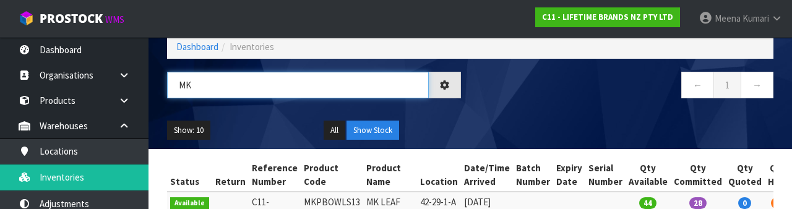
type input "M"
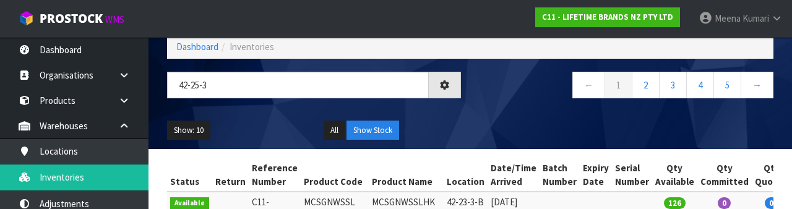
click at [480, 131] on div "Show: 10 5 10 25 50 All Show Stock" at bounding box center [470, 130] width 625 height 38
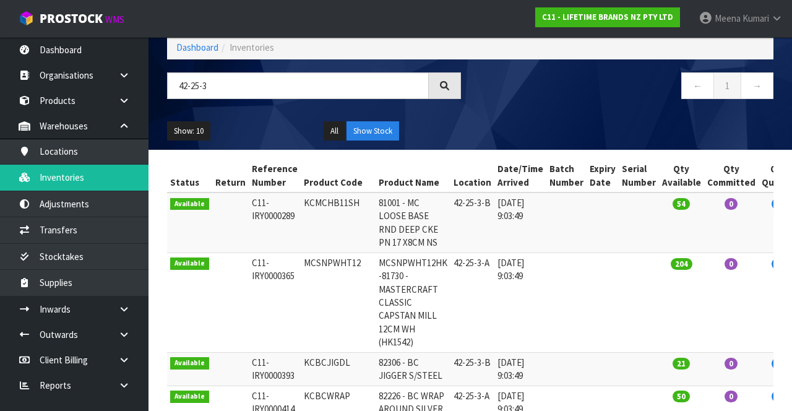
scroll to position [0, 0]
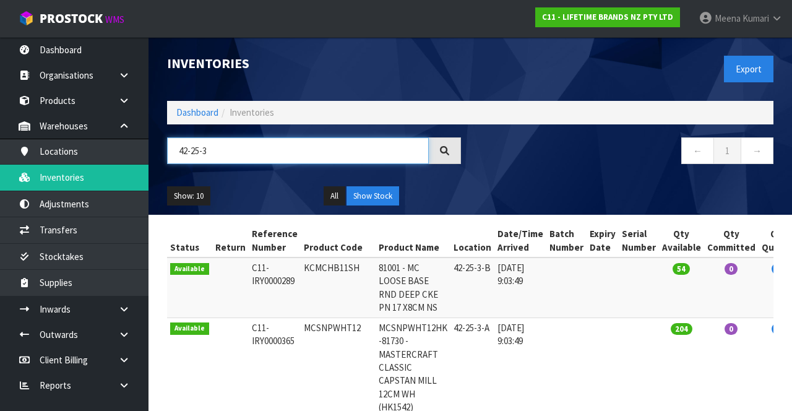
click at [280, 154] on input "42-25-3" at bounding box center [298, 150] width 262 height 27
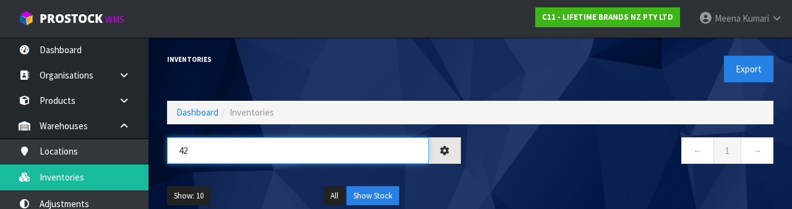
type input "4"
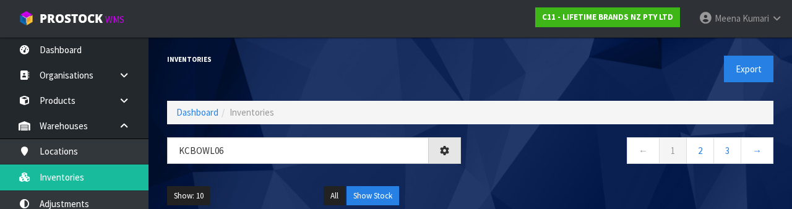
click at [553, 162] on nav "← 1 2 3 →" at bounding box center [627, 152] width 294 height 30
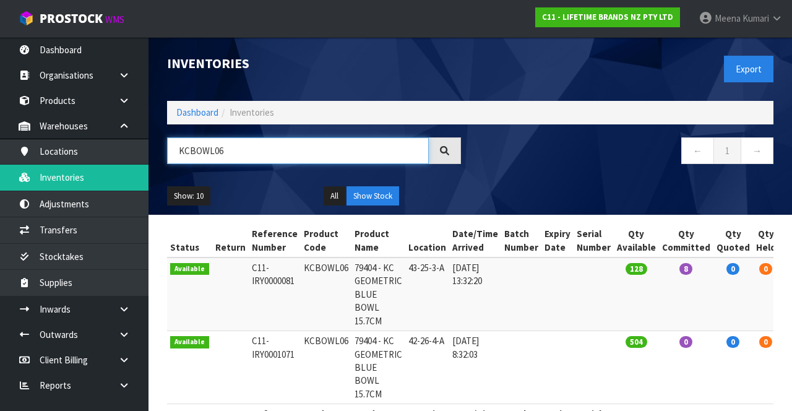
click at [296, 139] on input "KCBOWL06" at bounding box center [298, 150] width 262 height 27
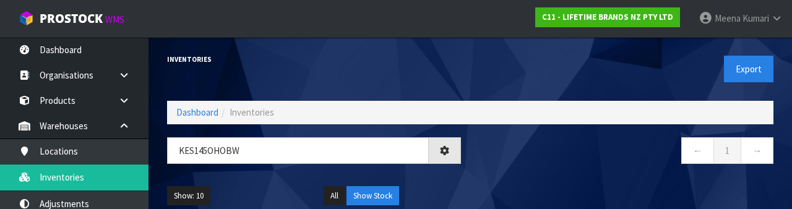
click at [583, 161] on nav "← 1 →" at bounding box center [627, 152] width 294 height 30
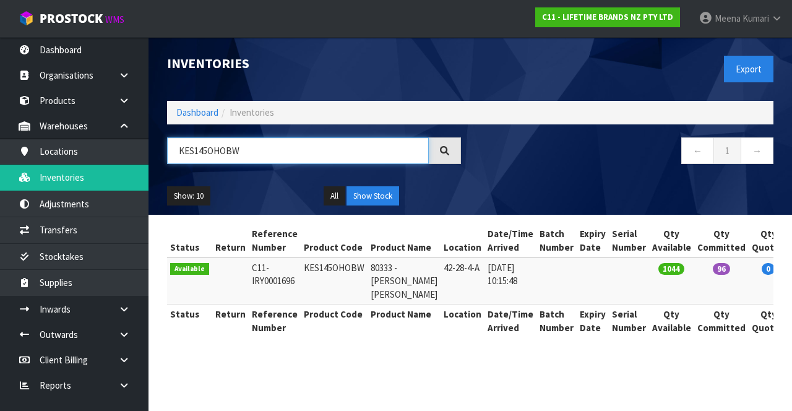
click at [324, 156] on input "KES145OHOBW" at bounding box center [298, 150] width 262 height 27
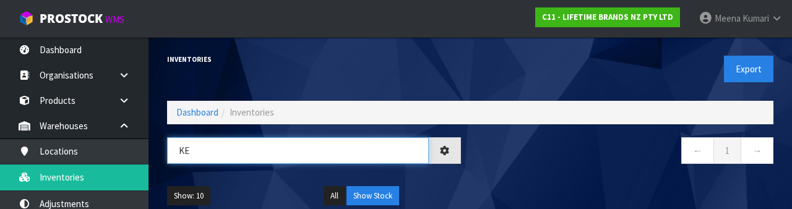
type input "K"
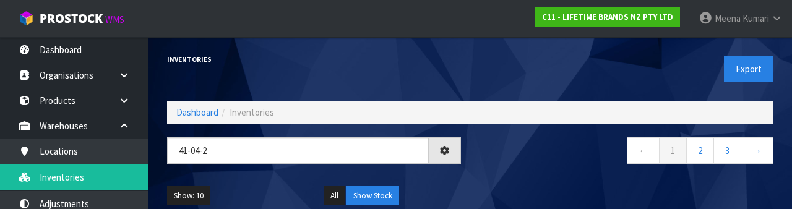
click at [521, 165] on nav "← 1 2 3 →" at bounding box center [627, 152] width 294 height 30
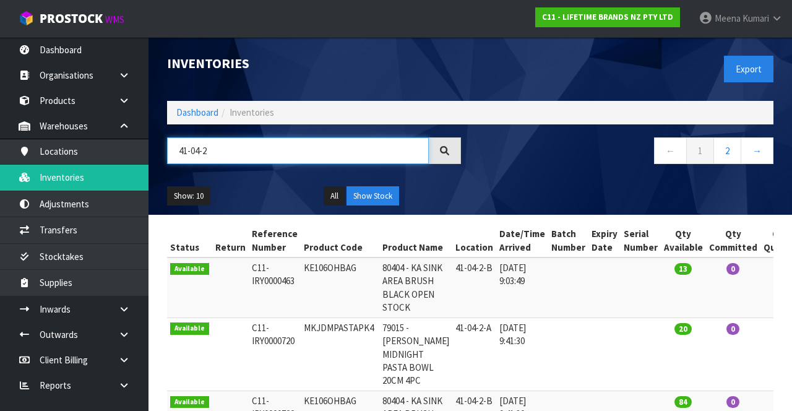
click at [280, 155] on input "41-04-2" at bounding box center [298, 150] width 262 height 27
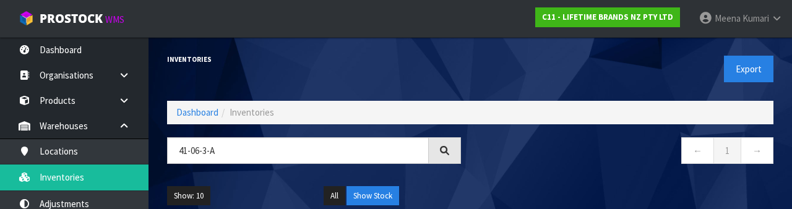
click at [594, 165] on nav "← 1 →" at bounding box center [627, 152] width 294 height 30
type input "41-06-3-A"
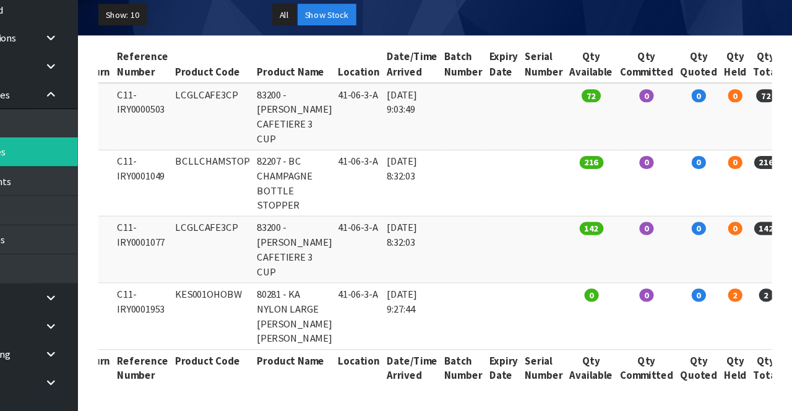
scroll to position [152, 0]
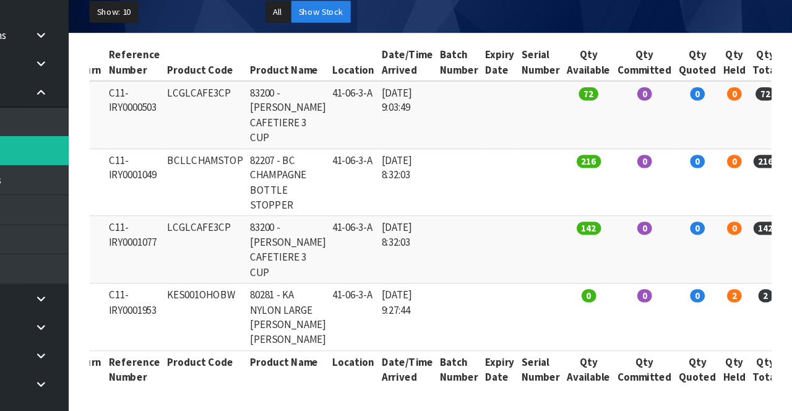
click at [789, 301] on link at bounding box center [800, 309] width 23 height 20
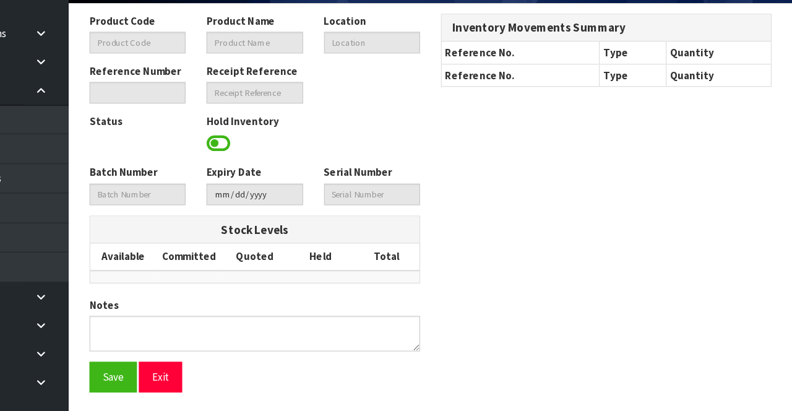
type input "KES001OHOBW"
type input "80281 - KA NYLON LARGE TURNER BLACK WM"
type input "41-06-3-A"
type input "C11-IRY0001953"
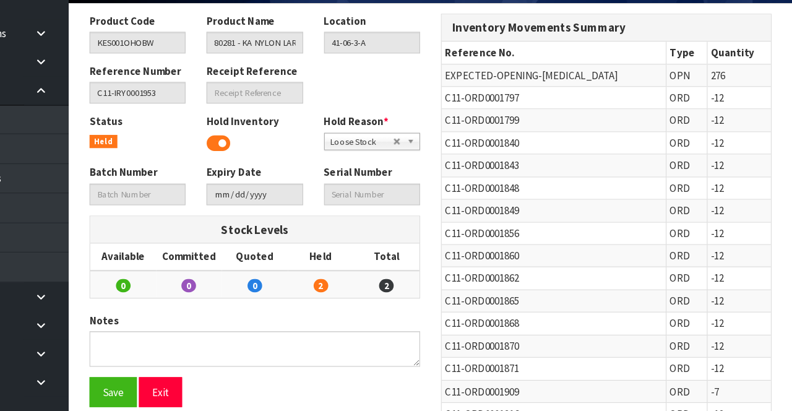
scroll to position [150, 0]
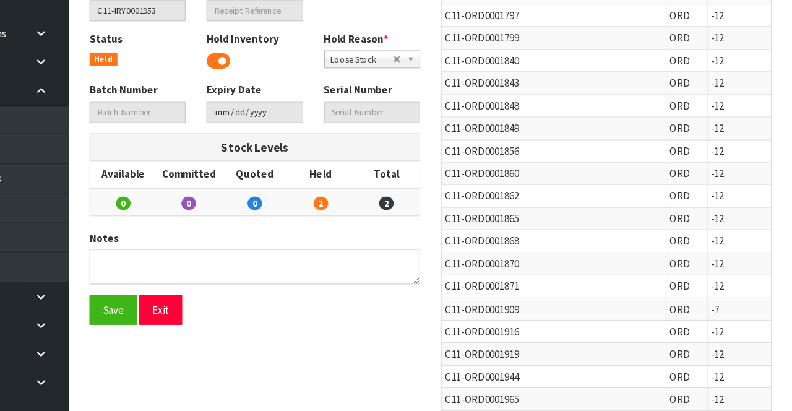
click at [277, 95] on span at bounding box center [281, 99] width 21 height 19
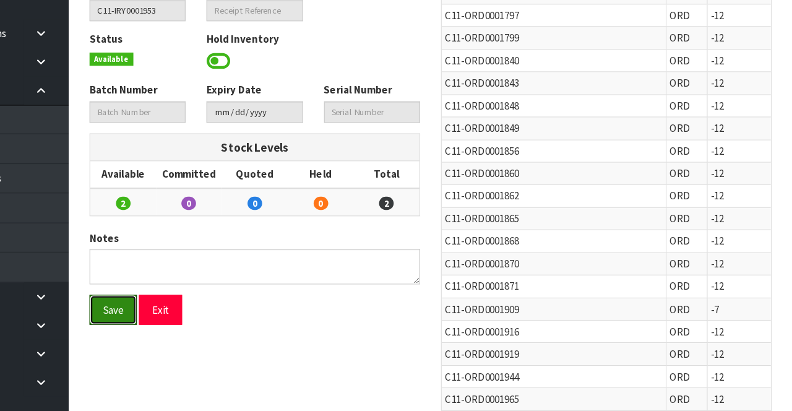
click at [182, 323] on button "Save" at bounding box center [188, 321] width 42 height 27
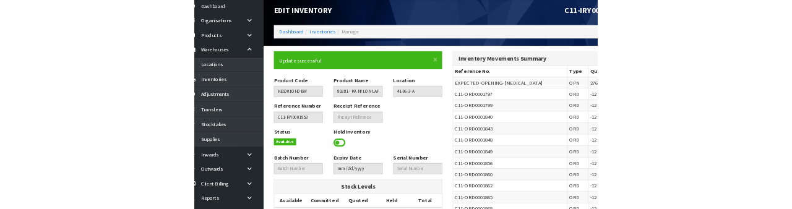
scroll to position [22, 0]
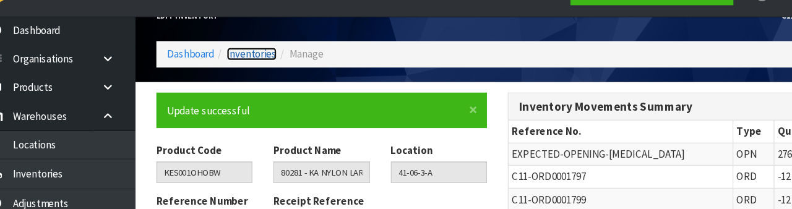
click at [271, 71] on link "Inventories" at bounding box center [252, 71] width 45 height 12
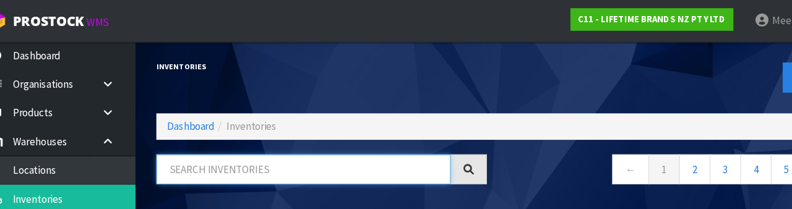
click at [250, 150] on input "text" at bounding box center [298, 150] width 262 height 27
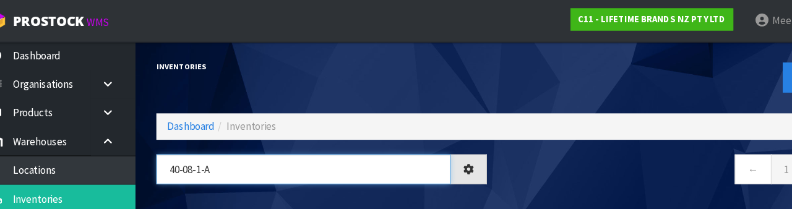
type input "40-08-1-A"
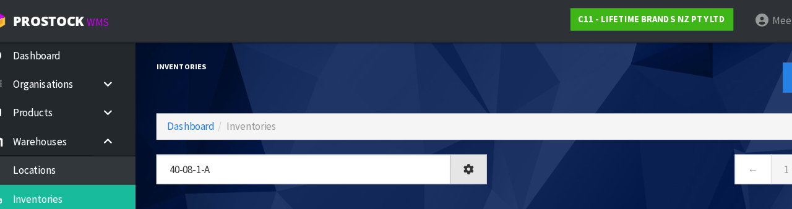
click at [525, 160] on nav "← 1 →" at bounding box center [627, 152] width 294 height 30
